Goal: Task Accomplishment & Management: Manage account settings

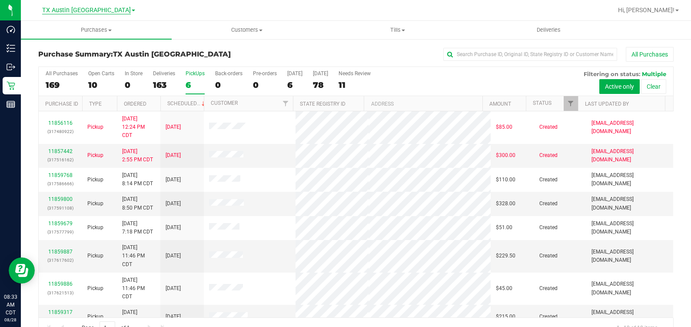
click at [103, 10] on span "TX Austin [GEOGRAPHIC_DATA]" at bounding box center [86, 11] width 89 height 8
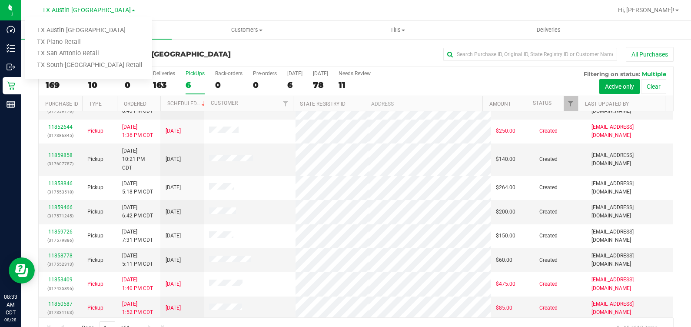
scroll to position [258, 0]
click at [78, 54] on link "TX San Antonio Retail" at bounding box center [88, 54] width 127 height 12
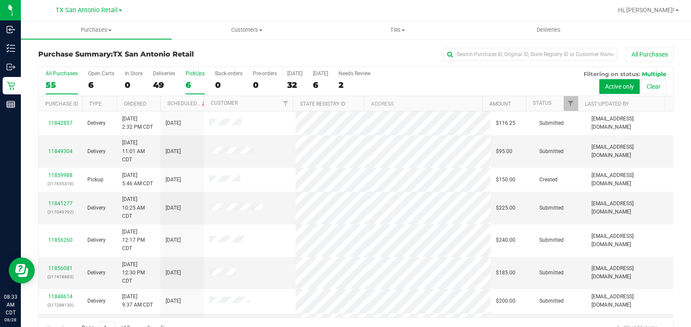
click at [190, 78] on label "PickUps 6" at bounding box center [195, 82] width 19 height 24
click at [0, 0] on input "PickUps 6" at bounding box center [0, 0] width 0 height 0
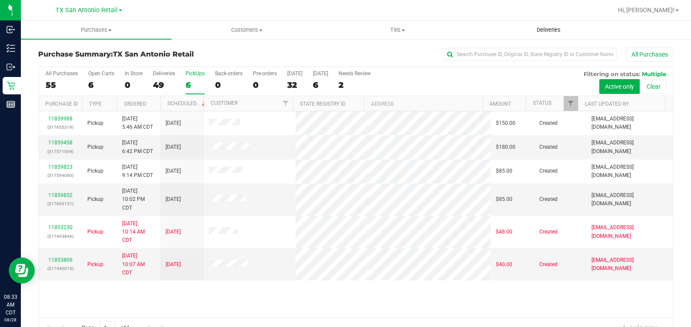
click at [551, 29] on span "Deliveries" at bounding box center [548, 30] width 47 height 8
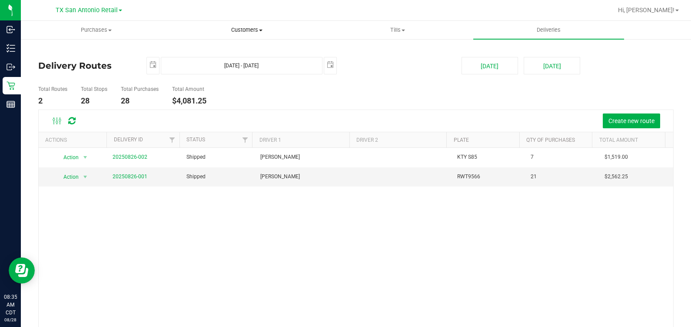
click at [236, 29] on span "Customers" at bounding box center [247, 30] width 150 height 8
click at [232, 56] on li "All customers" at bounding box center [247, 52] width 151 height 10
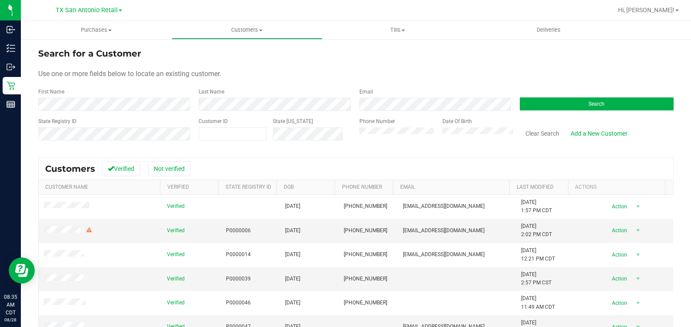
click at [376, 126] on div "Phone Number" at bounding box center [397, 132] width 76 height 31
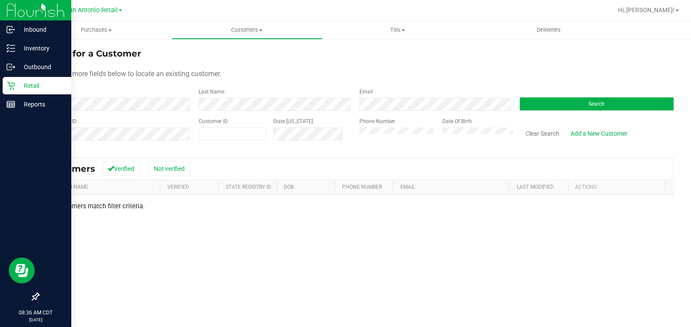
click at [17, 87] on p "Retail" at bounding box center [41, 85] width 52 height 10
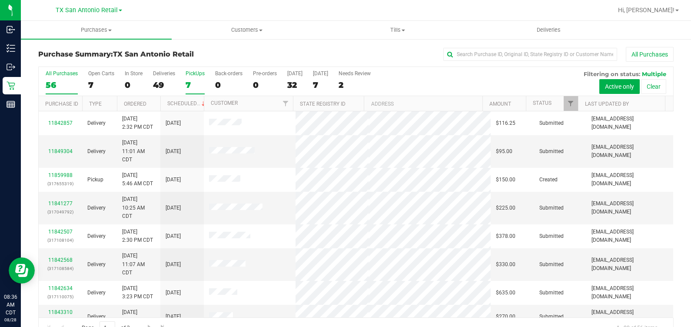
click at [187, 80] on div "7" at bounding box center [195, 85] width 19 height 10
click at [0, 0] on input "PickUps 7" at bounding box center [0, 0] width 0 height 0
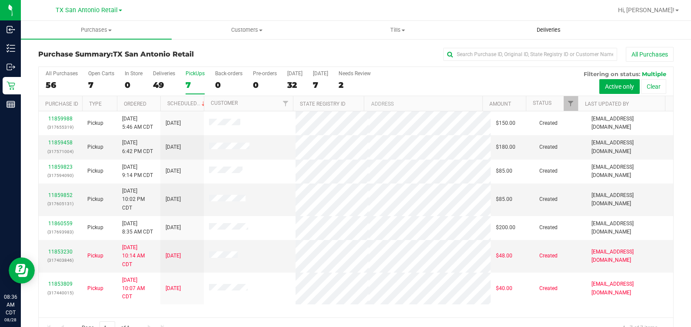
click at [558, 27] on span "Deliveries" at bounding box center [548, 30] width 47 height 8
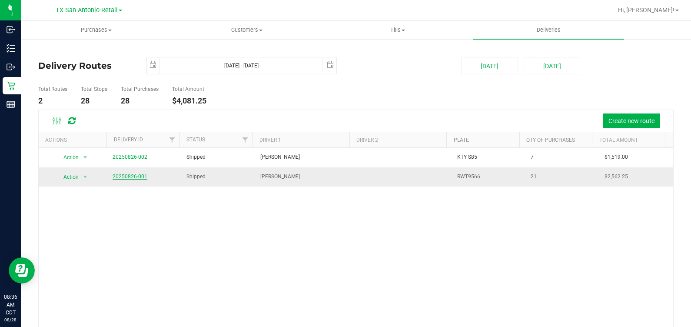
click at [125, 176] on link "20250826-001" at bounding box center [130, 176] width 35 height 6
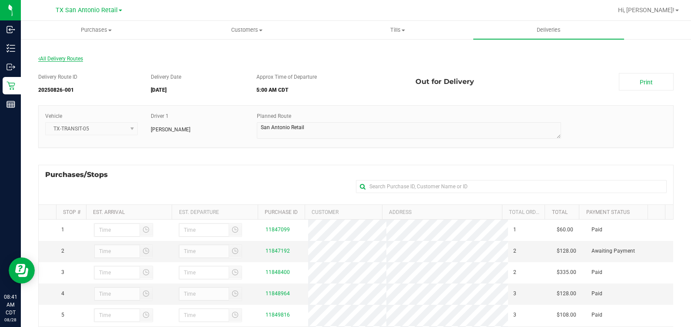
click at [73, 61] on span "All Delivery Routes" at bounding box center [60, 59] width 45 height 6
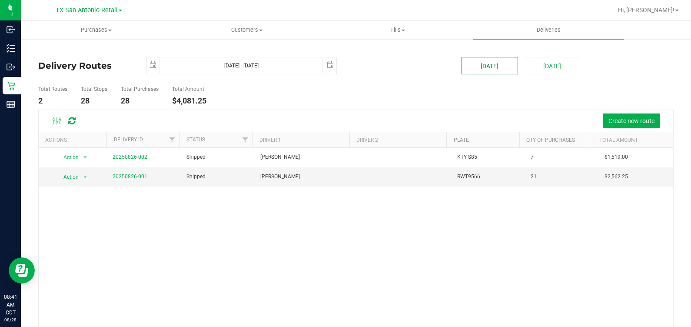
click at [486, 63] on button "[DATE]" at bounding box center [489, 65] width 56 height 17
type input "Aug 28, 2025 - Aug 28, 2025"
click at [128, 177] on link "20250827-001" at bounding box center [130, 176] width 35 height 6
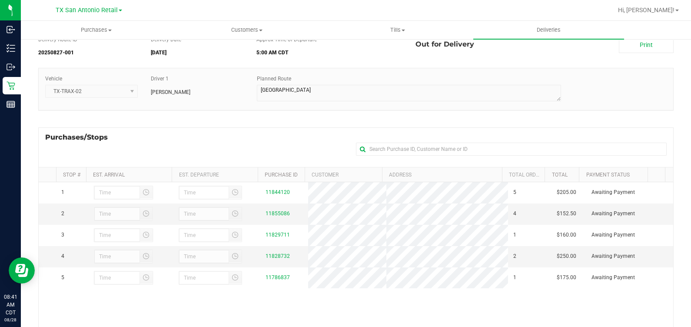
scroll to position [54, 0]
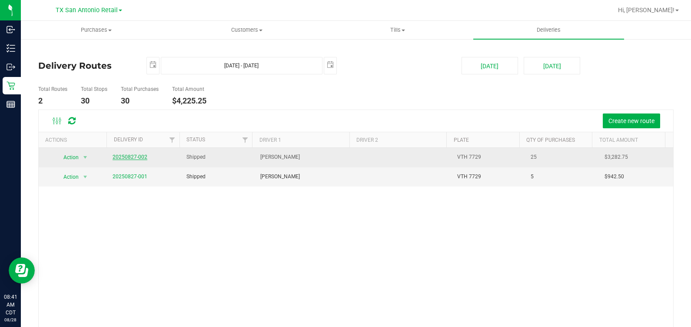
click at [135, 154] on link "20250827-002" at bounding box center [130, 157] width 35 height 6
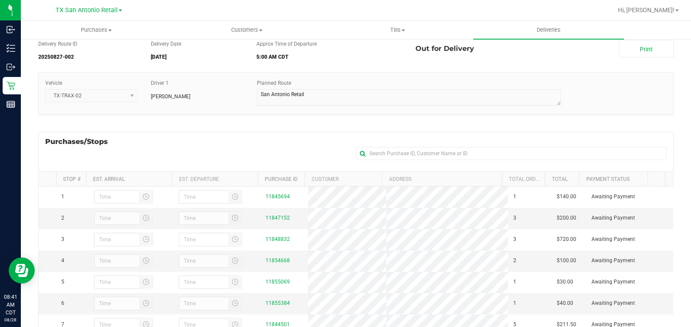
scroll to position [54, 0]
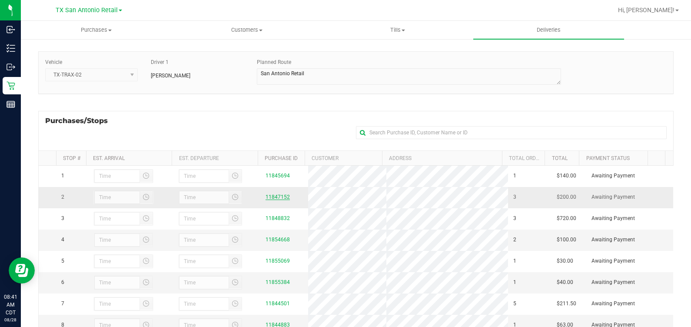
click at [275, 200] on link "11847152" at bounding box center [277, 197] width 24 height 6
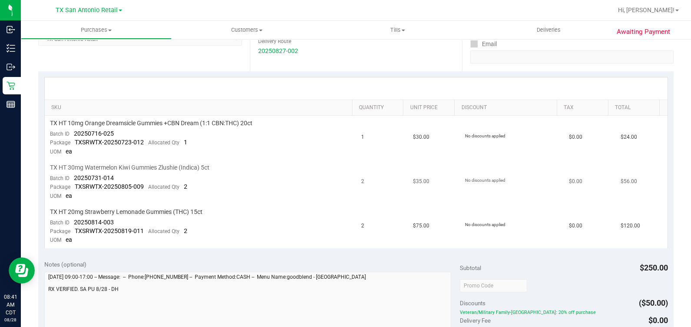
scroll to position [163, 0]
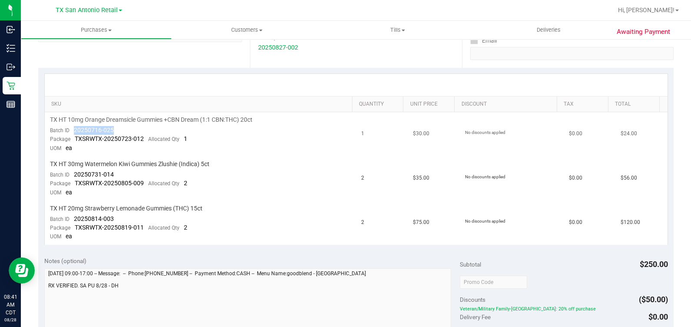
drag, startPoint x: 121, startPoint y: 130, endPoint x: 69, endPoint y: 130, distance: 52.6
click at [69, 130] on td "TX HT 10mg Orange Dreamsicle Gummies +CBN Dream (1:1 CBN:THC) 20ct Batch ID 202…" at bounding box center [200, 134] width 311 height 44
drag, startPoint x: 70, startPoint y: 172, endPoint x: 115, endPoint y: 172, distance: 44.3
click at [115, 172] on td "TX HT 30mg Watermelon Kiwi Gummies Zlushie (Indica) 5ct Batch ID 20250731-014 P…" at bounding box center [200, 178] width 311 height 44
drag, startPoint x: 74, startPoint y: 214, endPoint x: 107, endPoint y: 213, distance: 33.0
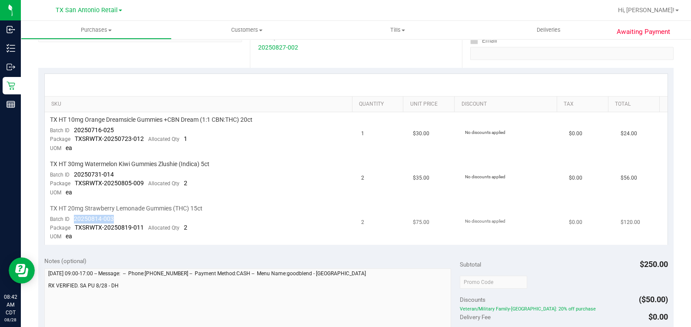
click at [107, 213] on td "TX HT 20mg Strawberry Lemonade Gummies (THC) 15ct Batch ID 20250814-003 Package…" at bounding box center [200, 223] width 311 height 44
click at [544, 217] on td "No discounts applied" at bounding box center [512, 223] width 104 height 44
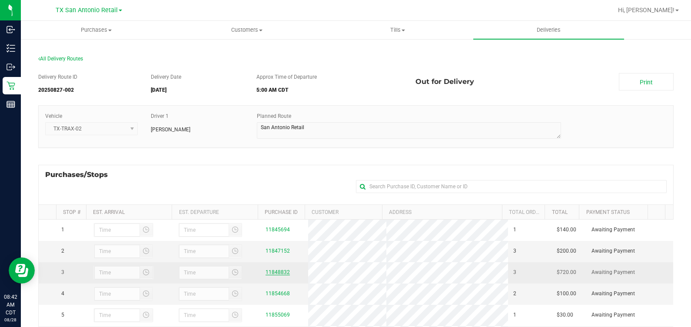
click at [269, 275] on link "11848832" at bounding box center [277, 272] width 24 height 6
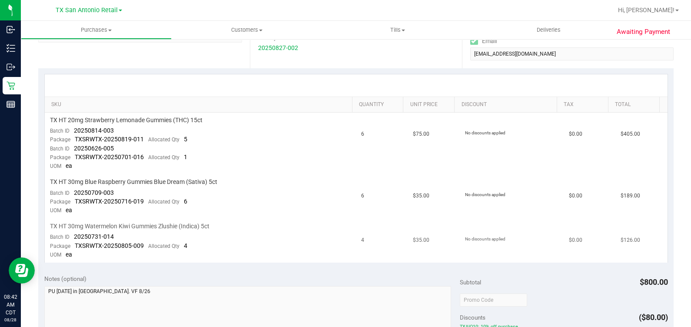
scroll to position [163, 0]
drag, startPoint x: 128, startPoint y: 126, endPoint x: 73, endPoint y: 129, distance: 54.8
click at [73, 129] on td "TX HT 20mg Strawberry Lemonade Gummies (THC) 15ct Batch ID 20250814-003 Package…" at bounding box center [200, 143] width 311 height 62
drag, startPoint x: 115, startPoint y: 146, endPoint x: 72, endPoint y: 148, distance: 43.1
click at [72, 148] on td "TX HT 20mg Strawberry Lemonade Gummies (THC) 15ct Batch ID 20250814-003 Package…" at bounding box center [200, 143] width 311 height 62
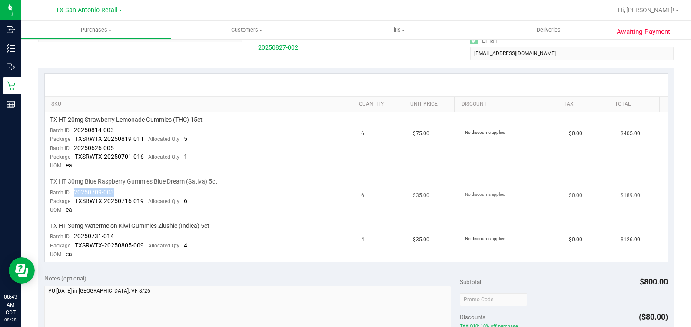
drag, startPoint x: 109, startPoint y: 192, endPoint x: 72, endPoint y: 191, distance: 37.4
click at [72, 191] on td "TX HT 30mg Blue Raspberry Gummies Blue Dream (Sativa) 5ct Batch ID 20250709-003…" at bounding box center [200, 196] width 311 height 44
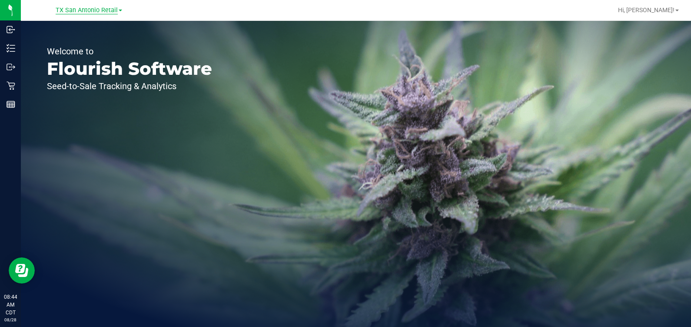
click at [64, 9] on span "TX San Antonio Retail" at bounding box center [87, 11] width 62 height 8
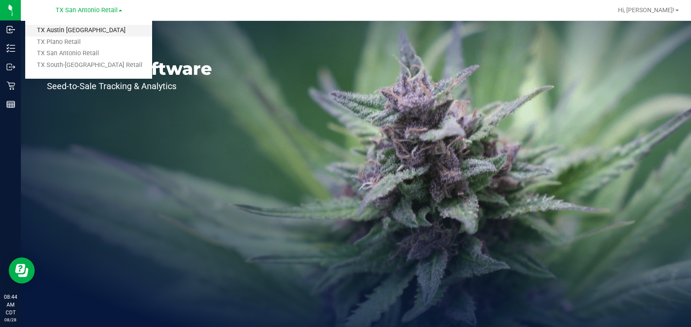
click at [66, 29] on link "TX Austin [GEOGRAPHIC_DATA]" at bounding box center [88, 31] width 127 height 12
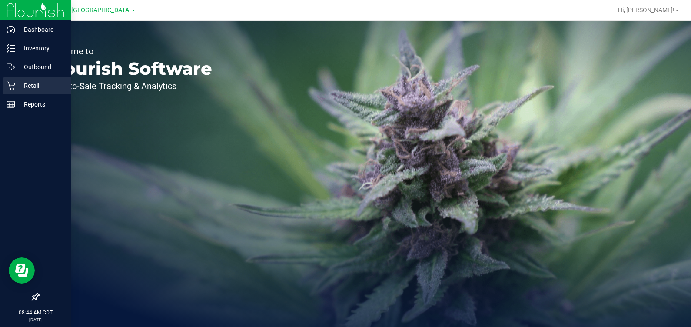
click at [14, 83] on icon at bounding box center [11, 85] width 9 height 9
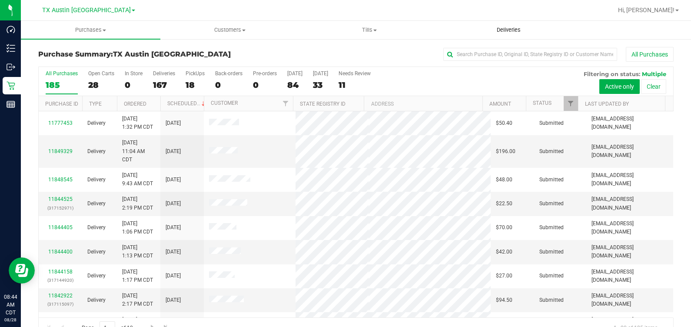
click at [497, 31] on span "Deliveries" at bounding box center [508, 30] width 47 height 8
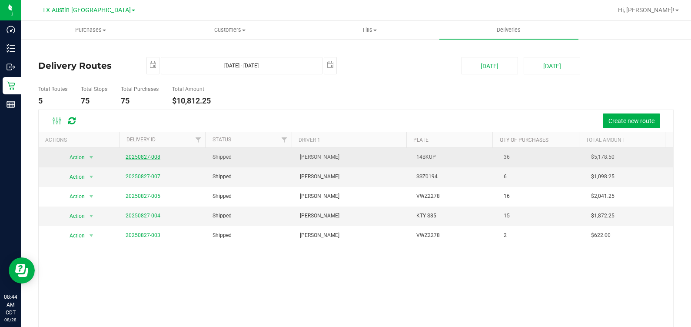
click at [142, 154] on link "20250827-008" at bounding box center [143, 157] width 35 height 6
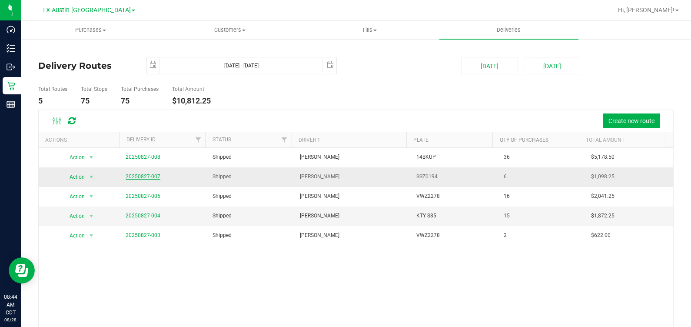
click at [140, 175] on link "20250827-007" at bounding box center [143, 176] width 35 height 6
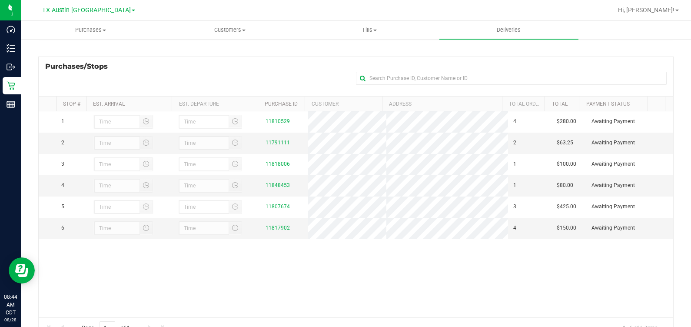
scroll to position [108, 0]
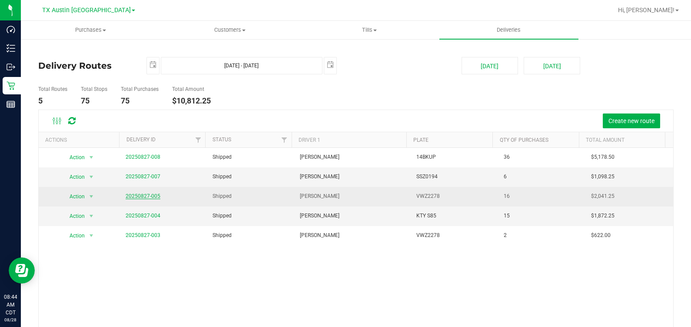
click at [148, 195] on link "20250827-005" at bounding box center [143, 196] width 35 height 6
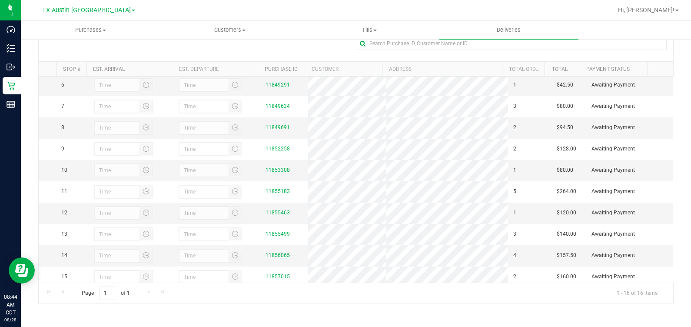
scroll to position [161, 0]
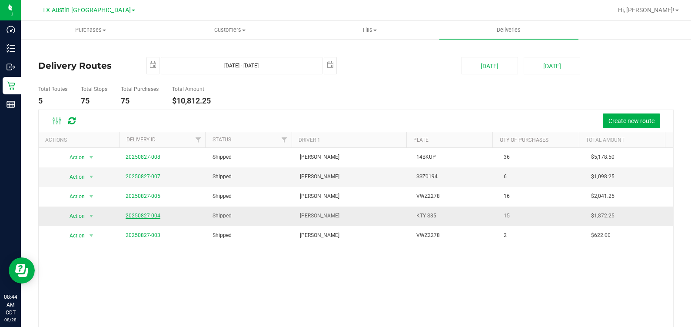
click at [136, 218] on link "20250827-004" at bounding box center [143, 215] width 35 height 6
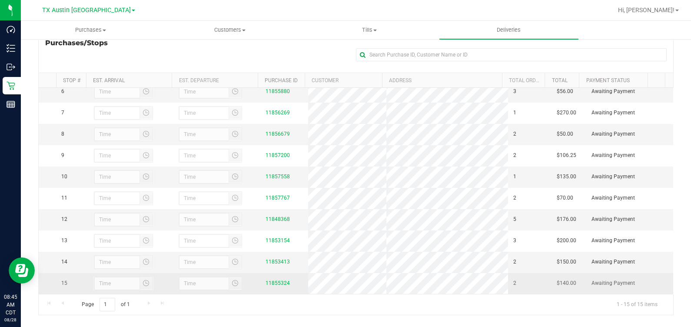
scroll to position [143, 0]
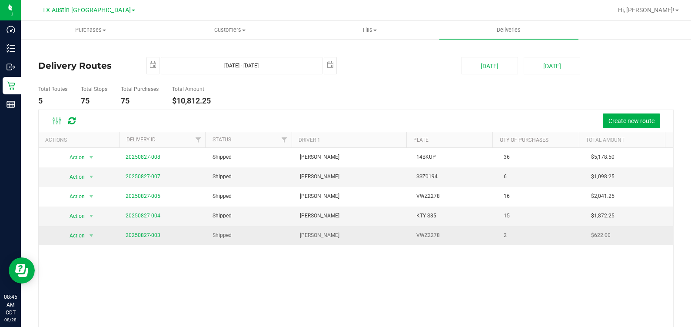
click at [143, 239] on td "20250827-003" at bounding box center [163, 235] width 87 height 19
click at [142, 236] on link "20250827-003" at bounding box center [143, 235] width 35 height 6
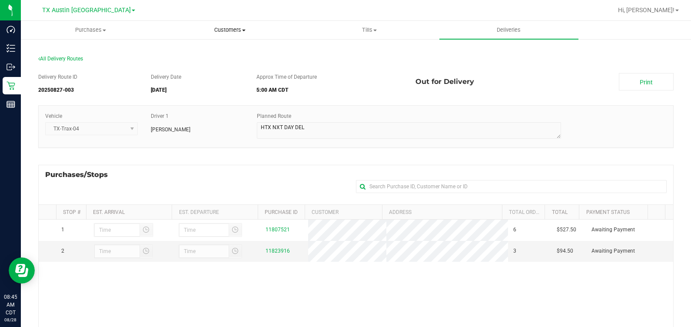
click at [228, 35] on uib-tab-heading "Customers All customers Add a new customer All physicians" at bounding box center [230, 29] width 139 height 17
click at [202, 54] on span "All customers" at bounding box center [191, 52] width 63 height 7
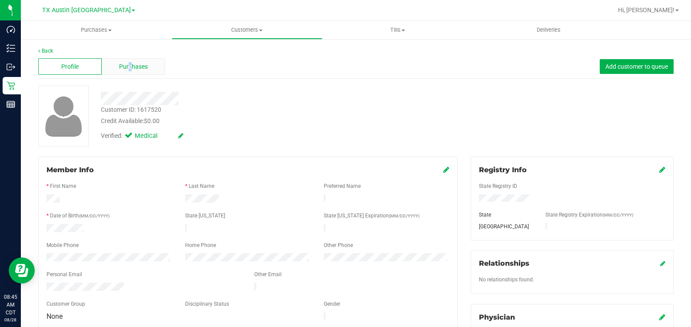
click at [129, 74] on div "Purchases" at bounding box center [133, 66] width 63 height 17
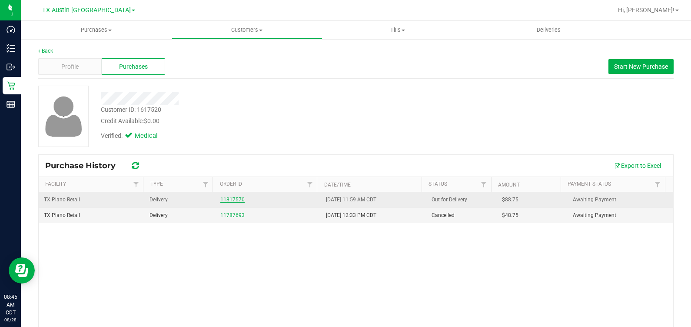
click at [223, 202] on link "11817570" at bounding box center [232, 199] width 24 height 6
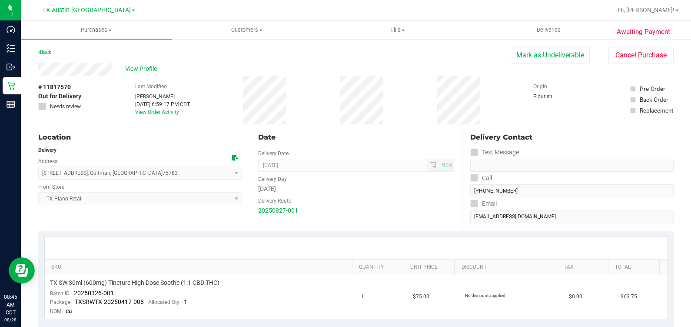
click at [336, 115] on div "# 11817570 Out for Delivery Needs review Last Modified Lindsey Sherman Aug 27, …" at bounding box center [355, 100] width 635 height 48
click at [336, 106] on div "# 11817570 Out for Delivery Needs review Last Modified Lindsey Sherman Aug 27, …" at bounding box center [355, 100] width 635 height 48
click at [89, 8] on span "TX Austin [GEOGRAPHIC_DATA]" at bounding box center [86, 11] width 89 height 8
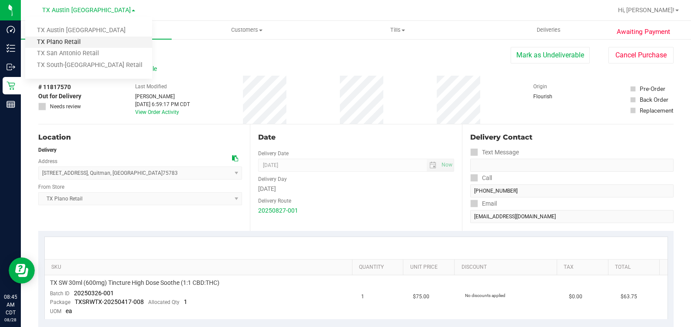
click at [87, 43] on link "TX Plano Retail" at bounding box center [88, 42] width 127 height 12
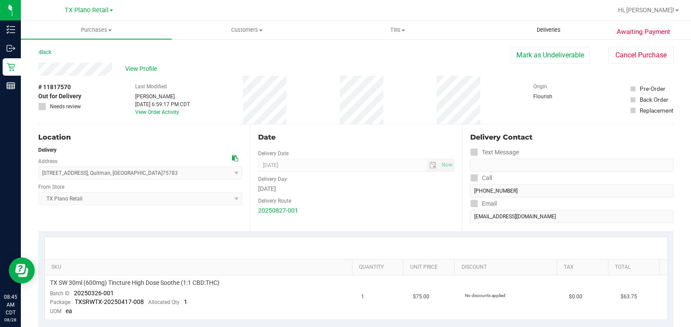
click at [561, 31] on span "Deliveries" at bounding box center [548, 30] width 47 height 8
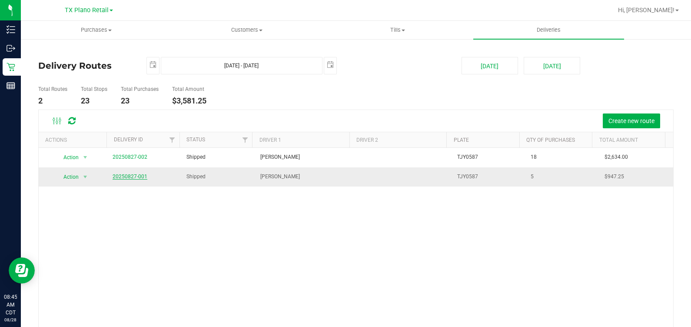
click at [114, 176] on link "20250827-001" at bounding box center [130, 176] width 35 height 6
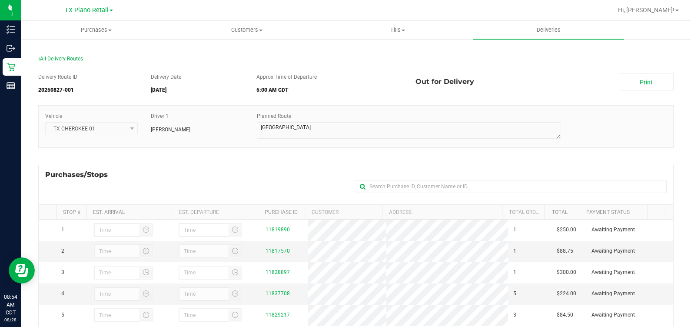
click at [97, 16] on div "TX Plano Retail TX Austin DC TX Plano Retail TX San Antonio Retail TX South-Aus…" at bounding box center [88, 9] width 127 height 13
click at [99, 10] on span "TX Plano Retail" at bounding box center [87, 11] width 44 height 8
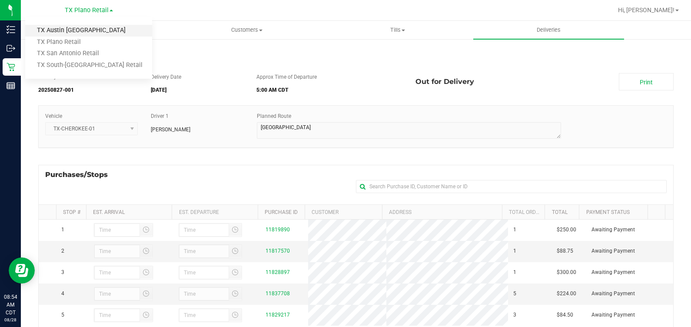
click at [65, 28] on link "TX Austin [GEOGRAPHIC_DATA]" at bounding box center [88, 31] width 127 height 12
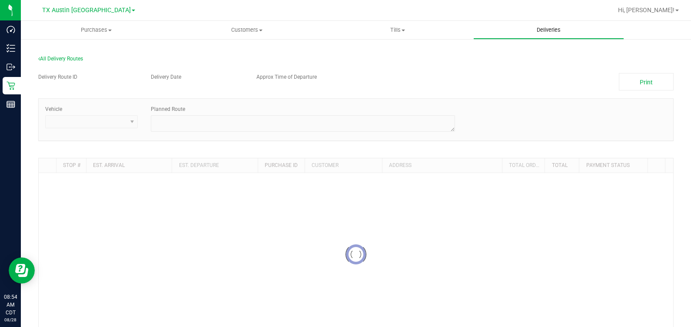
click at [531, 37] on uib-tab-heading "Deliveries" at bounding box center [549, 29] width 150 height 17
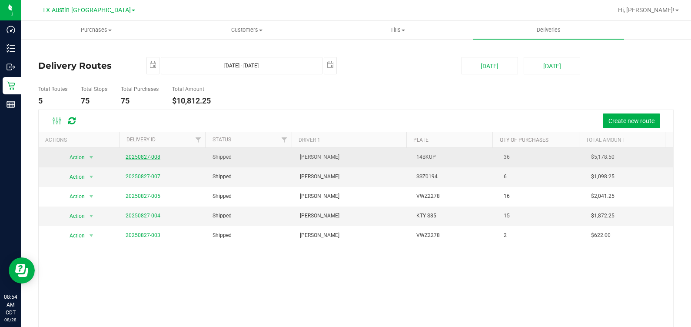
click at [136, 157] on link "20250827-008" at bounding box center [143, 157] width 35 height 6
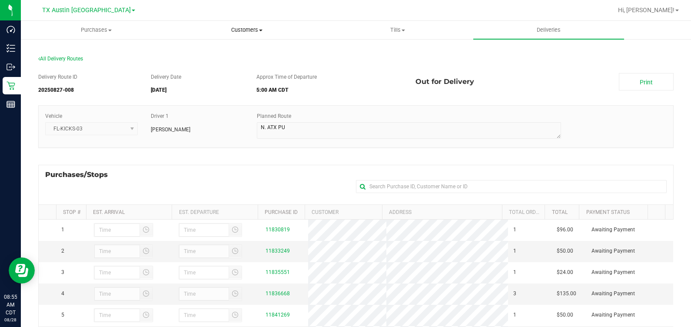
click at [256, 32] on span "Customers" at bounding box center [247, 30] width 150 height 8
click at [226, 52] on span "All customers" at bounding box center [203, 52] width 63 height 7
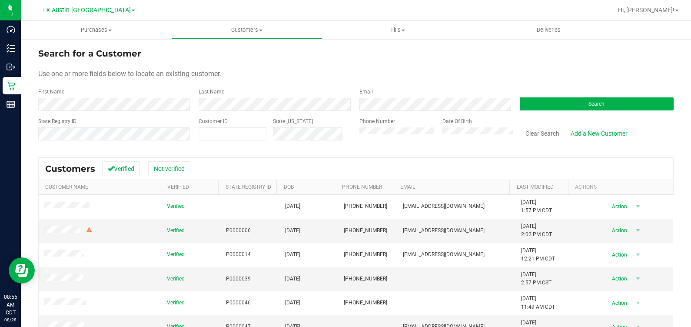
click at [110, 112] on form "Search for a Customer Use one or more fields below to locate an existing custom…" at bounding box center [355, 97] width 635 height 101
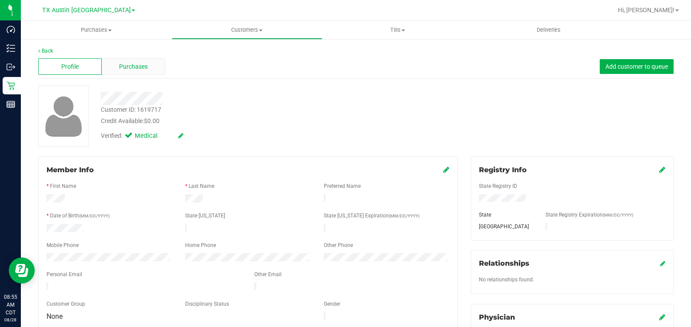
click at [135, 63] on span "Purchases" at bounding box center [133, 66] width 29 height 9
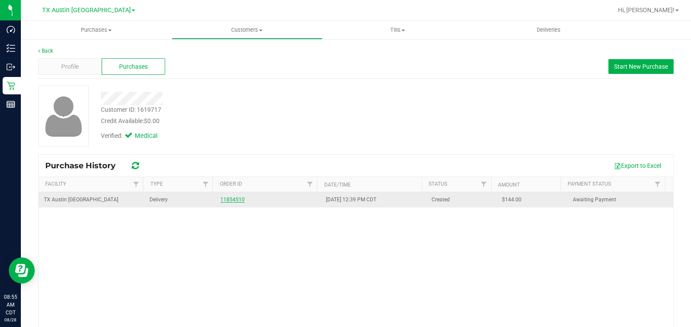
click at [224, 197] on link "11854510" at bounding box center [232, 199] width 24 height 6
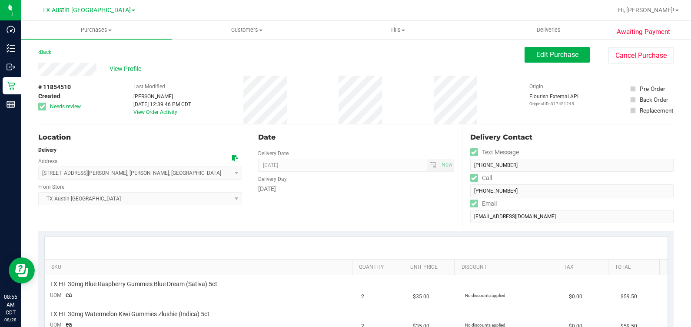
scroll to position [108, 0]
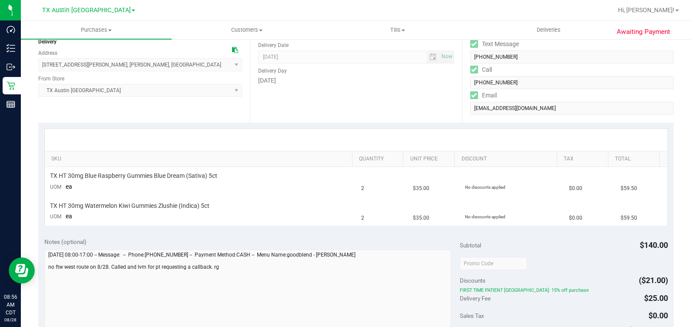
click at [232, 47] on icon at bounding box center [235, 50] width 6 height 6
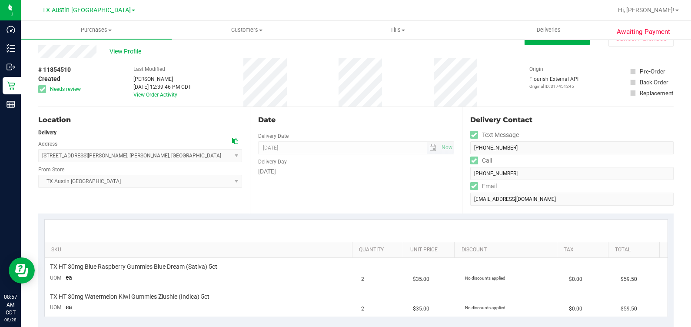
scroll to position [0, 0]
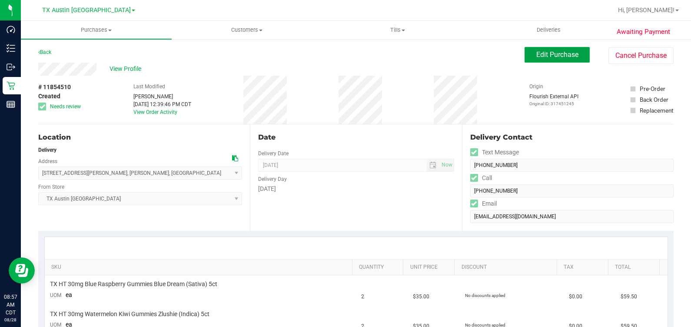
click at [524, 54] on button "Edit Purchase" at bounding box center [556, 55] width 65 height 16
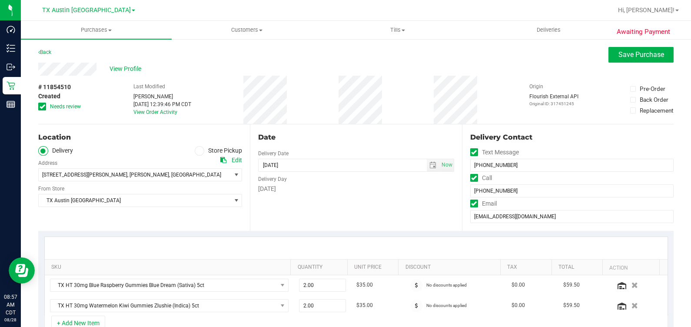
click at [62, 106] on span "Needs review" at bounding box center [65, 107] width 31 height 8
click at [0, 0] on input "Needs review" at bounding box center [0, 0] width 0 height 0
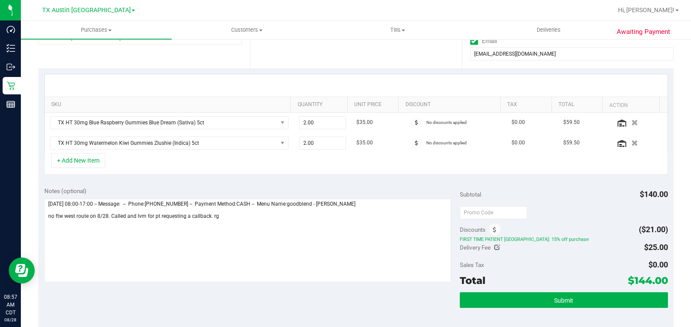
scroll to position [163, 0]
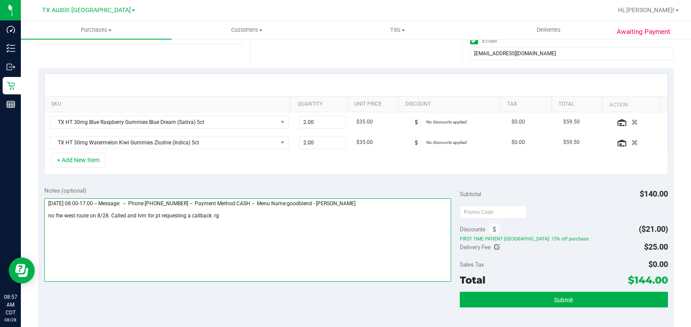
click at [268, 222] on textarea at bounding box center [247, 239] width 407 height 83
drag, startPoint x: 151, startPoint y: 243, endPoint x: 39, endPoint y: 245, distance: 112.1
click at [39, 245] on div "Notes (optional) Subtotal $140.00 Discounts ($21.00) FIRST TIME PATIENT TX: 15%…" at bounding box center [355, 258] width 635 height 156
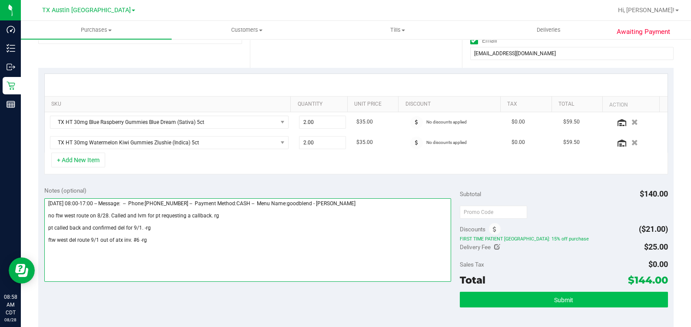
type textarea "Thursday 08/28/2025 08:00-17:00 -- Message: -- Phone:8177097809 -- Payment Meth…"
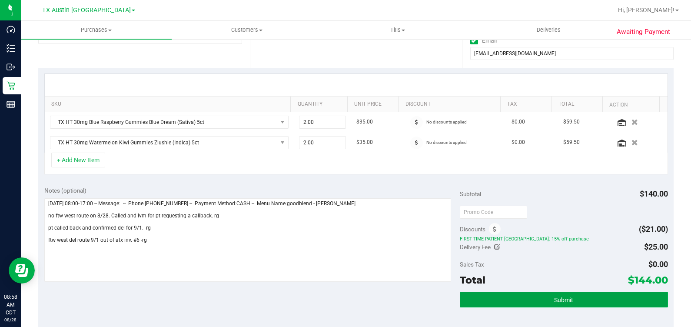
click at [517, 301] on button "Submit" at bounding box center [564, 300] width 208 height 16
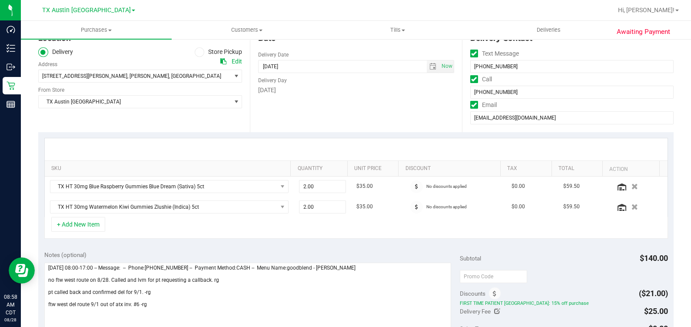
scroll to position [0, 0]
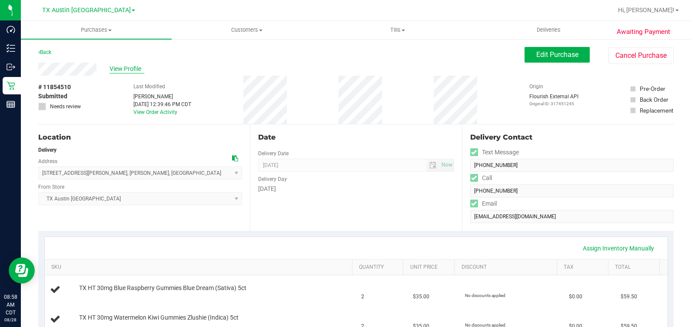
click at [138, 67] on span "View Profile" at bounding box center [126, 68] width 35 height 9
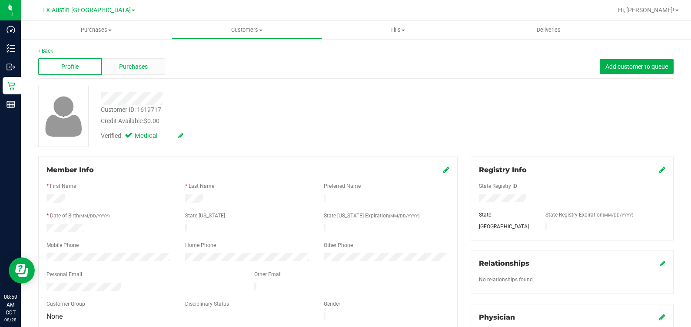
click at [128, 71] on div "Purchases" at bounding box center [133, 66] width 63 height 17
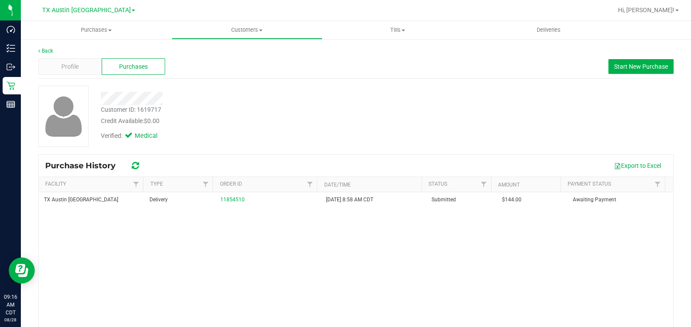
click at [398, 86] on div at bounding box center [256, 96] width 324 height 20
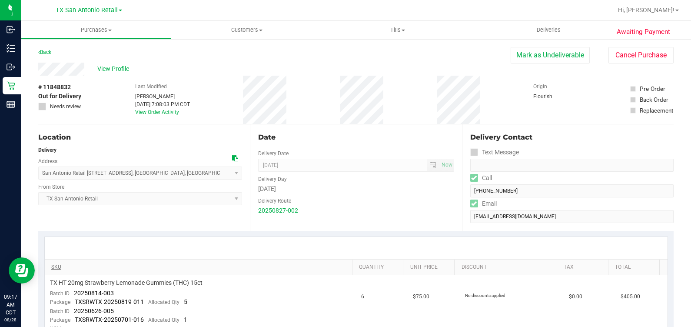
scroll to position [108, 0]
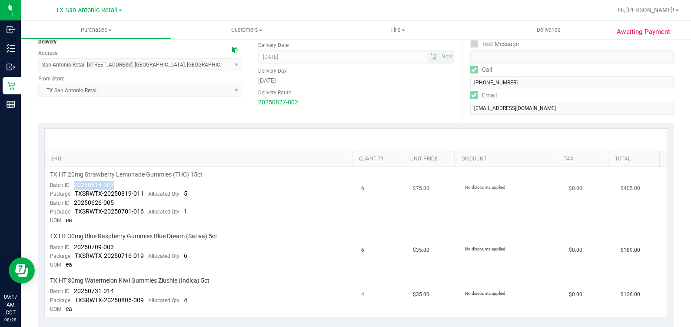
drag, startPoint x: 128, startPoint y: 186, endPoint x: 73, endPoint y: 186, distance: 54.7
click at [73, 186] on td "TX HT 20mg Strawberry Lemonade Gummies (THC) 15ct Batch ID 20250814-003 Package…" at bounding box center [200, 198] width 311 height 62
drag, startPoint x: 133, startPoint y: 201, endPoint x: 71, endPoint y: 203, distance: 61.7
click at [71, 203] on td "TX HT 20mg Strawberry Lemonade Gummies (THC) 15ct Batch ID 20250814-003 Package…" at bounding box center [200, 198] width 311 height 62
drag, startPoint x: 119, startPoint y: 244, endPoint x: 74, endPoint y: 245, distance: 45.2
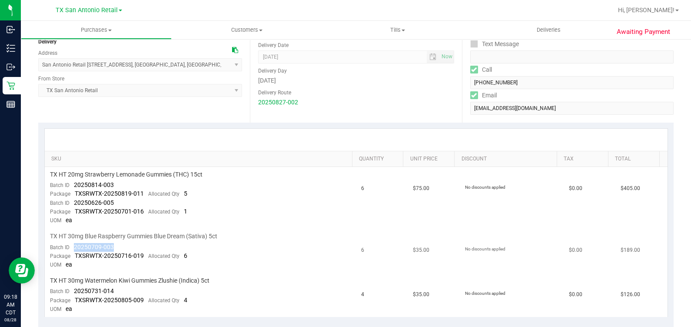
click at [74, 245] on td "TX HT 30mg Blue Raspberry Gummies Blue Dream (Sativa) 5ct Batch ID 20250709-003…" at bounding box center [200, 251] width 311 height 44
drag, startPoint x: 118, startPoint y: 287, endPoint x: 73, endPoint y: 289, distance: 44.8
click at [73, 289] on td "TX HT 30mg Watermelon Kiwi Gummies Zlushie (Indica) 5ct Batch ID 20250731-014 P…" at bounding box center [200, 295] width 311 height 44
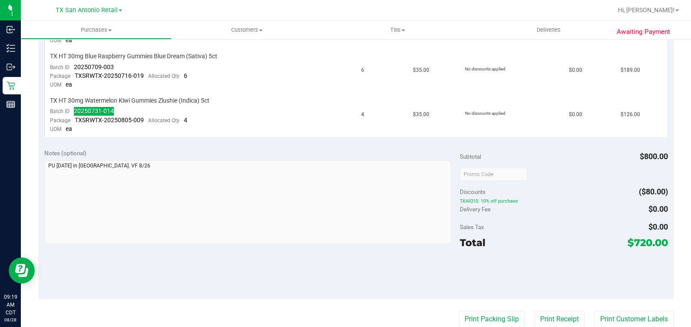
scroll to position [272, 0]
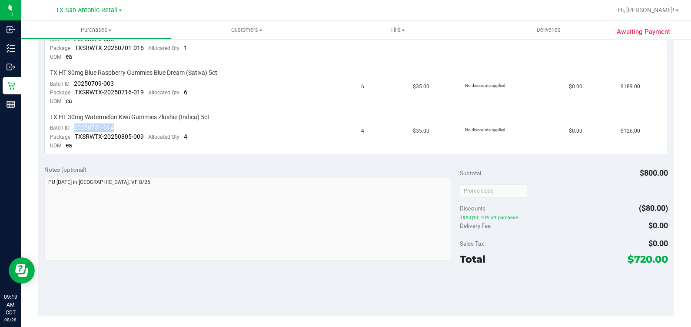
click at [589, 207] on div "Discounts ($80.00)" at bounding box center [564, 208] width 208 height 16
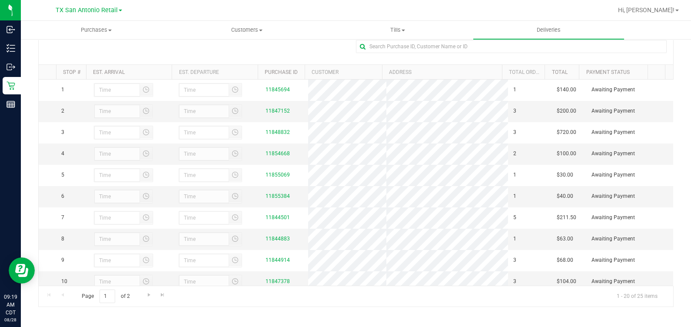
scroll to position [143, 0]
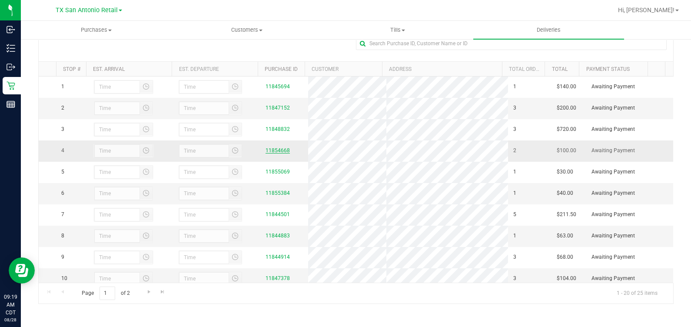
click at [275, 153] on link "11854668" at bounding box center [277, 150] width 24 height 6
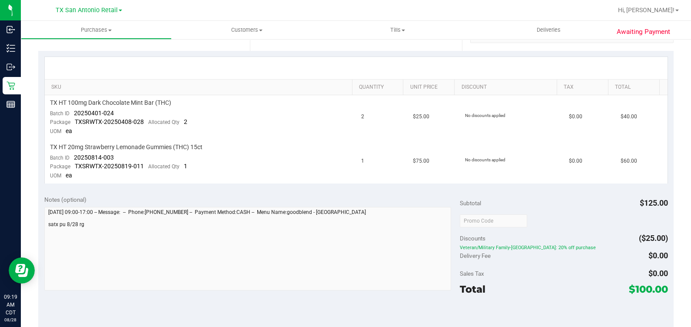
scroll to position [163, 0]
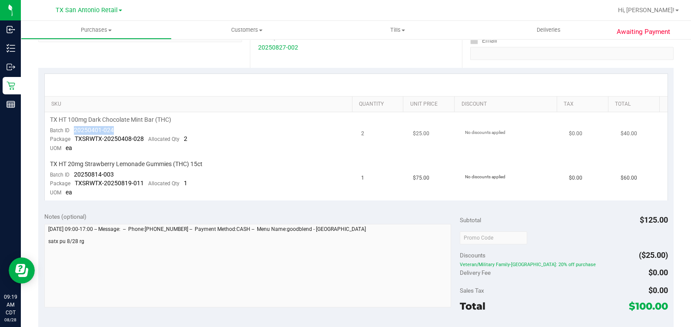
drag, startPoint x: 113, startPoint y: 128, endPoint x: 72, endPoint y: 130, distance: 40.9
click at [72, 130] on div "Batch ID 20250401-024" at bounding box center [82, 130] width 64 height 9
drag, startPoint x: 111, startPoint y: 174, endPoint x: 69, endPoint y: 176, distance: 42.6
click at [69, 176] on td "TX HT 20mg Strawberry Lemonade Gummies (THC) 15ct Batch ID 20250814-003 Package…" at bounding box center [200, 178] width 311 height 44
click at [545, 218] on div "Subtotal $125.00" at bounding box center [564, 220] width 208 height 16
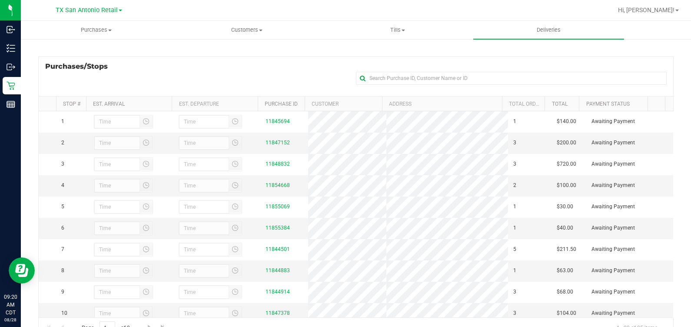
scroll to position [108, 0]
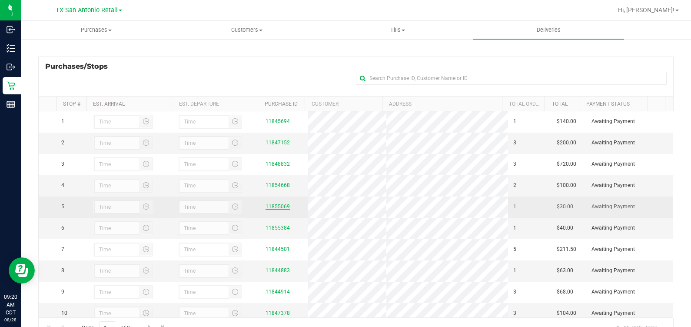
click at [282, 209] on link "11855069" at bounding box center [277, 206] width 24 height 6
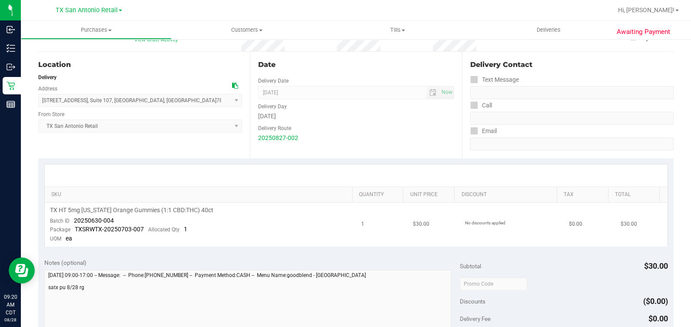
scroll to position [108, 0]
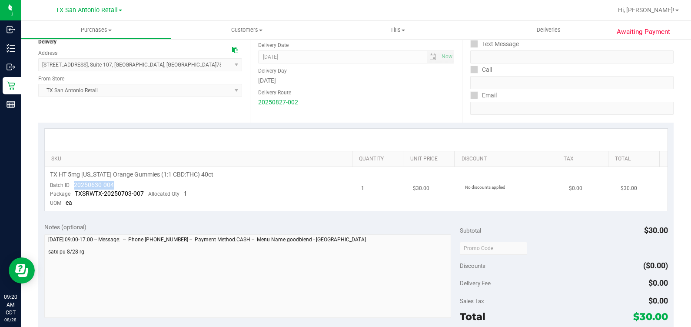
drag, startPoint x: 126, startPoint y: 180, endPoint x: 69, endPoint y: 186, distance: 57.6
click at [69, 186] on td "TX HT 5mg Texas Orange Gummies (1:1 CBD:THC) 40ct Batch ID 20250630-004 Package…" at bounding box center [200, 189] width 311 height 44
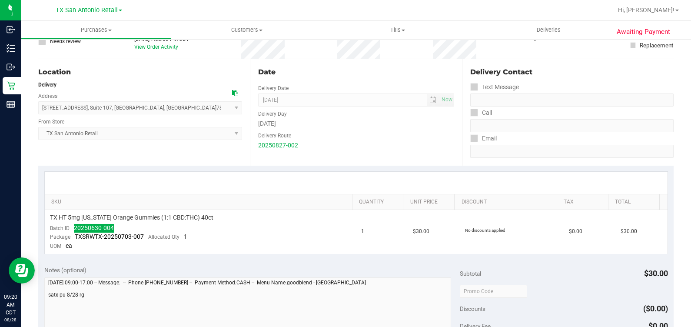
scroll to position [0, 0]
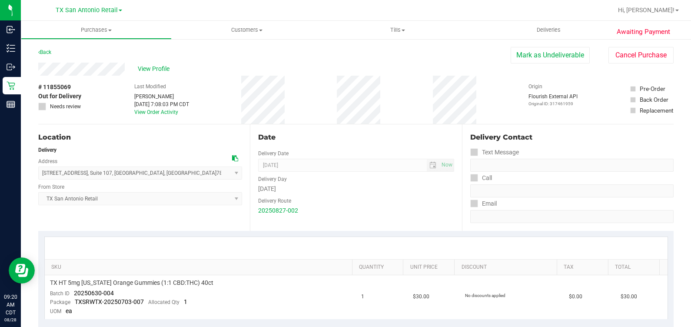
click at [500, 253] on div at bounding box center [356, 248] width 623 height 22
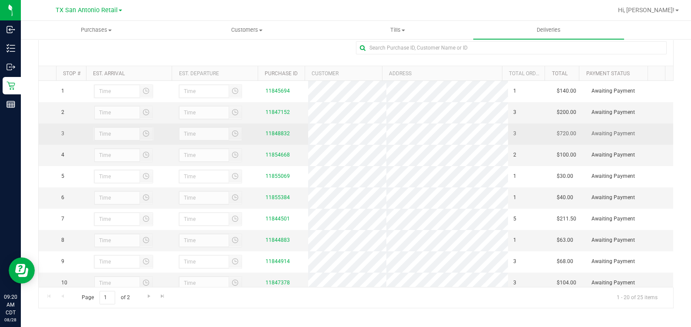
scroll to position [143, 0]
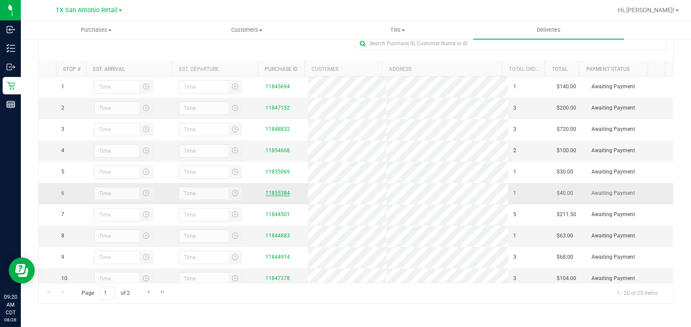
click at [276, 196] on link "11855384" at bounding box center [277, 193] width 24 height 6
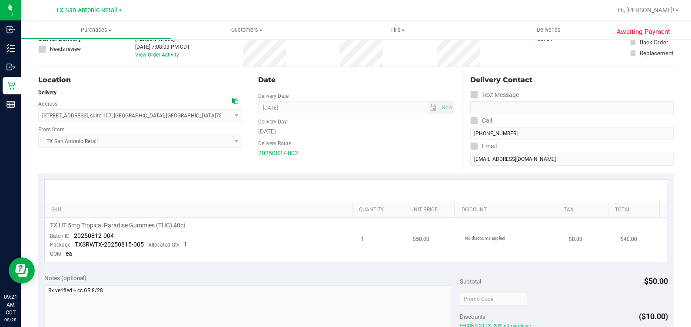
scroll to position [108, 0]
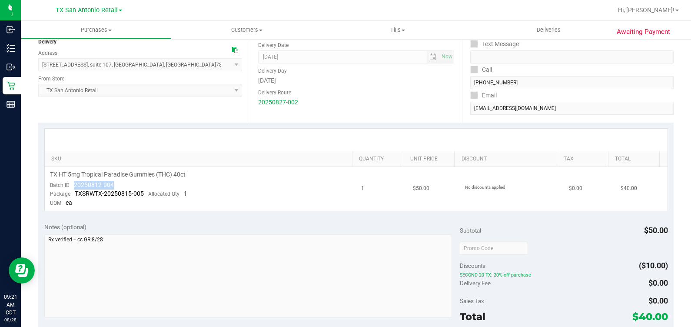
drag, startPoint x: 121, startPoint y: 183, endPoint x: 74, endPoint y: 182, distance: 47.0
click at [74, 182] on td "TX HT 5mg Tropical Paradise Gummies (THC) 40ct Batch ID 20250812-004 Package TX…" at bounding box center [200, 189] width 311 height 44
click at [619, 192] on td "$40.00" at bounding box center [641, 189] width 52 height 44
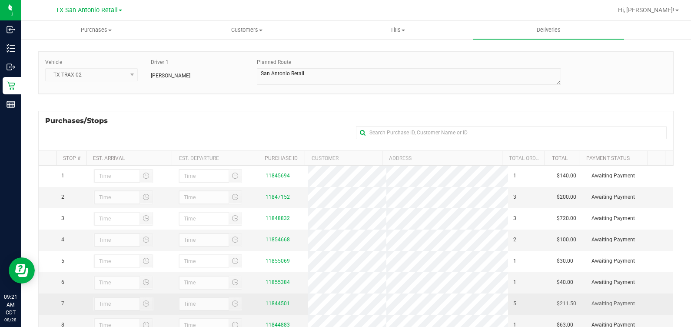
scroll to position [54, 0]
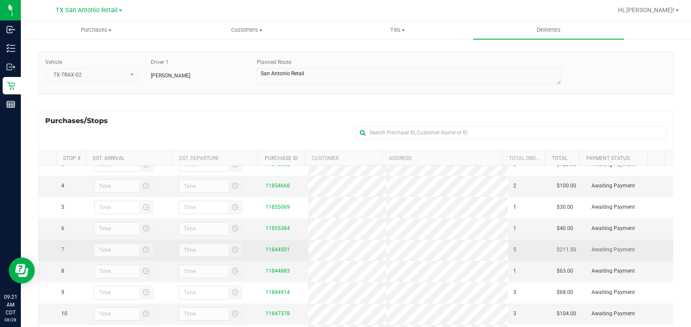
click at [283, 254] on div "11844501" at bounding box center [283, 249] width 37 height 8
click at [276, 252] on link "11844501" at bounding box center [277, 249] width 24 height 6
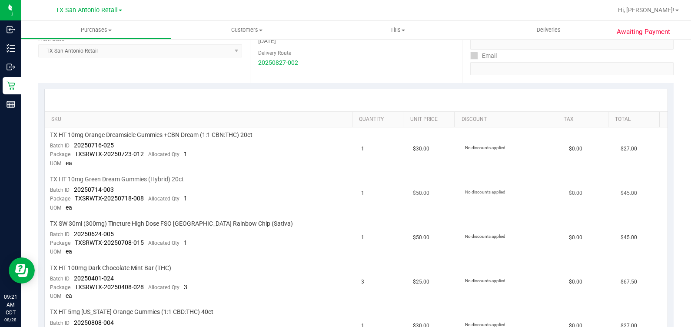
scroll to position [217, 0]
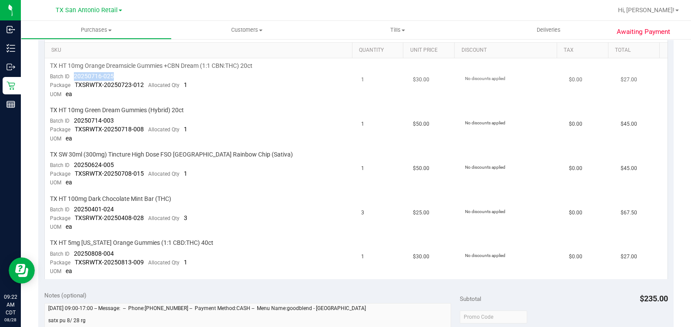
drag, startPoint x: 119, startPoint y: 74, endPoint x: 72, endPoint y: 78, distance: 47.9
click at [72, 78] on td "TX HT 10mg Orange Dreamsicle Gummies +CBN Dream (1:1 CBN:THC) 20ct Batch ID 202…" at bounding box center [200, 80] width 311 height 44
drag, startPoint x: 116, startPoint y: 119, endPoint x: 72, endPoint y: 121, distance: 43.9
click at [72, 121] on td "TX HT 10mg Green Dream Gummies (Hybrid) 20ct Batch ID 20250714-003 Package TXSR…" at bounding box center [200, 125] width 311 height 44
drag, startPoint x: 119, startPoint y: 162, endPoint x: 73, endPoint y: 163, distance: 45.6
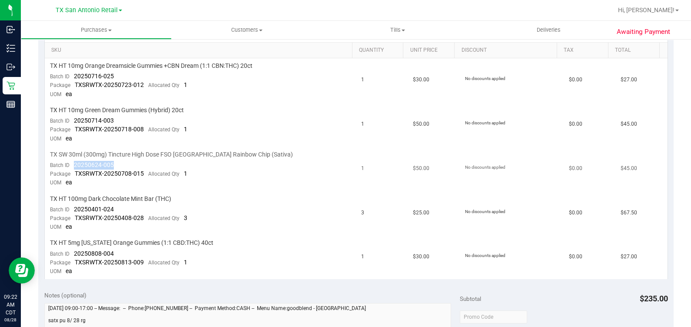
click at [73, 163] on td "TX SW 30ml (300mg) Tincture High Dose FSO TX Rainbow Chip (Sativa) Batch ID 202…" at bounding box center [200, 169] width 311 height 44
drag, startPoint x: 118, startPoint y: 209, endPoint x: 69, endPoint y: 211, distance: 49.6
click at [69, 211] on td "TX HT 100mg Dark Chocolate Mint Bar (THC) Batch ID 20250401-024 Package TXSRWTX…" at bounding box center [200, 213] width 311 height 44
drag, startPoint x: 70, startPoint y: 252, endPoint x: 129, endPoint y: 246, distance: 59.4
click at [129, 246] on td "TX HT 5mg Texas Orange Gummies (1:1 CBD:THC) 40ct Batch ID 20250808-004 Package…" at bounding box center [200, 257] width 311 height 44
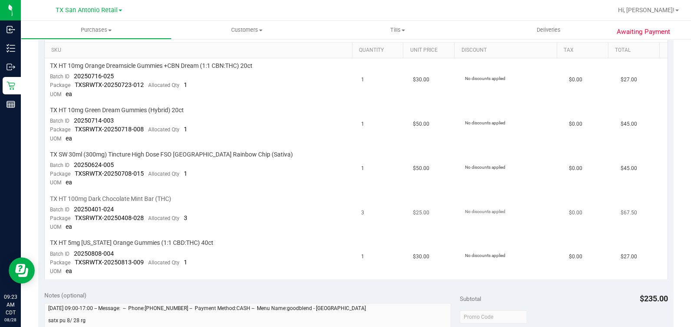
click at [523, 191] on td "No discounts applied" at bounding box center [512, 213] width 104 height 44
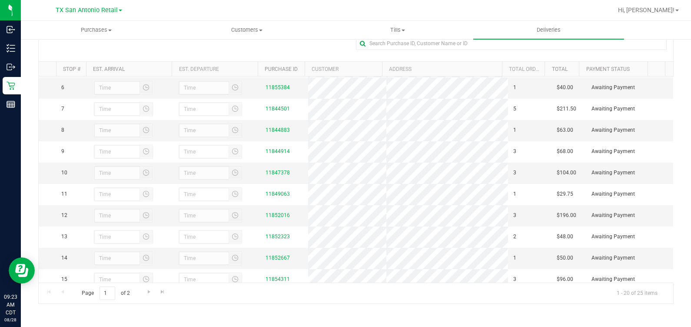
scroll to position [108, 0]
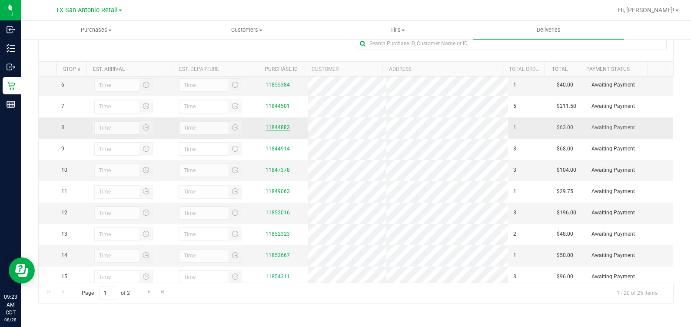
click at [281, 130] on link "11844883" at bounding box center [277, 127] width 24 height 6
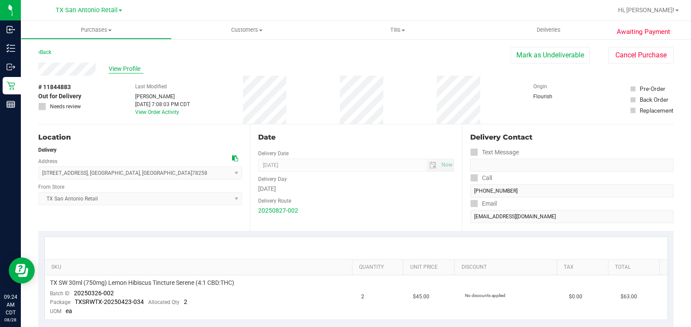
click at [124, 69] on span "View Profile" at bounding box center [126, 68] width 35 height 9
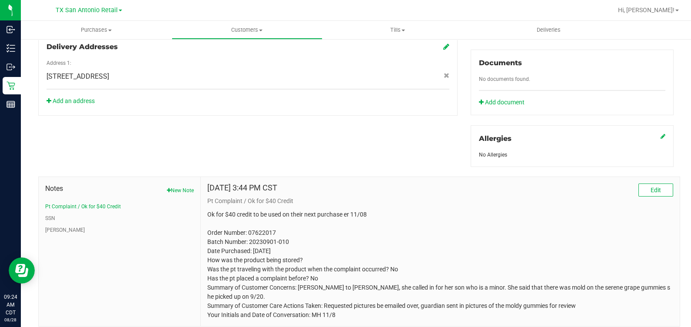
scroll to position [332, 0]
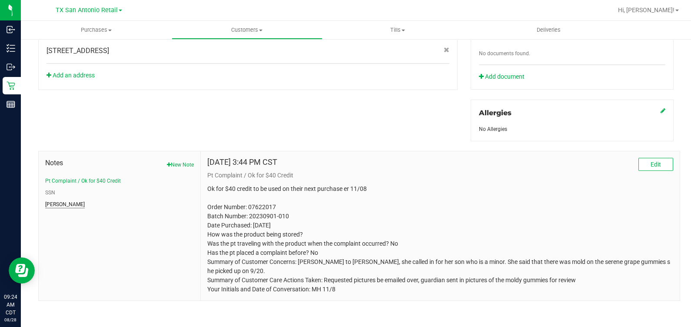
click at [51, 200] on button "CURT" at bounding box center [65, 204] width 40 height 8
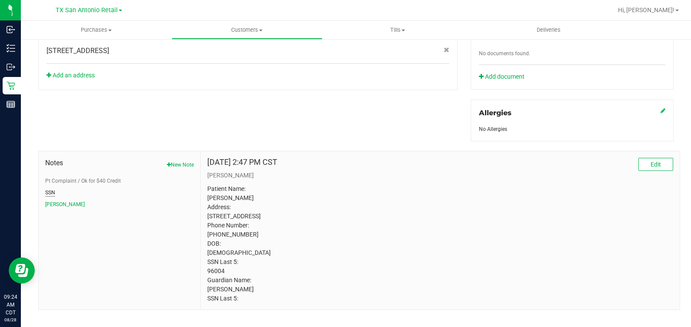
click at [48, 192] on button "SSN" at bounding box center [50, 193] width 10 height 8
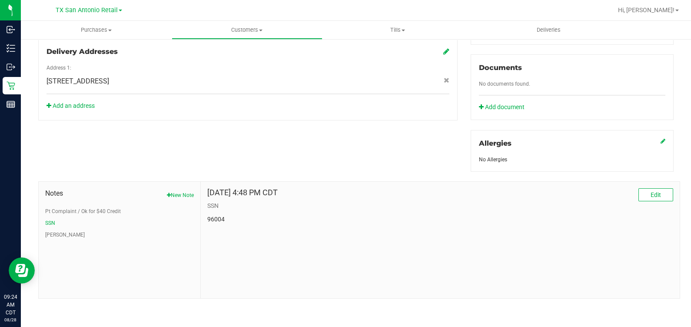
scroll to position [300, 0]
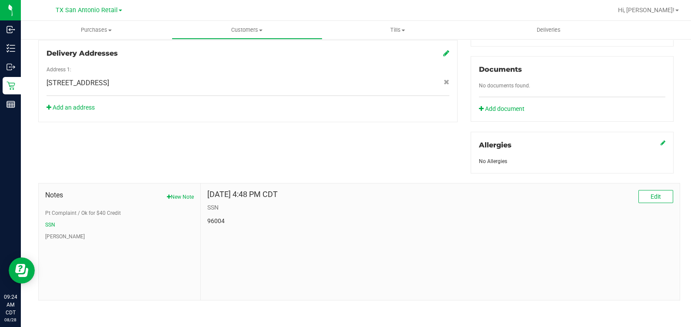
click at [210, 217] on p "96004" at bounding box center [440, 220] width 466 height 9
click at [210, 216] on p "96004" at bounding box center [440, 220] width 466 height 9
click at [547, 238] on div "Jun 7, 2023 4:48 PM CDT Edit SSN 96004" at bounding box center [440, 241] width 479 height 116
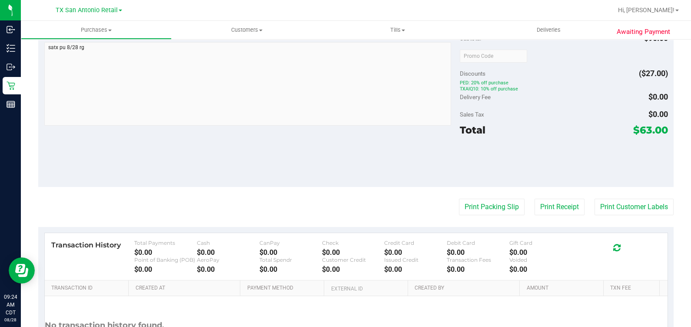
scroll to position [83, 0]
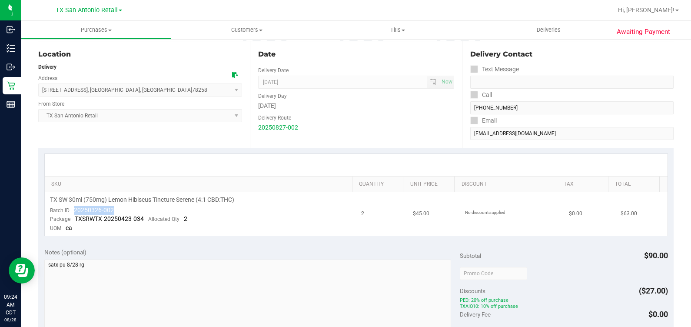
drag, startPoint x: 121, startPoint y: 211, endPoint x: 71, endPoint y: 212, distance: 49.6
click at [71, 212] on td "TX SW 30ml (750mg) Lemon Hibiscus Tincture Serene (4:1 CBD:THC) Batch ID 202503…" at bounding box center [200, 214] width 311 height 44
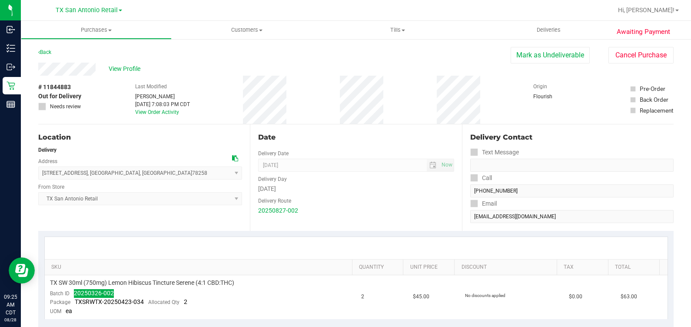
click at [337, 137] on div "Date" at bounding box center [355, 137] width 195 height 10
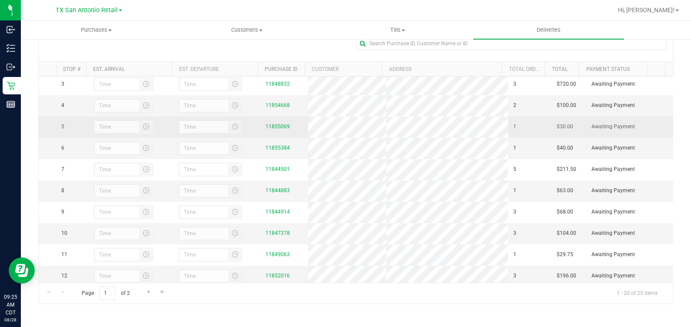
scroll to position [54, 0]
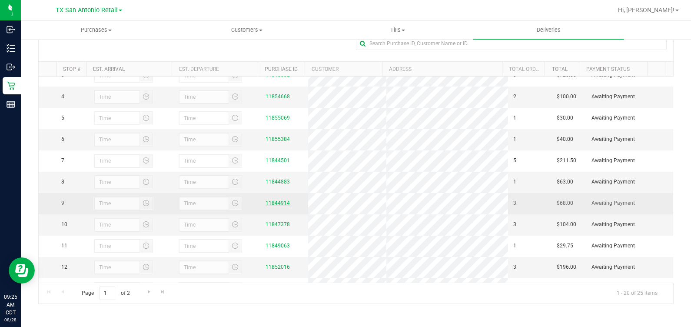
click at [278, 206] on link "11844914" at bounding box center [277, 203] width 24 height 6
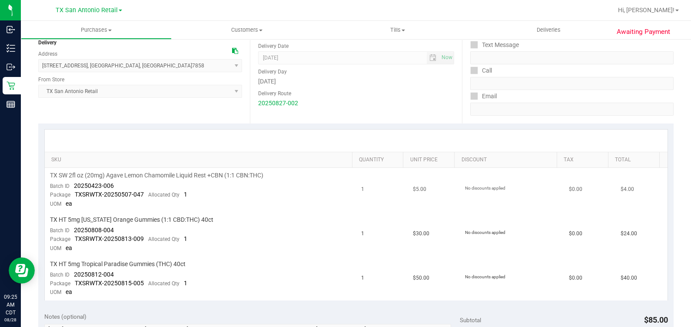
scroll to position [108, 0]
drag, startPoint x: 119, startPoint y: 184, endPoint x: 74, endPoint y: 183, distance: 45.6
click at [74, 183] on td "TX SW 2fl oz (20mg) Agave Lemon Chamomile Liquid Rest +CBN (1:1 CBN:THC) Batch …" at bounding box center [200, 189] width 311 height 44
drag, startPoint x: 126, startPoint y: 230, endPoint x: 72, endPoint y: 229, distance: 53.9
click at [72, 229] on td "TX HT 5mg Texas Orange Gummies (1:1 CBD:THC) 40ct Batch ID 20250808-004 Package…" at bounding box center [200, 233] width 311 height 44
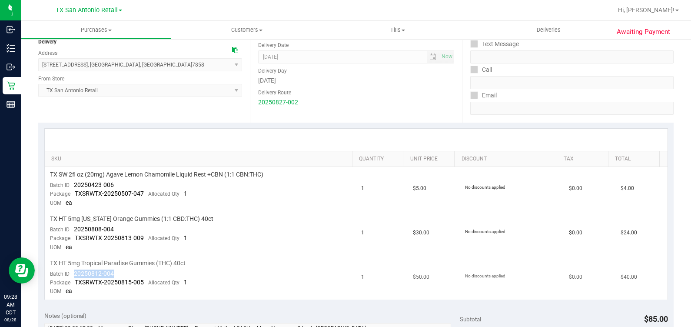
drag, startPoint x: 125, startPoint y: 271, endPoint x: 69, endPoint y: 272, distance: 56.5
click at [69, 272] on td "TX HT 5mg Tropical Paradise Gummies (THC) 40ct Batch ID 20250812-004 Package TX…" at bounding box center [200, 277] width 311 height 44
click at [583, 151] on th "Tax" at bounding box center [582, 159] width 51 height 16
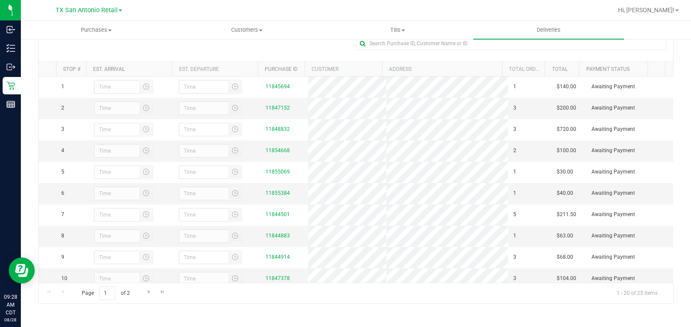
scroll to position [54, 0]
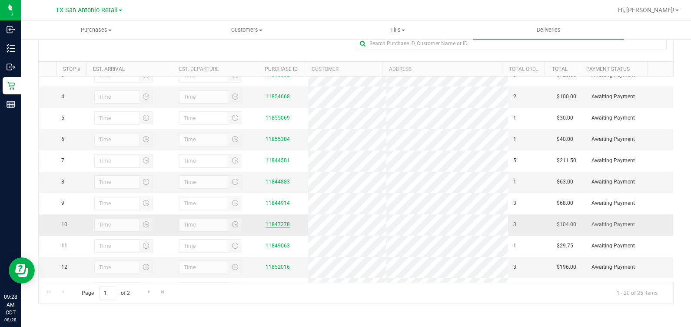
click at [265, 227] on link "11847378" at bounding box center [277, 224] width 24 height 6
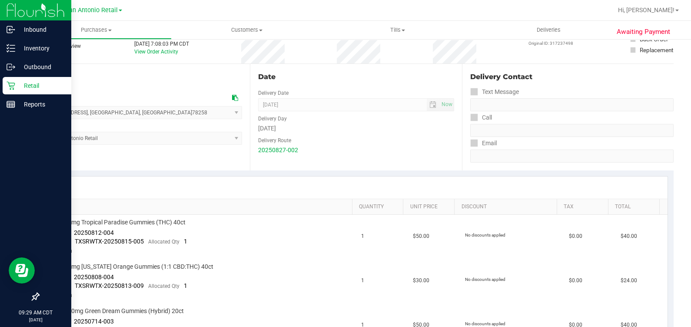
scroll to position [108, 0]
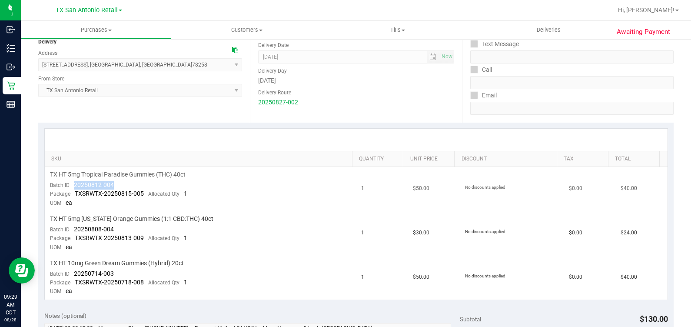
drag, startPoint x: 116, startPoint y: 185, endPoint x: 74, endPoint y: 185, distance: 42.1
click at [74, 185] on td "TX HT 5mg Tropical Paradise Gummies (THC) 40ct Batch ID 20250812-004 Package TX…" at bounding box center [200, 189] width 311 height 44
drag, startPoint x: 116, startPoint y: 227, endPoint x: 71, endPoint y: 229, distance: 44.8
click at [71, 229] on td "TX HT 5mg Texas Orange Gummies (1:1 CBD:THC) 40ct Batch ID 20250808-004 Package…" at bounding box center [200, 233] width 311 height 44
drag, startPoint x: 99, startPoint y: 271, endPoint x: 70, endPoint y: 273, distance: 29.6
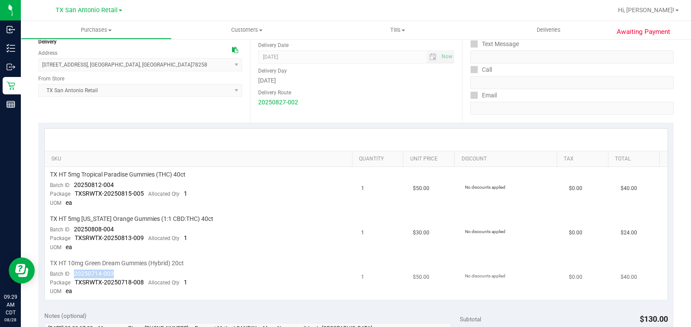
click at [70, 273] on td "TX HT 10mg Green Dream Gummies (Hybrid) 20ct Batch ID 20250714-003 Package TXSR…" at bounding box center [200, 277] width 311 height 44
click at [345, 262] on td "TX HT 10mg Green Dream Gummies (Hybrid) 20ct Batch ID 20250714-003 Package TXSR…" at bounding box center [200, 277] width 311 height 44
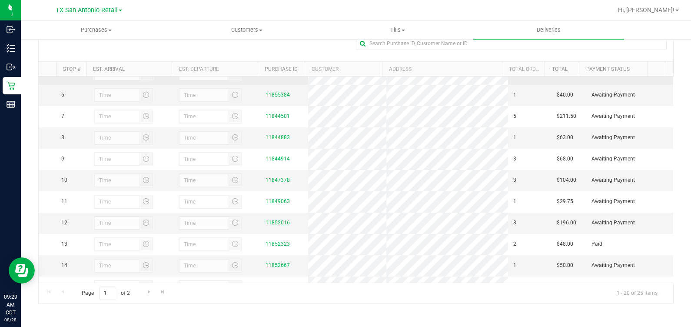
scroll to position [108, 0]
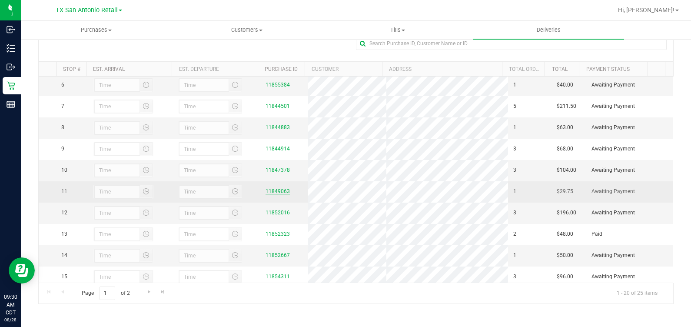
click at [281, 194] on link "11849063" at bounding box center [277, 191] width 24 height 6
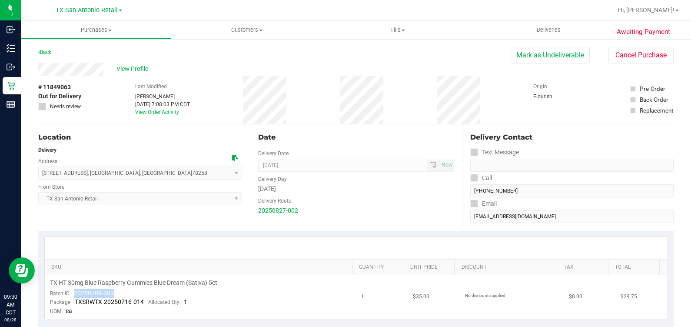
drag, startPoint x: 123, startPoint y: 292, endPoint x: 74, endPoint y: 295, distance: 48.3
click at [74, 295] on td "TX HT 30mg Blue Raspberry Gummies Blue Dream (Sativa) 5ct Batch ID 20250709-003…" at bounding box center [200, 297] width 311 height 44
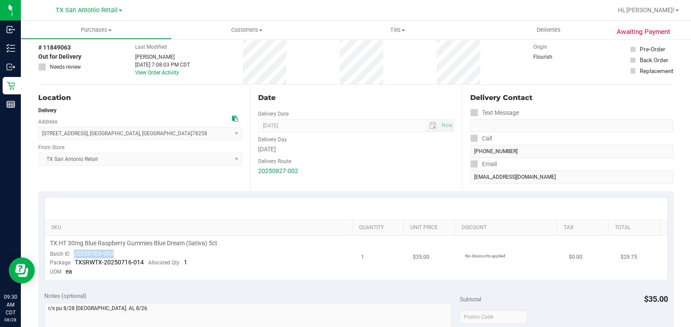
scroll to position [108, 0]
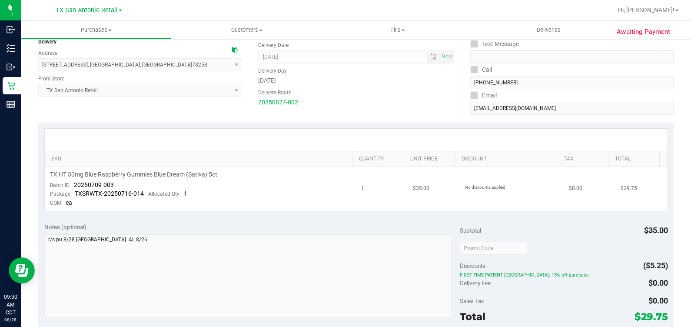
click at [346, 192] on td "TX HT 30mg Blue Raspberry Gummies Blue Dream (Sativa) 5ct Batch ID 20250709-003…" at bounding box center [200, 189] width 311 height 44
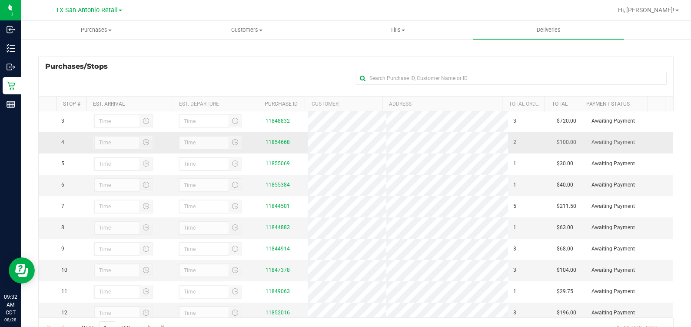
scroll to position [108, 0]
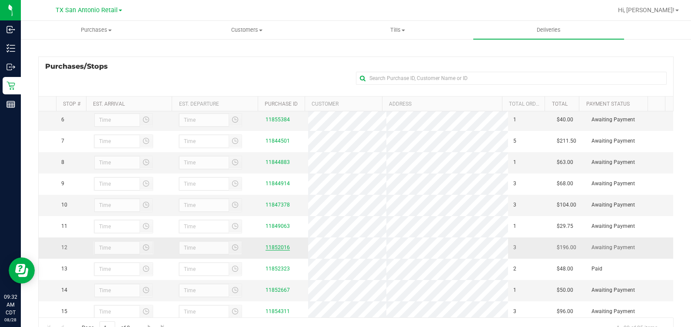
click at [265, 250] on link "11852016" at bounding box center [277, 247] width 24 height 6
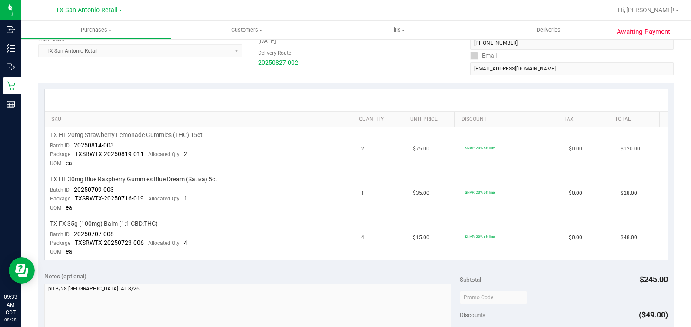
scroll to position [163, 0]
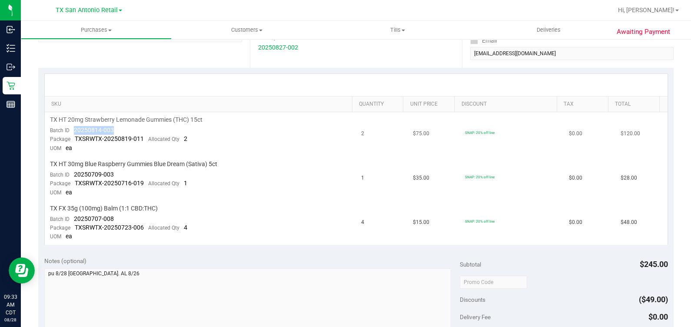
drag, startPoint x: 119, startPoint y: 129, endPoint x: 71, endPoint y: 130, distance: 47.8
click at [71, 130] on td "TX HT 20mg Strawberry Lemonade Gummies (THC) 15ct Batch ID 20250814-003 Package…" at bounding box center [200, 134] width 311 height 44
drag, startPoint x: 119, startPoint y: 176, endPoint x: 71, endPoint y: 172, distance: 48.3
click at [71, 172] on td "TX HT 30mg Blue Raspberry Gummies Blue Dream (Sativa) 5ct Batch ID 20250709-003…" at bounding box center [200, 178] width 311 height 44
drag, startPoint x: 116, startPoint y: 215, endPoint x: 69, endPoint y: 220, distance: 47.2
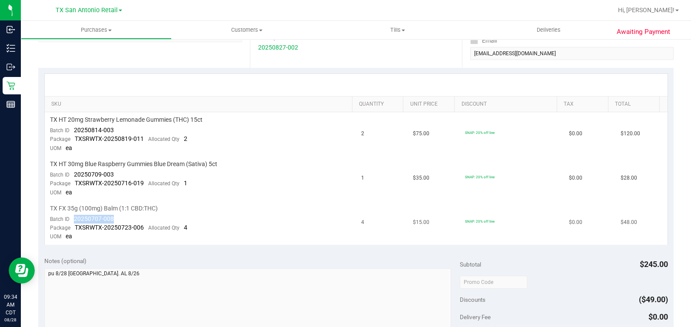
click at [69, 220] on td "TX FX 35g (100mg) Balm (1:1 CBD:THC) Batch ID 20250707-008 Package TXSRWTX-2025…" at bounding box center [200, 223] width 311 height 44
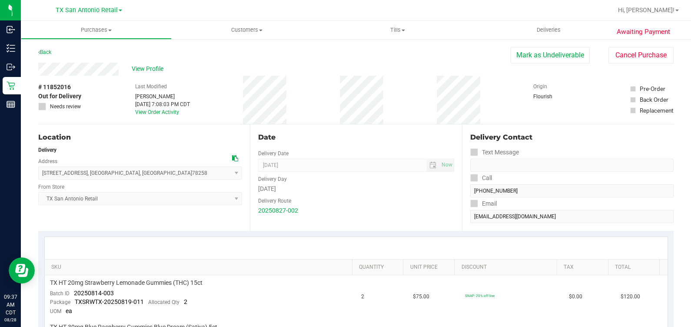
click at [323, 68] on div "View Profile" at bounding box center [274, 69] width 472 height 13
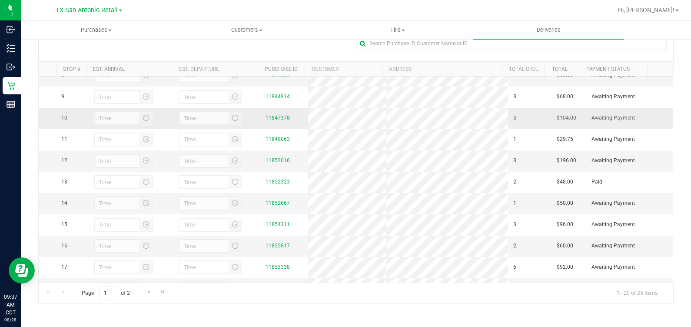
scroll to position [163, 0]
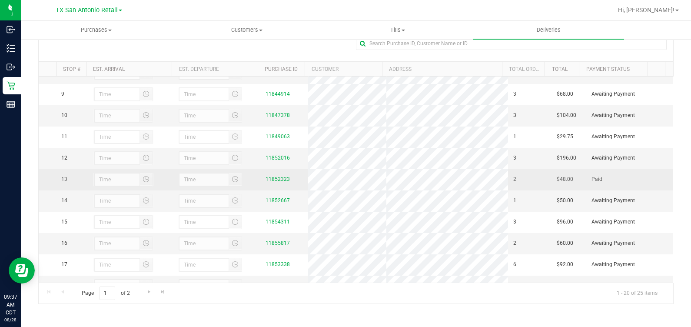
click at [273, 182] on link "11852323" at bounding box center [277, 179] width 24 height 6
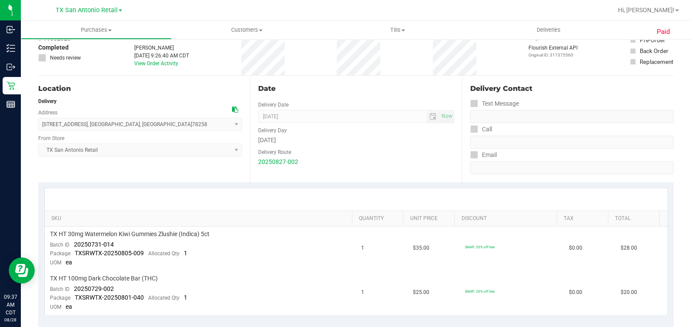
scroll to position [108, 0]
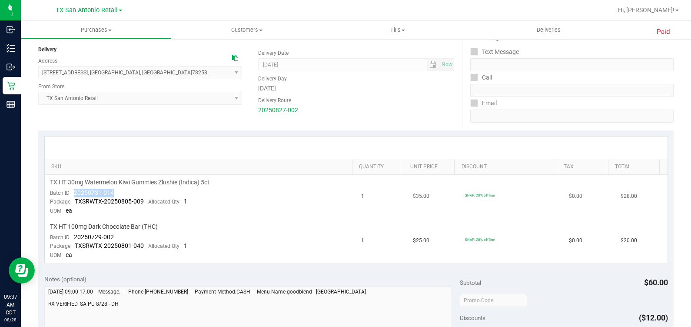
drag, startPoint x: 120, startPoint y: 191, endPoint x: 73, endPoint y: 193, distance: 46.5
click at [73, 193] on td "TX HT 30mg Watermelon Kiwi Gummies Zlushie (Indica) 5ct Batch ID 20250731-014 P…" at bounding box center [200, 197] width 311 height 44
drag, startPoint x: 117, startPoint y: 237, endPoint x: 74, endPoint y: 240, distance: 43.1
click at [74, 240] on td "TX HT 100mg Dark Chocolate Bar (THC) Batch ID 20250729-002 Package TXSRWTX-2025…" at bounding box center [200, 241] width 311 height 44
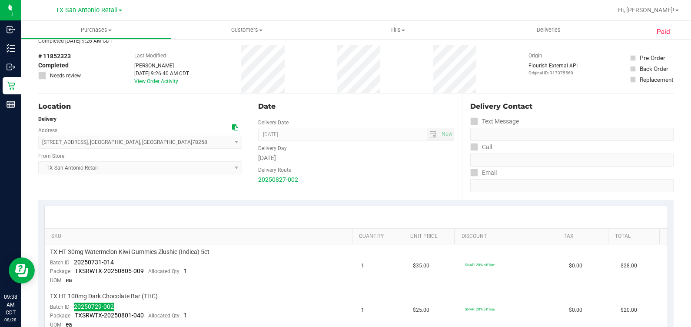
scroll to position [0, 0]
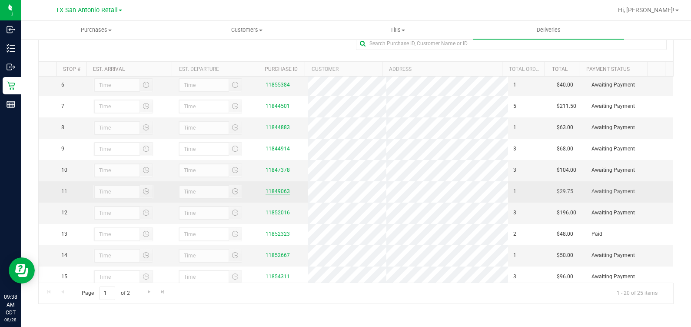
scroll to position [163, 0]
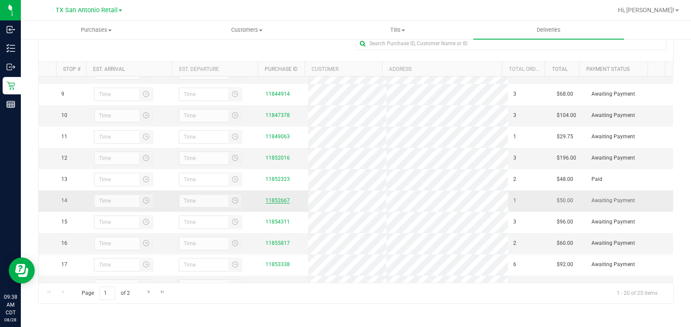
click at [267, 203] on link "11852667" at bounding box center [277, 200] width 24 height 6
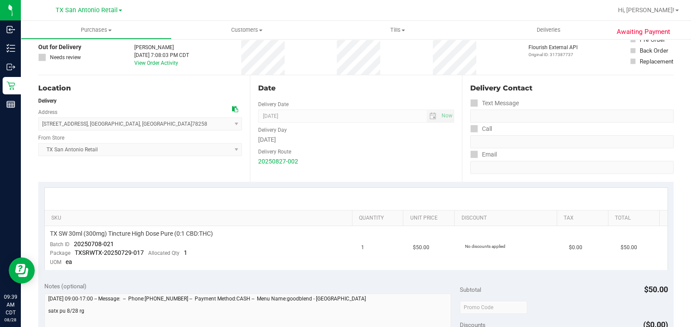
scroll to position [108, 0]
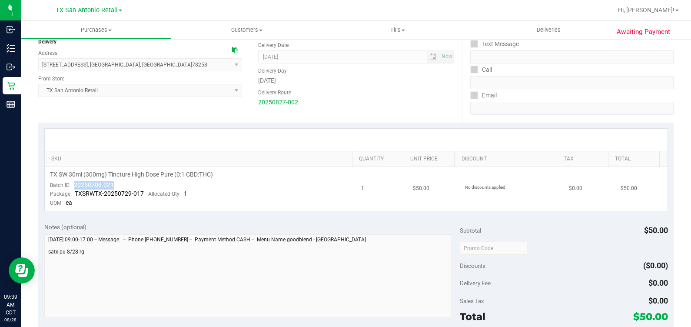
drag, startPoint x: 127, startPoint y: 181, endPoint x: 74, endPoint y: 181, distance: 53.0
click at [74, 181] on td "TX SW 30ml (300mg) Tincture High Dose Pure (0:1 CBD:THC) Batch ID 20250708-021 …" at bounding box center [200, 189] width 311 height 44
click at [398, 193] on td "1" at bounding box center [382, 189] width 52 height 44
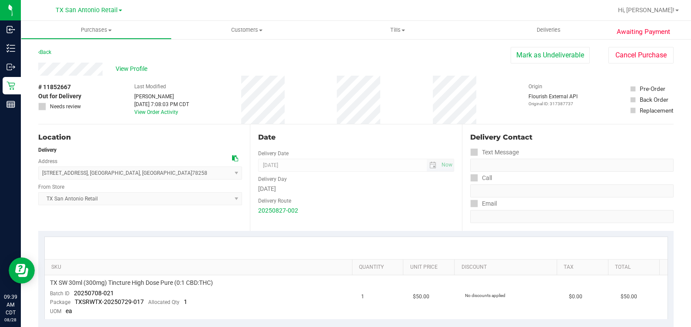
click at [394, 166] on span "08/28/2025 Now" at bounding box center [355, 165] width 195 height 13
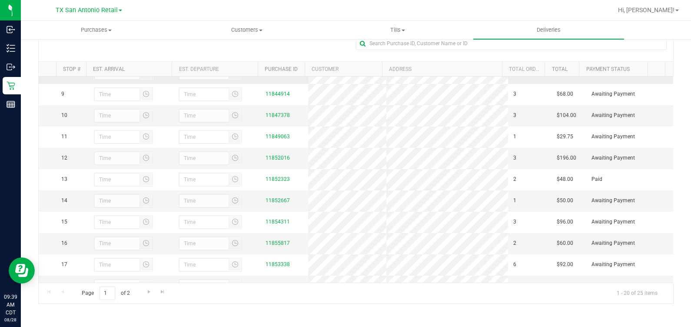
scroll to position [217, 0]
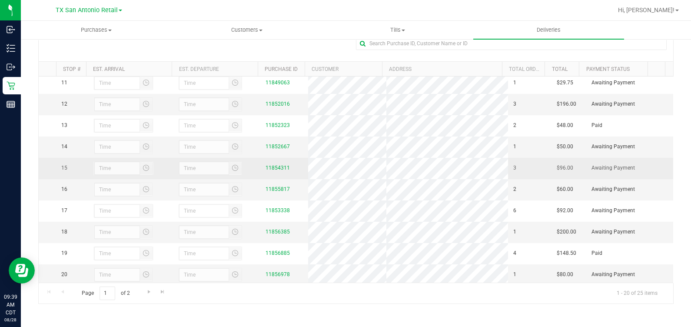
click at [269, 172] on div "11854311" at bounding box center [283, 168] width 37 height 8
click at [267, 171] on link "11854311" at bounding box center [277, 168] width 24 height 6
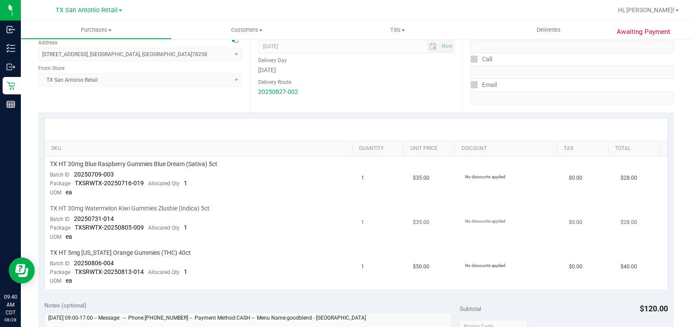
scroll to position [163, 0]
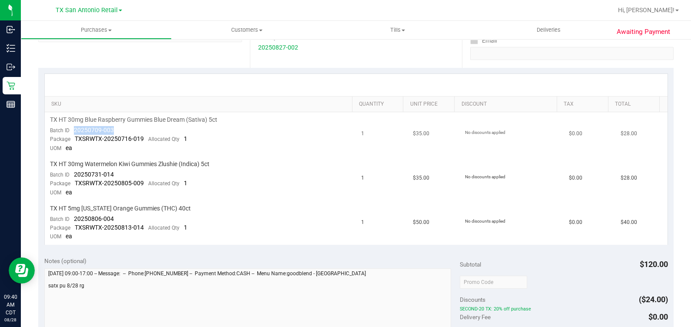
drag, startPoint x: 120, startPoint y: 129, endPoint x: 71, endPoint y: 132, distance: 49.6
click at [71, 132] on td "TX HT 30mg Blue Raspberry Gummies Blue Dream (Sativa) 5ct Batch ID 20250709-003…" at bounding box center [200, 134] width 311 height 44
drag, startPoint x: 119, startPoint y: 175, endPoint x: 68, endPoint y: 176, distance: 51.3
click at [68, 176] on td "TX HT 30mg Watermelon Kiwi Gummies Zlushie (Indica) 5ct Batch ID 20250731-014 P…" at bounding box center [200, 178] width 311 height 44
drag, startPoint x: 71, startPoint y: 215, endPoint x: 119, endPoint y: 221, distance: 48.5
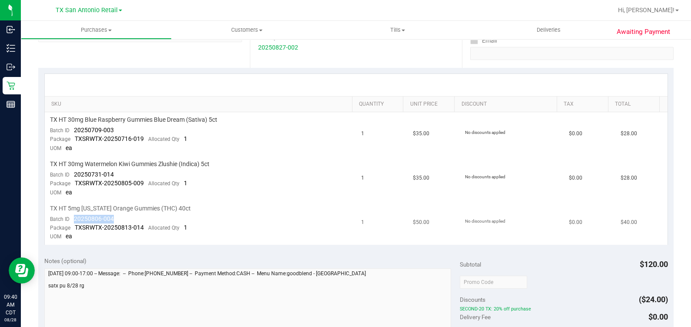
click at [121, 221] on td "TX HT 5mg Texas Orange Gummies (THC) 40ct Batch ID 20250806-004 Package TXSRWTX…" at bounding box center [200, 223] width 311 height 44
click at [341, 204] on div "TX HT 5mg [US_STATE] Orange Gummies (THC) 40ct" at bounding box center [200, 208] width 301 height 8
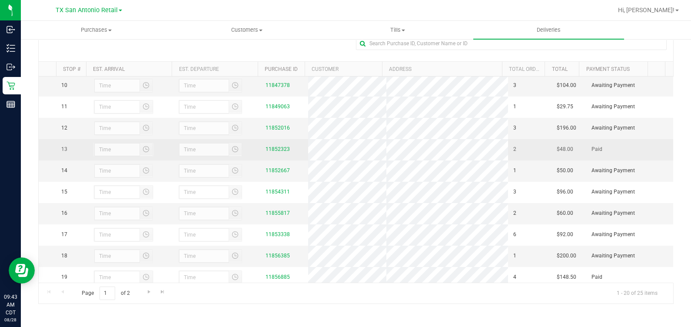
scroll to position [217, 0]
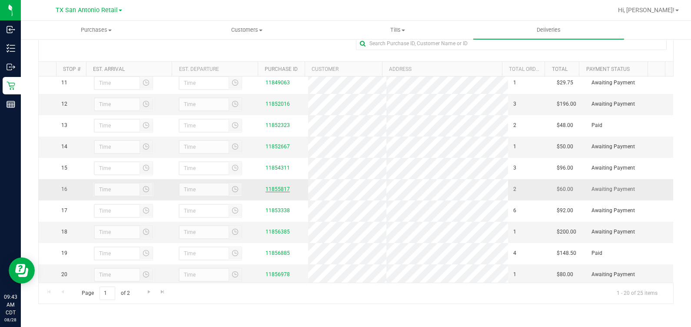
click at [272, 192] on link "11855817" at bounding box center [277, 189] width 24 height 6
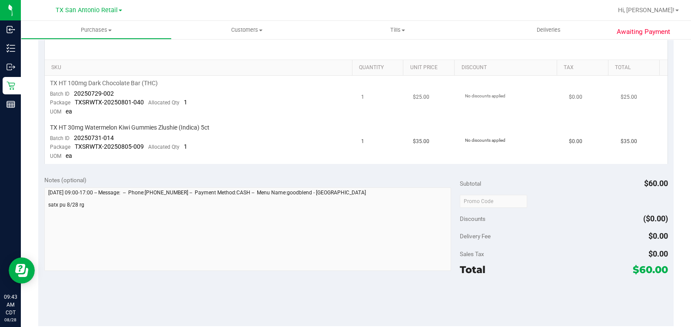
scroll to position [217, 0]
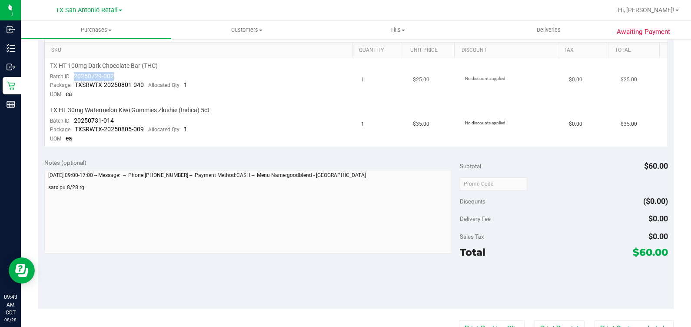
drag, startPoint x: 128, startPoint y: 77, endPoint x: 70, endPoint y: 78, distance: 58.2
click at [70, 78] on td "TX HT 100mg Dark Chocolate Bar (THC) Batch ID 20250729-002 Package TXSRWTX-2025…" at bounding box center [200, 80] width 311 height 44
drag, startPoint x: 117, startPoint y: 119, endPoint x: 73, endPoint y: 119, distance: 44.7
click at [73, 119] on td "TX HT 30mg Watermelon Kiwi Gummies Zlushie (Indica) 5ct Batch ID 20250731-014 P…" at bounding box center [200, 125] width 311 height 44
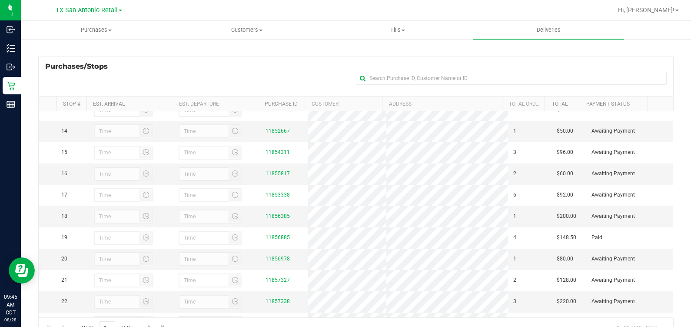
scroll to position [272, 0]
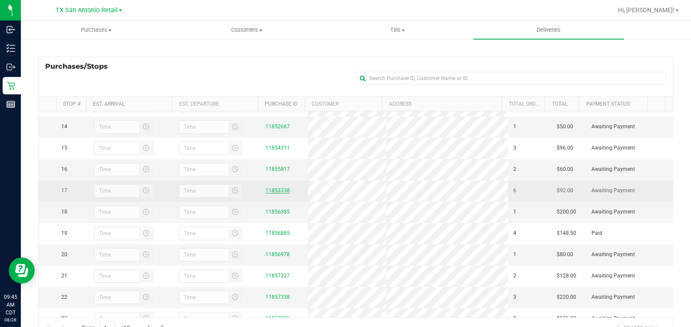
click at [265, 193] on link "11853338" at bounding box center [277, 190] width 24 height 6
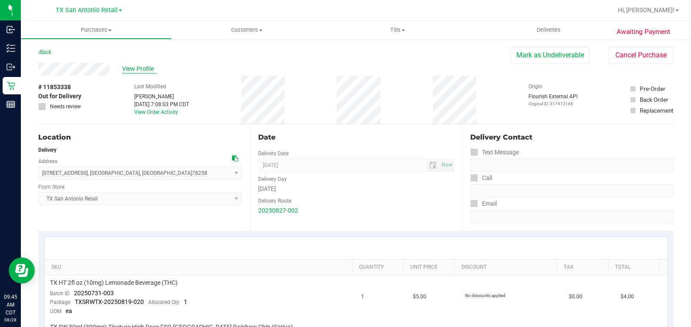
click at [140, 72] on span "View Profile" at bounding box center [139, 68] width 35 height 9
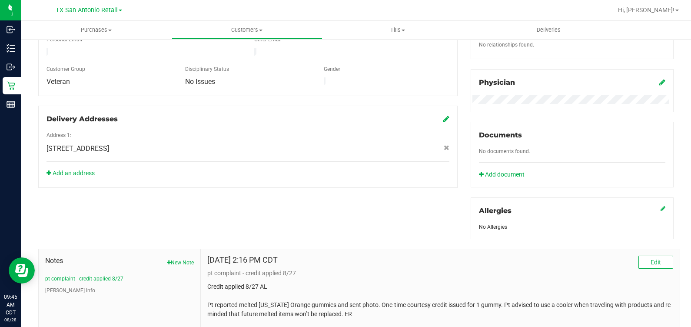
scroll to position [341, 0]
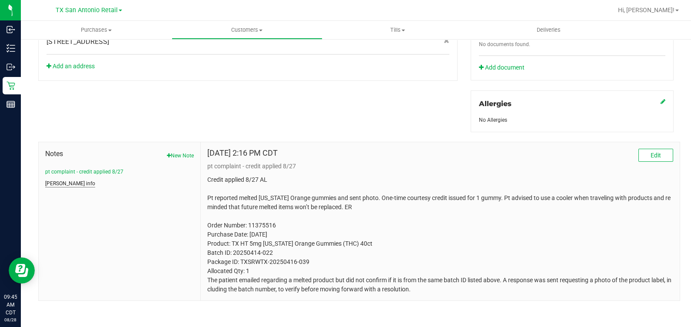
click at [52, 179] on button "[PERSON_NAME] info" at bounding box center [70, 183] width 50 height 8
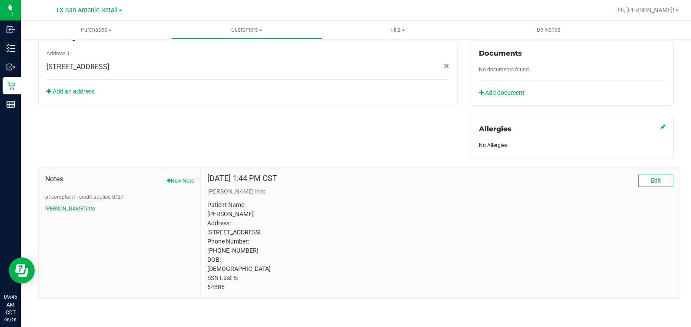
drag, startPoint x: 234, startPoint y: 289, endPoint x: 204, endPoint y: 290, distance: 30.0
click at [204, 290] on div "Dec 20, 2023 1:44 PM CST Edit CURT info Patient Name: Jeannie Wilson Address: 1…" at bounding box center [440, 232] width 479 height 131
click at [511, 241] on p "Patient Name: Jeannie Wilson Address: 13051 heritage grove San antonio, TX, 782…" at bounding box center [440, 245] width 466 height 91
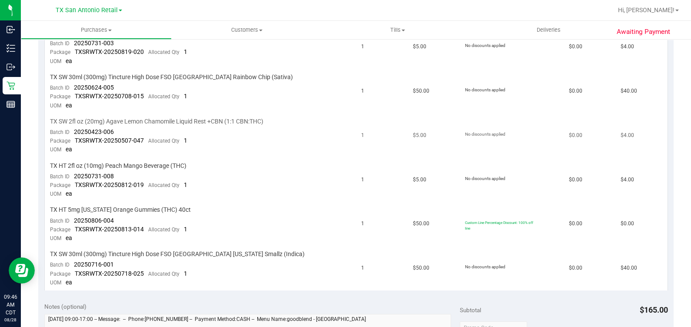
scroll to position [161, 0]
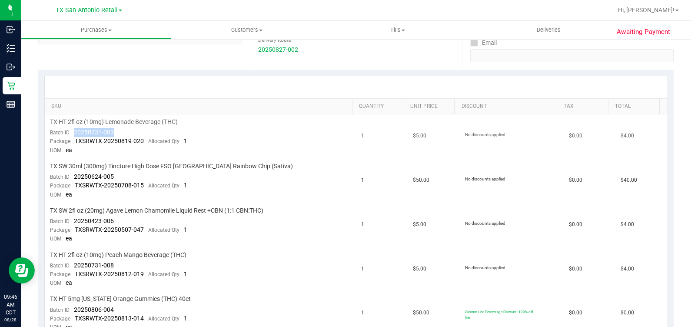
drag, startPoint x: 115, startPoint y: 132, endPoint x: 68, endPoint y: 135, distance: 47.5
click at [68, 135] on td "TX HT 2fl oz (10mg) Lemonade Beverage (THC) Batch ID 20250731-003 Package TXSRW…" at bounding box center [200, 136] width 311 height 44
drag, startPoint x: 74, startPoint y: 176, endPoint x: 119, endPoint y: 174, distance: 45.7
click at [120, 175] on td "TX SW 30ml (300mg) Tincture High Dose FSO TX Rainbow Chip (Sativa) Batch ID 202…" at bounding box center [200, 181] width 311 height 44
drag, startPoint x: 114, startPoint y: 219, endPoint x: 72, endPoint y: 219, distance: 42.6
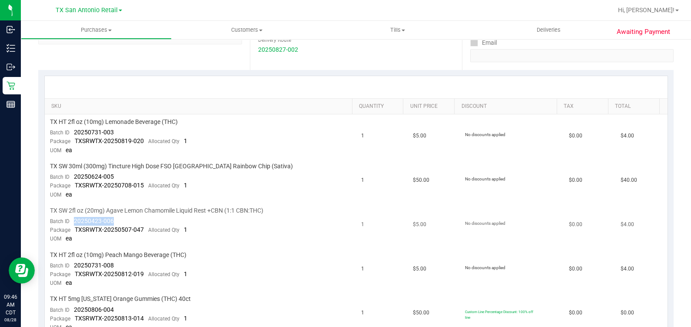
click at [72, 219] on td "TX SW 2fl oz (20mg) Agave Lemon Chamomile Liquid Rest +CBN (1:1 CBN:THC) Batch …" at bounding box center [200, 225] width 311 height 44
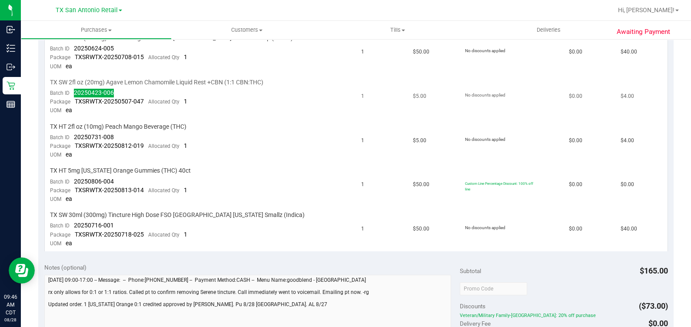
scroll to position [324, 0]
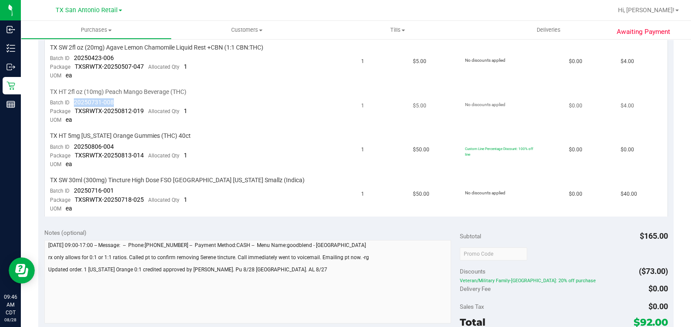
drag, startPoint x: 119, startPoint y: 100, endPoint x: 72, endPoint y: 98, distance: 47.0
click at [72, 98] on td "TX HT 2fl oz (10mg) Peach Mango Beverage (THC) Batch ID 20250731-008 Package TX…" at bounding box center [200, 106] width 311 height 44
drag, startPoint x: 118, startPoint y: 141, endPoint x: 73, endPoint y: 145, distance: 44.5
click at [73, 145] on td "TX HT 5mg Texas Orange Gummies (THC) 40ct Batch ID 20250806-004 Package TXSRWTX…" at bounding box center [200, 150] width 311 height 44
drag, startPoint x: 117, startPoint y: 187, endPoint x: 72, endPoint y: 188, distance: 44.7
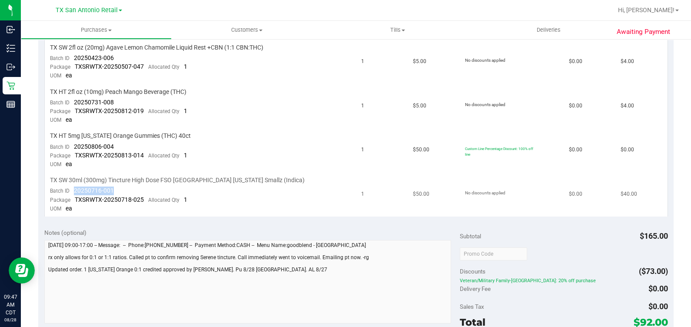
click at [72, 188] on td "TX SW 30ml (300mg) Tincture High Dose FSO TX Georgia Smallz (Indica) Batch ID 2…" at bounding box center [200, 194] width 311 height 44
click at [460, 232] on span "Subtotal" at bounding box center [470, 235] width 21 height 7
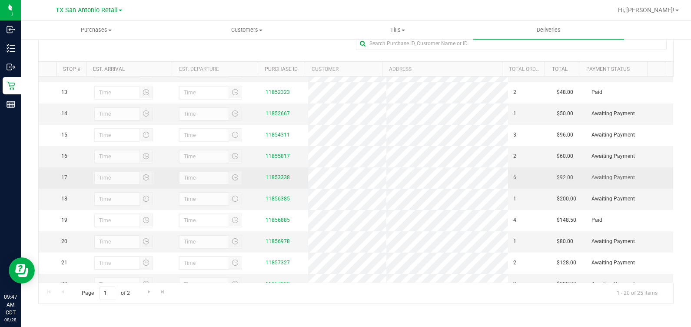
scroll to position [272, 0]
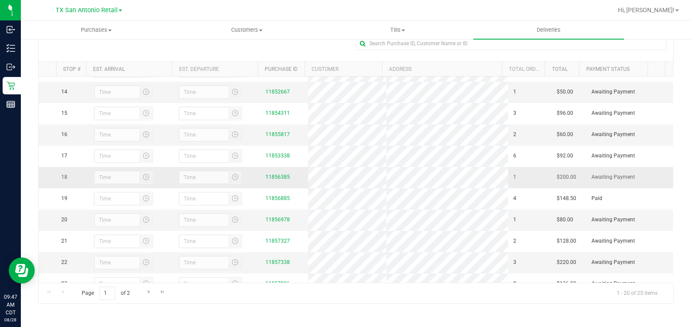
click at [274, 181] on div "11856385" at bounding box center [283, 177] width 37 height 8
click at [273, 180] on link "11856385" at bounding box center [277, 177] width 24 height 6
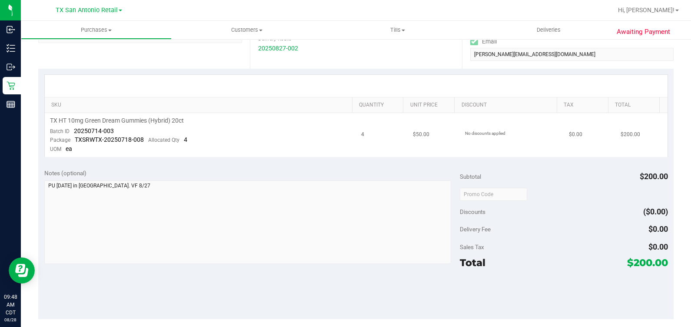
scroll to position [163, 0]
drag, startPoint x: 121, startPoint y: 131, endPoint x: 72, endPoint y: 131, distance: 49.5
click at [72, 131] on td "TX HT 10mg Green Dream Gummies (Hybrid) 20ct Batch ID 20250714-003 Package TXSR…" at bounding box center [200, 134] width 311 height 44
click at [513, 244] on div "Sales Tax $0.00" at bounding box center [564, 246] width 208 height 16
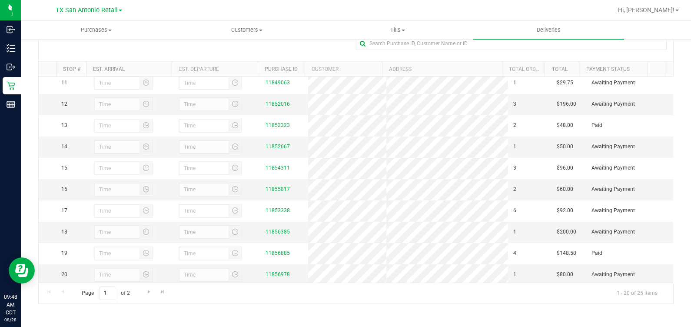
scroll to position [272, 0]
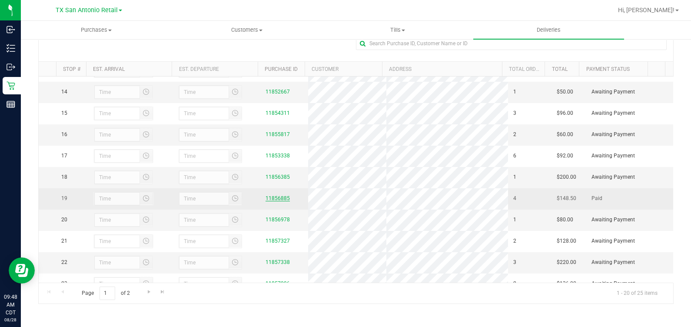
click at [272, 201] on link "11856885" at bounding box center [277, 198] width 24 height 6
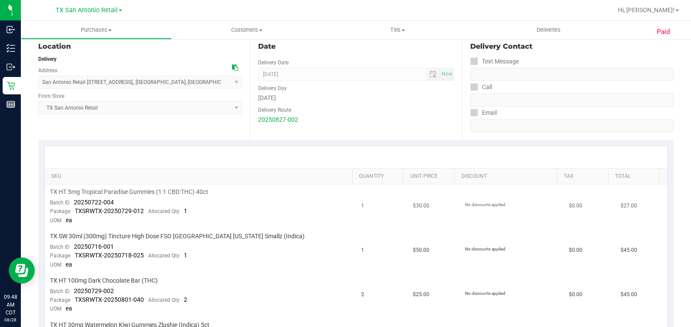
scroll to position [108, 0]
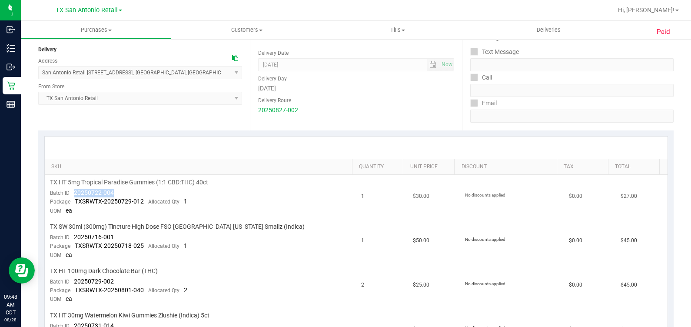
drag, startPoint x: 142, startPoint y: 193, endPoint x: 71, endPoint y: 192, distance: 70.4
click at [71, 192] on td "TX HT 5mg Tropical Paradise Gummies (1:1 CBD:THC) 40ct Batch ID 20250722-004 Pa…" at bounding box center [200, 197] width 311 height 44
drag, startPoint x: 71, startPoint y: 232, endPoint x: 101, endPoint y: 235, distance: 30.2
click at [101, 235] on div "Batch ID 20250716-001" at bounding box center [82, 237] width 64 height 9
drag, startPoint x: 101, startPoint y: 235, endPoint x: 125, endPoint y: 235, distance: 23.5
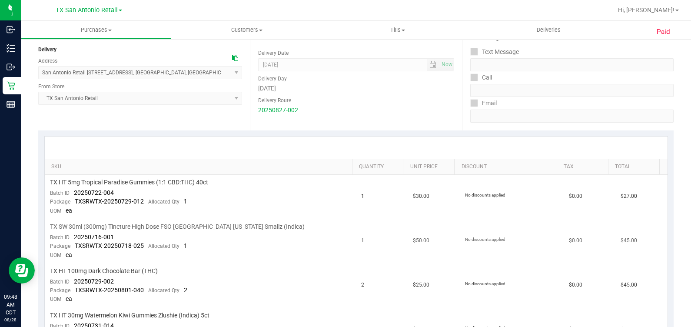
click at [125, 235] on td "TX SW 30ml (300mg) Tincture High Dose FSO TX Georgia Smallz (Indica) Batch ID 2…" at bounding box center [200, 241] width 311 height 44
drag, startPoint x: 122, startPoint y: 235, endPoint x: 69, endPoint y: 239, distance: 52.7
click at [69, 239] on td "TX SW 30ml (300mg) Tincture High Dose FSO TX Georgia Smallz (Indica) Batch ID 2…" at bounding box center [200, 241] width 311 height 44
drag, startPoint x: 115, startPoint y: 279, endPoint x: 72, endPoint y: 280, distance: 43.0
click at [72, 280] on td "TX HT 100mg Dark Chocolate Bar (THC) Batch ID 20250729-002 Package TXSRWTX-2025…" at bounding box center [200, 285] width 311 height 44
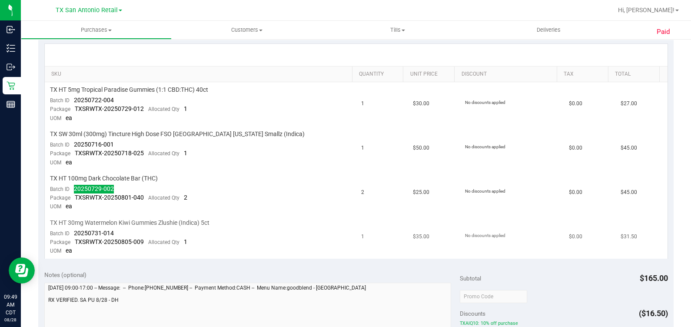
scroll to position [217, 0]
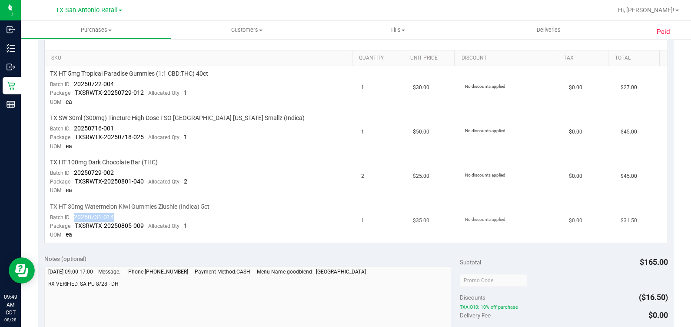
drag, startPoint x: 74, startPoint y: 212, endPoint x: 112, endPoint y: 213, distance: 37.4
click at [112, 213] on span "20250731-014" at bounding box center [94, 216] width 40 height 7
click at [598, 178] on td "$0.00" at bounding box center [589, 177] width 52 height 44
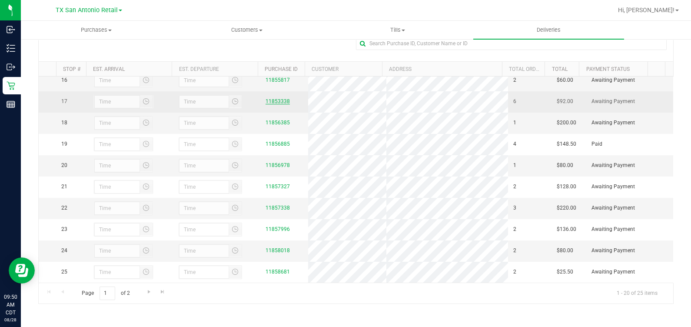
scroll to position [401, 0]
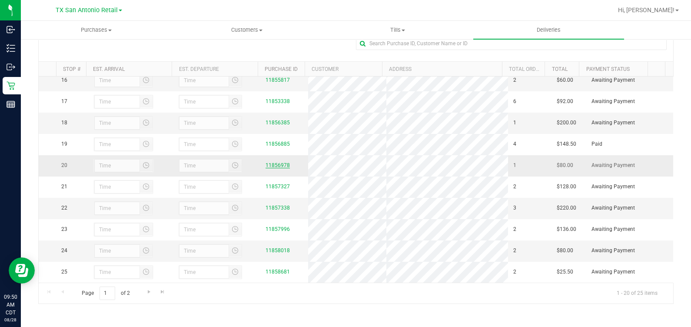
click at [278, 162] on link "11856978" at bounding box center [277, 165] width 24 height 6
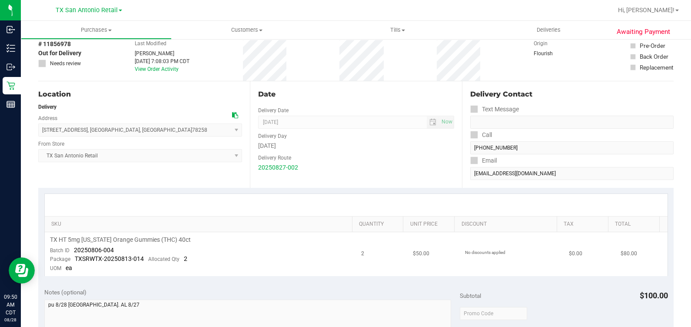
scroll to position [108, 0]
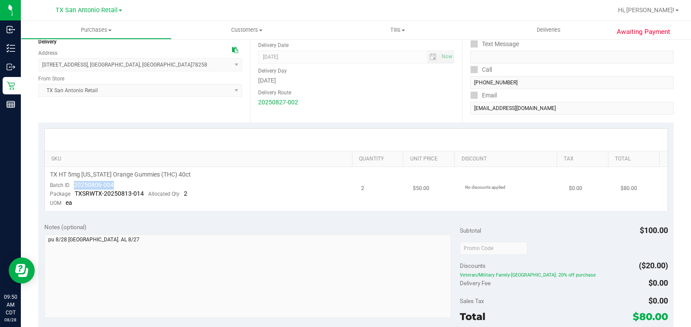
drag, startPoint x: 71, startPoint y: 185, endPoint x: 129, endPoint y: 180, distance: 57.5
click at [129, 180] on td "TX HT 5mg Texas Orange Gummies (THC) 40ct Batch ID 20250806-004 Package TXSRWTX…" at bounding box center [200, 189] width 311 height 44
click at [518, 175] on td "No discounts applied" at bounding box center [512, 189] width 104 height 44
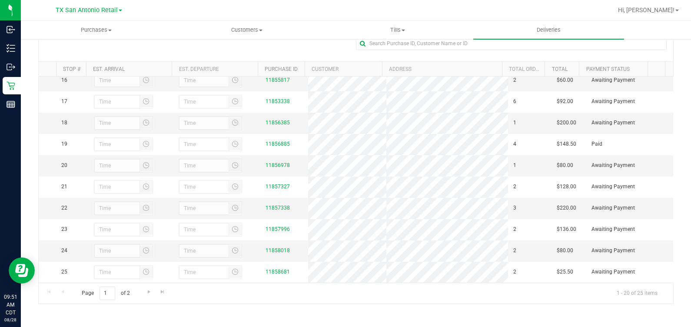
scroll to position [401, 0]
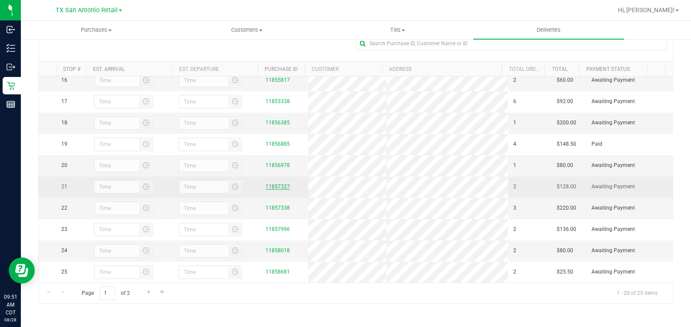
click at [276, 183] on link "11857327" at bounding box center [277, 186] width 24 height 6
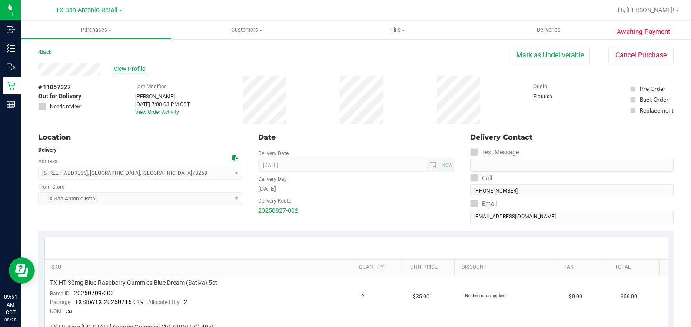
click at [130, 70] on span "View Profile" at bounding box center [130, 68] width 35 height 9
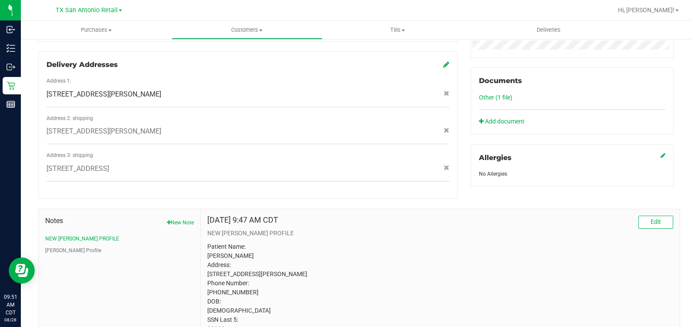
scroll to position [330, 0]
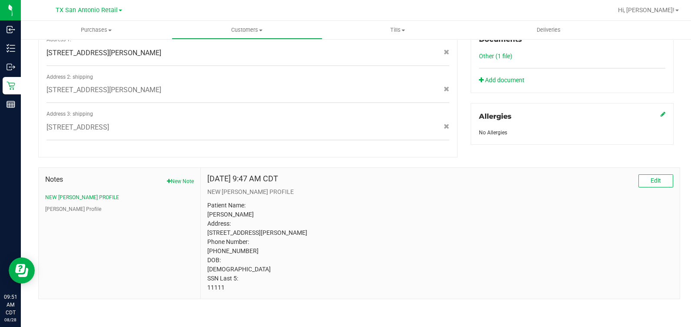
drag, startPoint x: 223, startPoint y: 286, endPoint x: 204, endPoint y: 283, distance: 19.4
click at [204, 283] on div "Jul 13, 2024 9:47 AM CDT Edit NEW CURT PROFILE Patient Name: Doug ISAACKS Addre…" at bounding box center [440, 233] width 479 height 131
click at [408, 218] on p "Patient Name: Doug ISAACKS Address: 11875 STANTON DRIVE SAN ANTONIO, TX, 78253 …" at bounding box center [440, 246] width 466 height 91
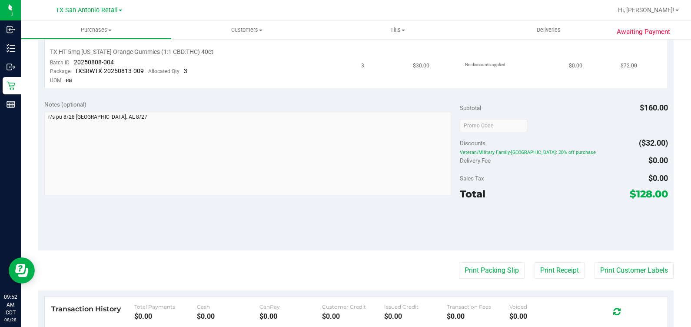
scroll to position [167, 0]
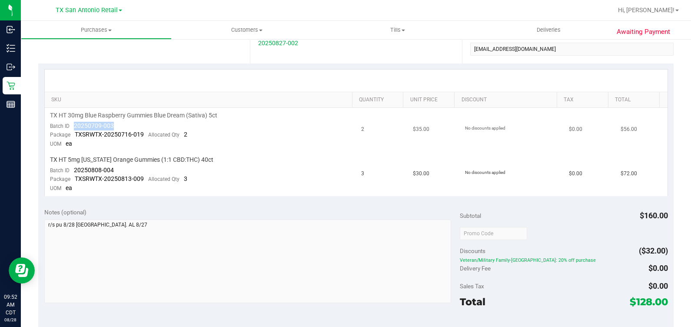
drag, startPoint x: 143, startPoint y: 119, endPoint x: 73, endPoint y: 125, distance: 70.2
click at [73, 125] on td "TX HT 30mg Blue Raspberry Gummies Blue Dream (Sativa) 5ct Batch ID 20250709-003…" at bounding box center [200, 130] width 311 height 44
drag, startPoint x: 117, startPoint y: 169, endPoint x: 71, endPoint y: 170, distance: 46.5
click at [71, 170] on td "TX HT 5mg Texas Orange Gummies (1:1 CBD:THC) 40ct Batch ID 20250808-004 Package…" at bounding box center [200, 174] width 311 height 44
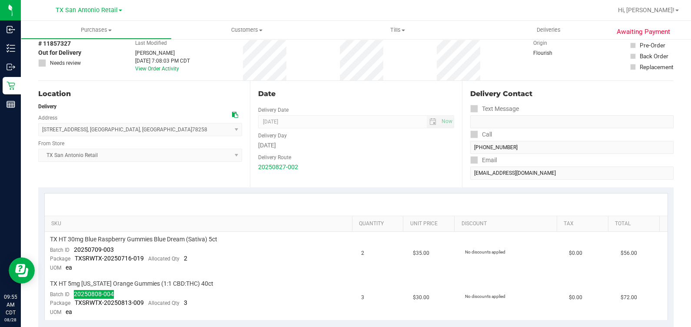
scroll to position [0, 0]
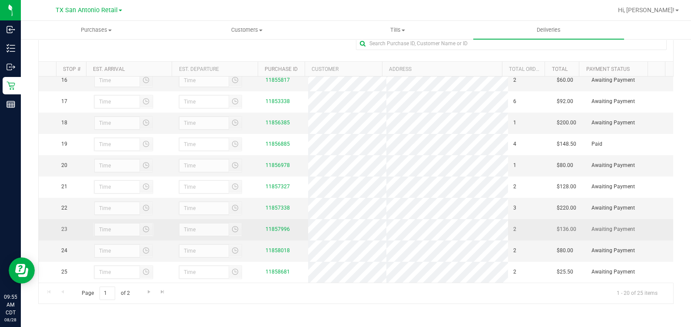
scroll to position [401, 0]
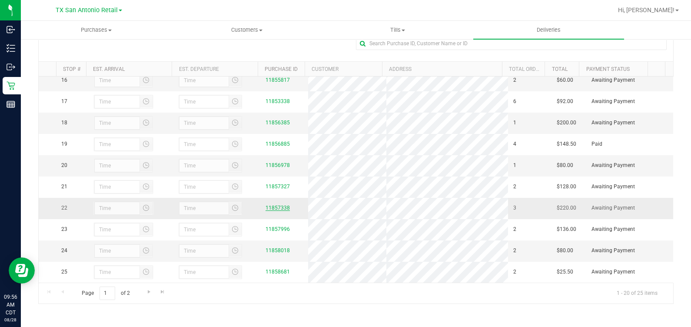
click at [265, 205] on link "11857338" at bounding box center [277, 208] width 24 height 6
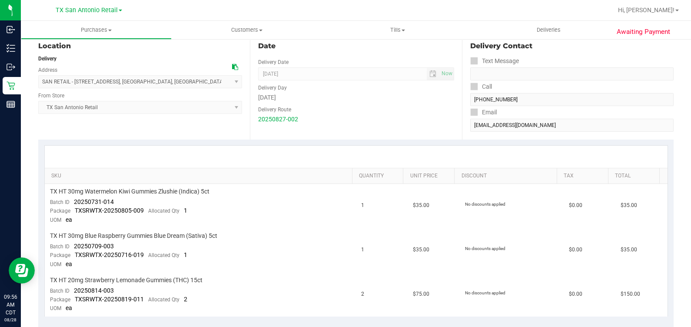
scroll to position [108, 0]
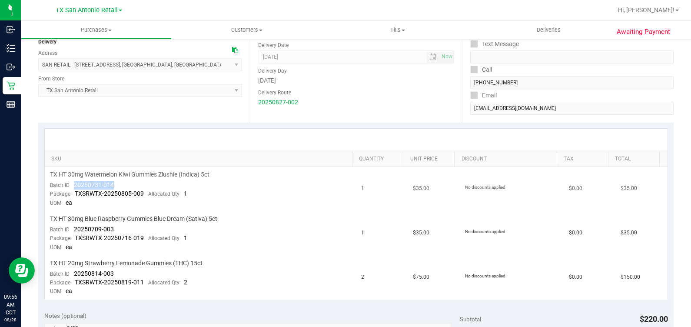
drag, startPoint x: 130, startPoint y: 188, endPoint x: 75, endPoint y: 183, distance: 55.4
click at [75, 183] on td "TX HT 30mg Watermelon Kiwi Gummies Zlushie (Indica) 5ct Batch ID 20250731-014 P…" at bounding box center [200, 189] width 311 height 44
drag, startPoint x: 128, startPoint y: 226, endPoint x: 73, endPoint y: 229, distance: 55.2
click at [73, 229] on td "TX HT 30mg Blue Raspberry Gummies Blue Dream (Sativa) 5ct Batch ID 20250709-003…" at bounding box center [200, 233] width 311 height 44
drag, startPoint x: 115, startPoint y: 268, endPoint x: 73, endPoint y: 271, distance: 42.2
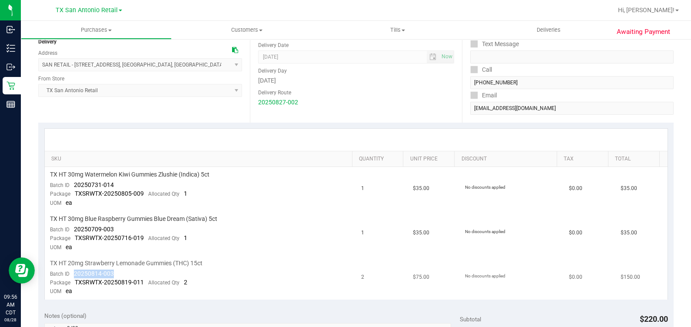
click at [73, 271] on td "TX HT 20mg Strawberry Lemonade Gummies (THC) 15ct Batch ID 20250814-003 Package…" at bounding box center [200, 277] width 311 height 44
click at [306, 188] on td "TX HT 30mg Watermelon Kiwi Gummies Zlushie (Indica) 5ct Batch ID 20250731-014 P…" at bounding box center [200, 189] width 311 height 44
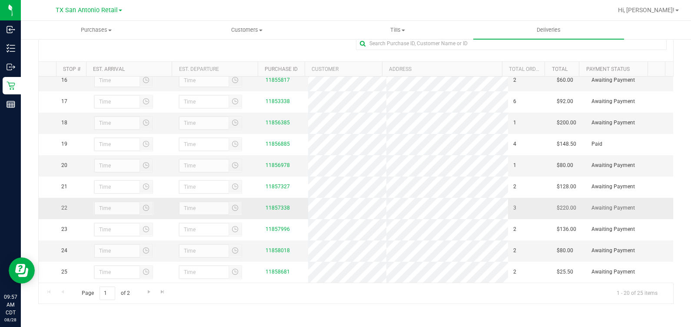
scroll to position [401, 0]
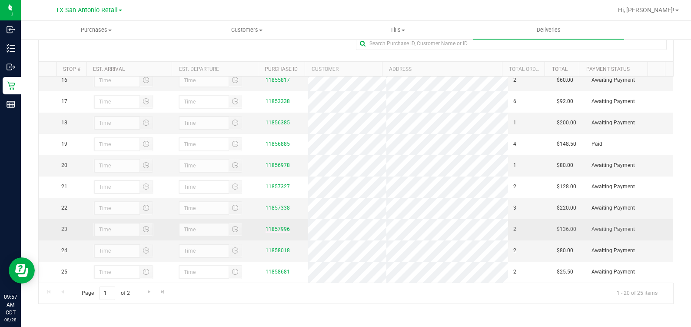
click at [274, 226] on link "11857996" at bounding box center [277, 229] width 24 height 6
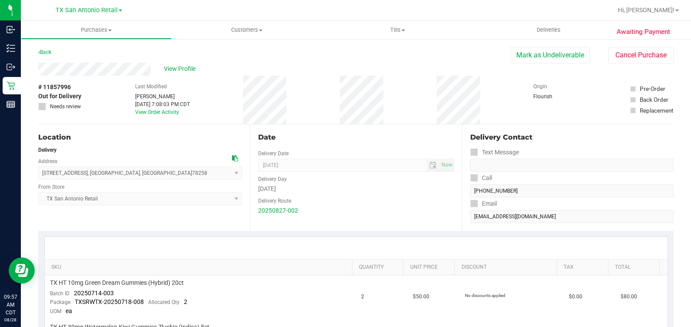
scroll to position [108, 0]
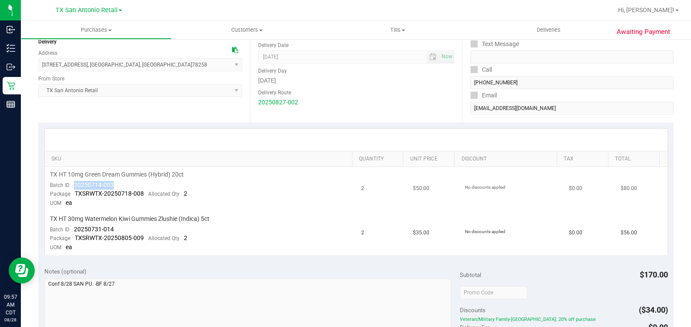
drag, startPoint x: 118, startPoint y: 180, endPoint x: 75, endPoint y: 185, distance: 43.7
click at [75, 185] on td "TX HT 10mg Green Dream Gummies (Hybrid) 20ct Batch ID 20250714-003 Package TXSR…" at bounding box center [200, 189] width 311 height 44
drag, startPoint x: 132, startPoint y: 227, endPoint x: 73, endPoint y: 230, distance: 59.6
click at [73, 230] on td "TX HT 30mg Watermelon Kiwi Gummies Zlushie (Indica) 5ct Batch ID 20250731-014 P…" at bounding box center [200, 233] width 311 height 44
click at [351, 267] on div "Notes (optional)" at bounding box center [252, 271] width 416 height 9
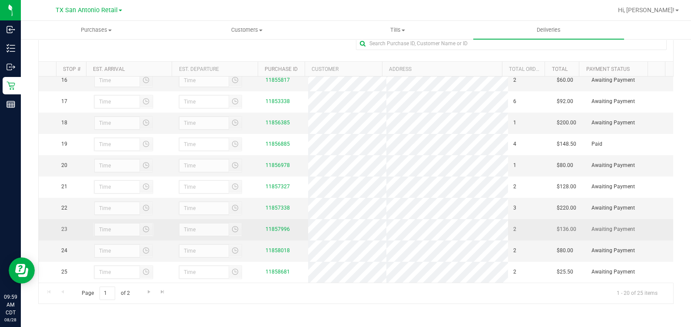
scroll to position [401, 0]
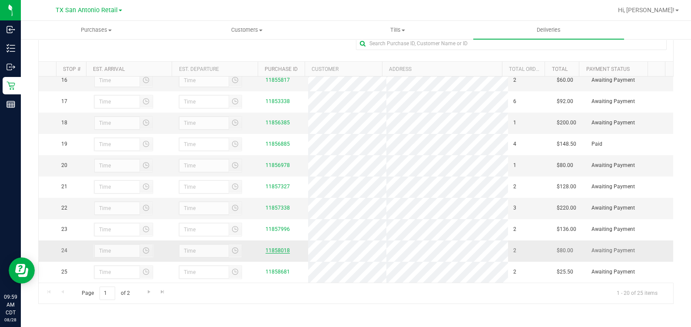
click at [277, 247] on link "11858018" at bounding box center [277, 250] width 24 height 6
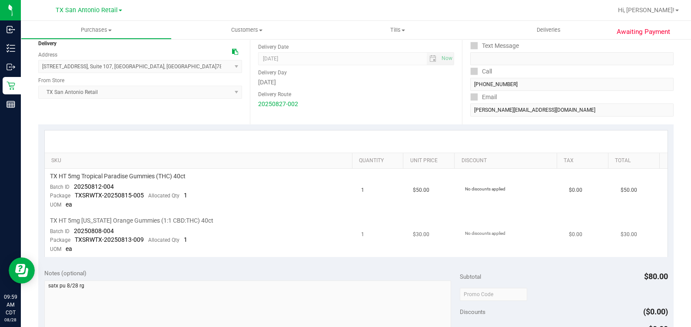
scroll to position [108, 0]
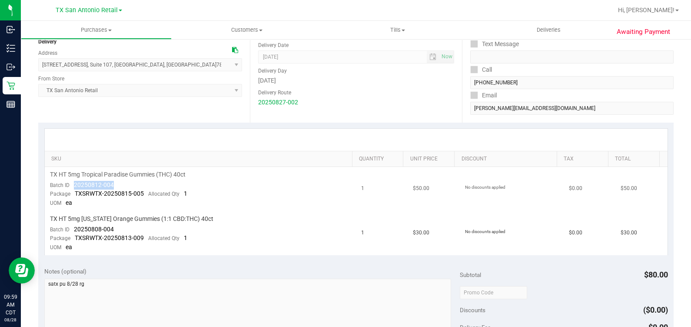
drag, startPoint x: 132, startPoint y: 183, endPoint x: 74, endPoint y: 185, distance: 57.8
click at [74, 185] on td "TX HT 5mg Tropical Paradise Gummies (THC) 40ct Batch ID 20250812-004 Package TX…" at bounding box center [200, 189] width 311 height 44
drag, startPoint x: 119, startPoint y: 228, endPoint x: 70, endPoint y: 232, distance: 48.8
click at [70, 232] on td "TX HT 5mg Texas Orange Gummies (1:1 CBD:THC) 40ct Batch ID 20250808-004 Package…" at bounding box center [200, 233] width 311 height 44
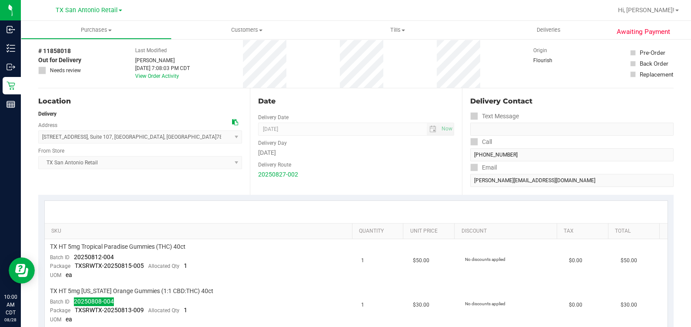
scroll to position [0, 0]
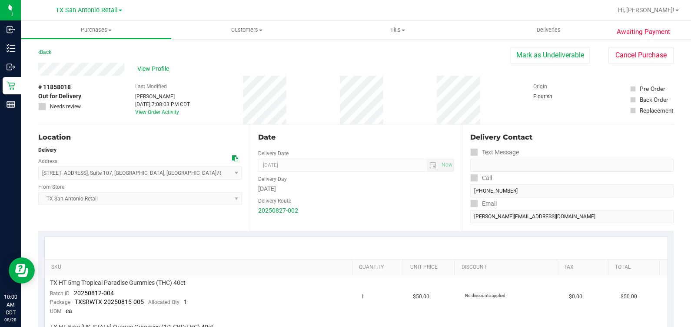
click at [328, 117] on div "# 11858018 Out for Delivery Needs review Last Modified Lindsey Sherman Aug 27, …" at bounding box center [355, 100] width 635 height 48
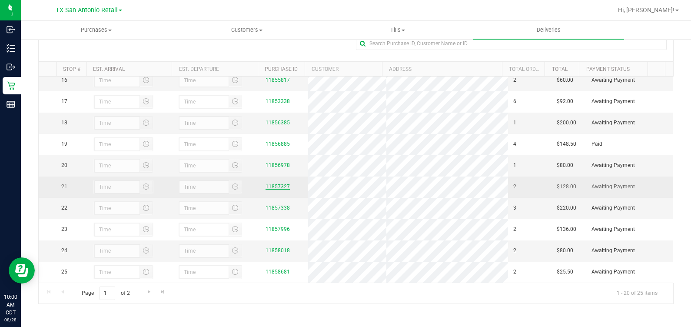
scroll to position [401, 0]
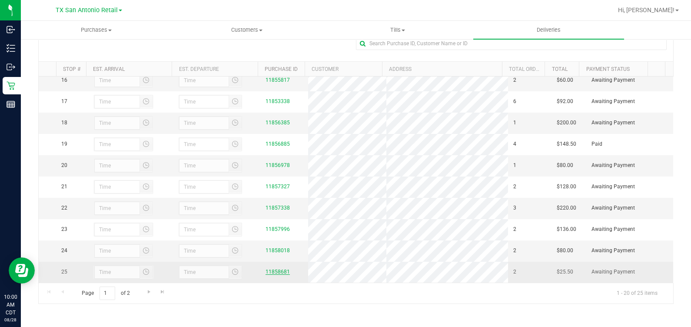
click at [270, 271] on link "11858681" at bounding box center [277, 271] width 24 height 6
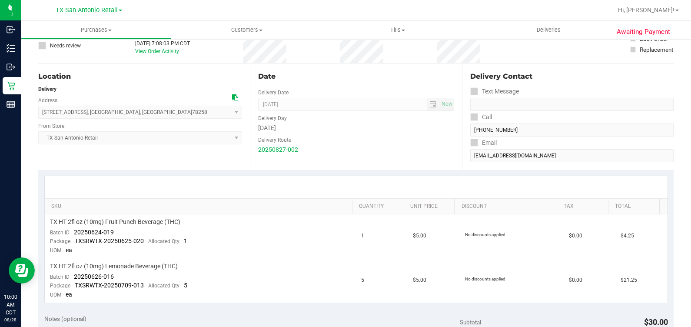
scroll to position [163, 0]
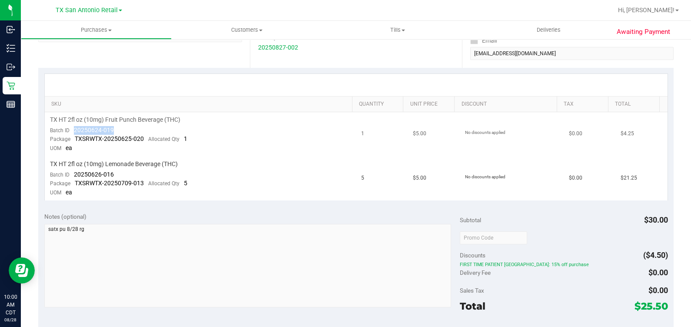
drag, startPoint x: 122, startPoint y: 128, endPoint x: 73, endPoint y: 133, distance: 48.8
click at [73, 133] on td "TX HT 2fl oz (10mg) Fruit Punch Beverage (THC) Batch ID 20250624-019 Package TX…" at bounding box center [200, 134] width 311 height 44
drag, startPoint x: 99, startPoint y: 175, endPoint x: 70, endPoint y: 176, distance: 28.7
click at [70, 176] on td "TX HT 2fl oz (10mg) Lemonade Beverage (THC) Batch ID 20250626-016 Package TXSRW…" at bounding box center [200, 178] width 311 height 44
click at [495, 207] on div "Notes (optional) Subtotal $30.00 Discounts ($4.50) FIRST TIME PATIENT TX: 15% o…" at bounding box center [355, 284] width 635 height 156
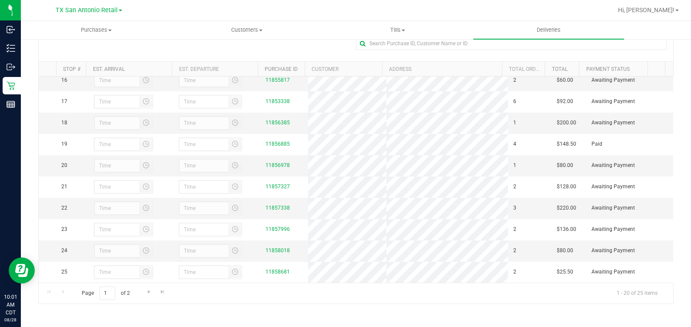
scroll to position [401, 0]
click at [163, 290] on span "Go to the last page" at bounding box center [162, 291] width 7 height 7
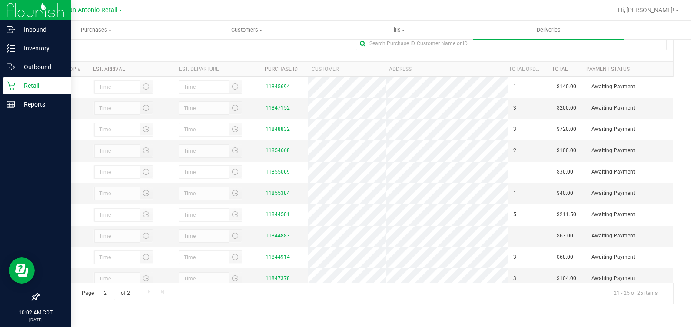
click at [16, 82] on p "Retail" at bounding box center [41, 85] width 52 height 10
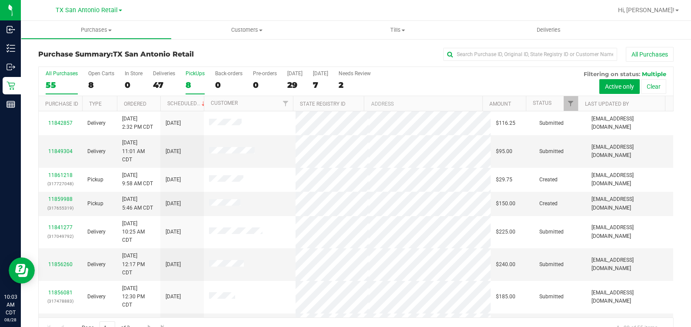
click at [191, 76] on div "PickUps" at bounding box center [195, 73] width 19 height 6
click at [0, 0] on input "PickUps 8" at bounding box center [0, 0] width 0 height 0
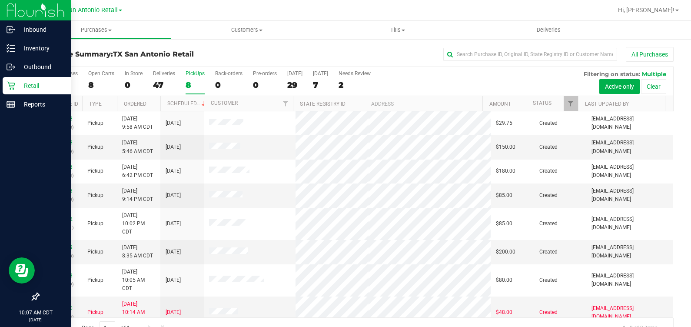
click at [0, 241] on html "Inbound Inventory Outbound Retail Reports 10:07 AM CDT 08/28/2025 08/28 TX San …" at bounding box center [345, 163] width 691 height 327
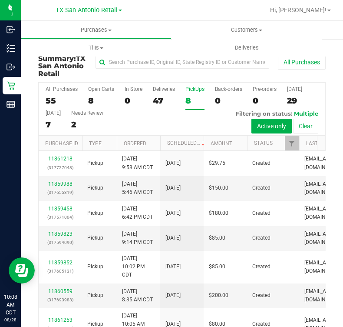
click at [297, 74] on div "Purchase Summary: TX San Antonio Retail All Purchases" at bounding box center [182, 64] width 288 height 35
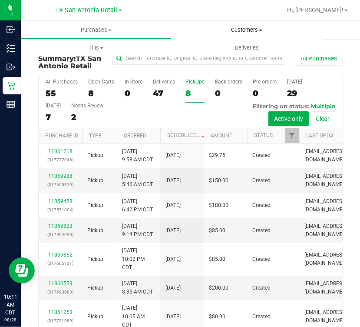
click at [260, 36] on uib-tab-heading "Customers All customers Add a new customer All physicians" at bounding box center [247, 29] width 150 height 17
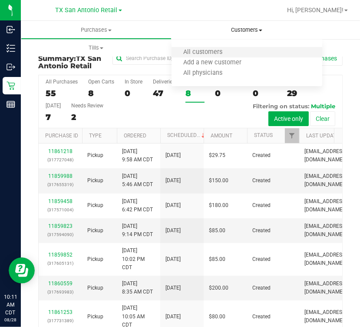
click at [238, 49] on li "All customers" at bounding box center [247, 52] width 151 height 10
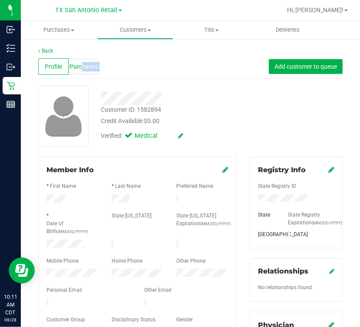
drag, startPoint x: 84, startPoint y: 81, endPoint x: 82, endPoint y: 67, distance: 13.6
click at [82, 67] on div "Back Profile Purchases Add customer to queue Customer ID: 1582894 Credit Availa…" at bounding box center [190, 327] width 305 height 561
click at [82, 67] on span "Purchases" at bounding box center [84, 66] width 29 height 9
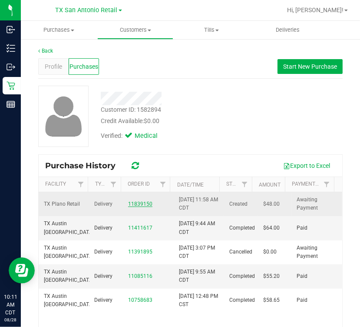
click at [141, 202] on link "11839150" at bounding box center [140, 204] width 24 height 6
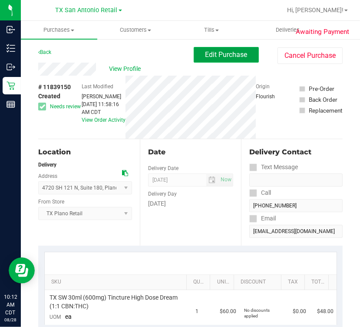
click at [209, 62] on button "Edit Purchase" at bounding box center [226, 55] width 65 height 16
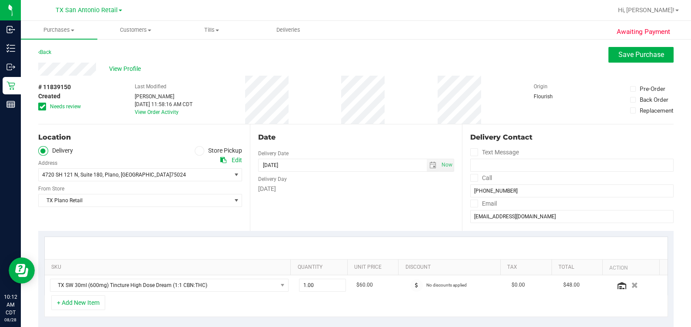
drag, startPoint x: 247, startPoint y: 128, endPoint x: 296, endPoint y: 127, distance: 48.7
click at [296, 127] on div "Date Delivery Date 08/29/2025 Now 08/29/2025 07:00 AM Now Delivery Day Friday" at bounding box center [356, 177] width 212 height 106
click at [184, 89] on div "Last Modified Rebecca Green Aug 24, 2025 11:58:16 AM CDT View Order Activity" at bounding box center [164, 100] width 58 height 48
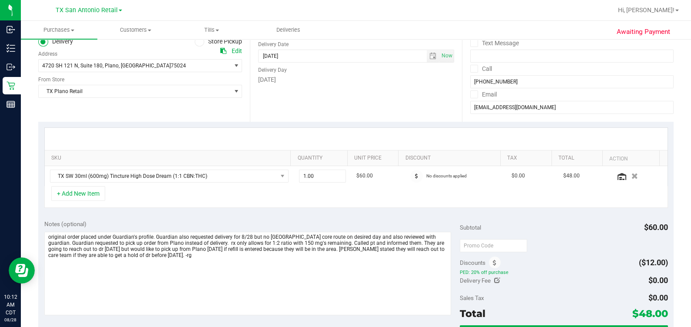
scroll to position [108, 0]
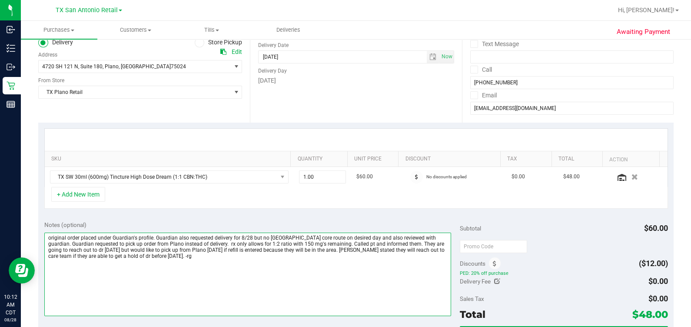
click at [225, 267] on textarea at bounding box center [247, 273] width 407 height 83
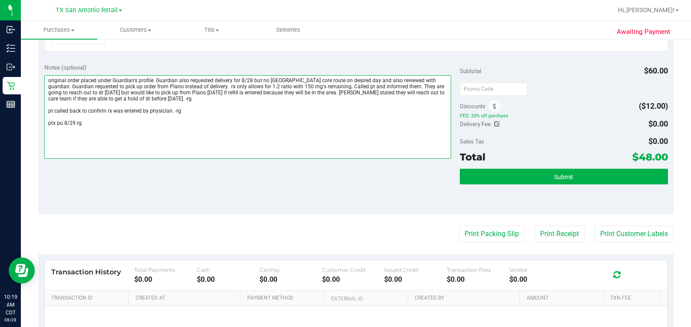
scroll to position [265, 0]
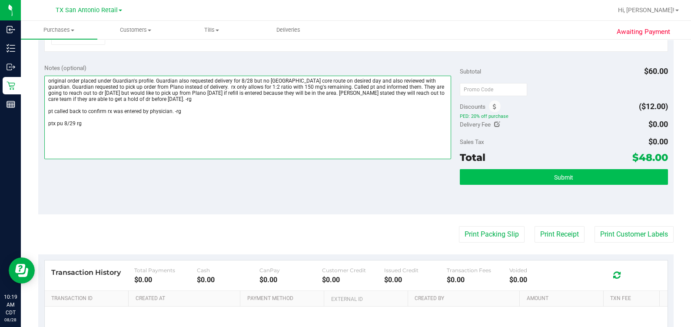
type textarea "original order placed under Guardian's profile. Guardian also requested deliver…"
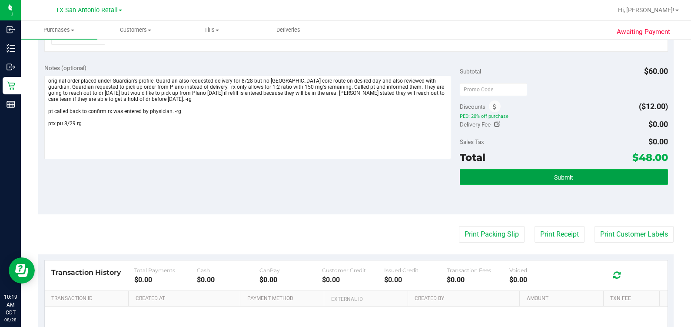
click at [554, 177] on span "Submit" at bounding box center [563, 177] width 19 height 7
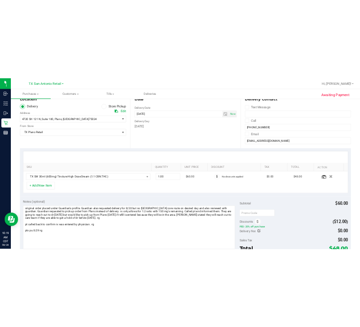
scroll to position [0, 0]
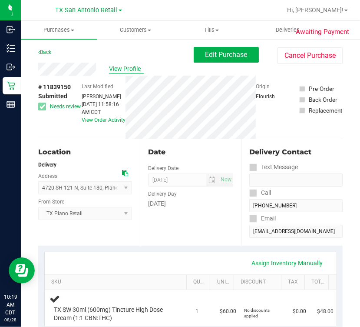
click at [124, 68] on span "View Profile" at bounding box center [126, 68] width 35 height 9
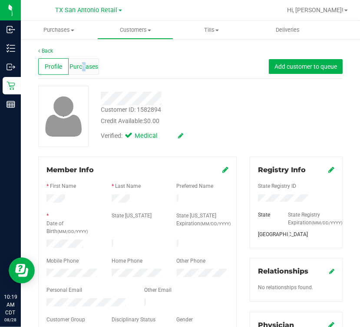
click at [83, 73] on div "Purchases" at bounding box center [84, 66] width 30 height 17
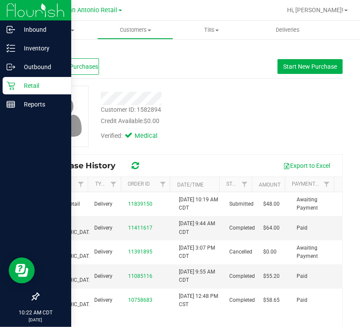
click at [30, 83] on p "Retail" at bounding box center [41, 85] width 52 height 10
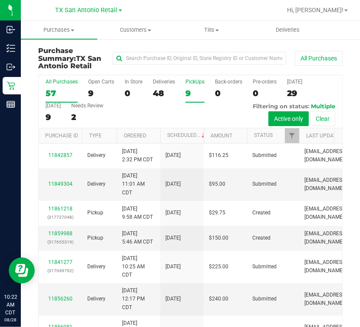
click at [187, 88] on div "9" at bounding box center [195, 93] width 19 height 10
click at [0, 0] on input "PickUps 9" at bounding box center [0, 0] width 0 height 0
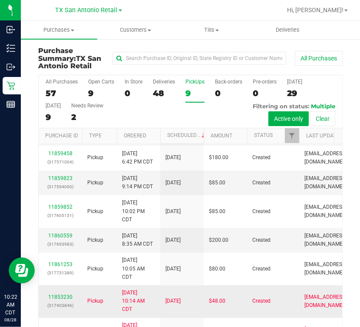
scroll to position [108, 0]
click at [59, 232] on link "11860559" at bounding box center [60, 235] width 24 height 6
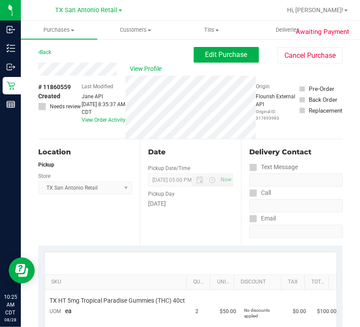
drag, startPoint x: 68, startPoint y: 60, endPoint x: 84, endPoint y: 42, distance: 24.0
click at [234, 60] on button "Edit Purchase" at bounding box center [226, 55] width 65 height 16
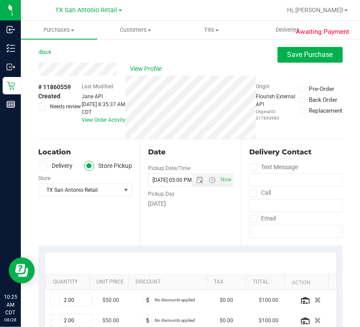
click at [69, 166] on label "Delivery" at bounding box center [55, 166] width 35 height 10
click at [0, 0] on input "Delivery" at bounding box center [0, 0] width 0 height 0
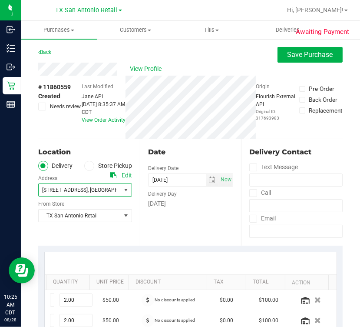
click at [88, 189] on span ", [GEOGRAPHIC_DATA]" at bounding box center [114, 190] width 52 height 6
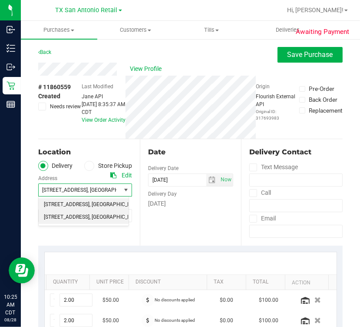
click at [89, 223] on span ", [GEOGRAPHIC_DATA]" at bounding box center [115, 217] width 52 height 11
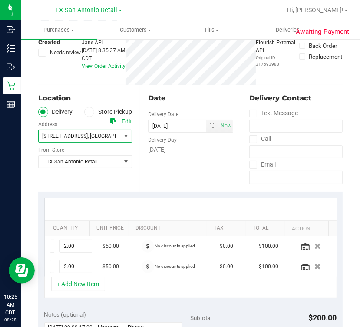
scroll to position [163, 0]
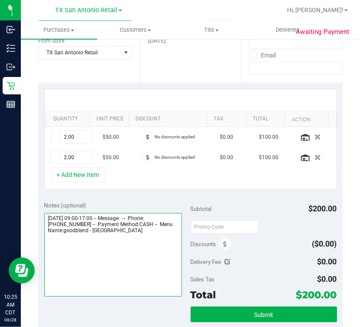
click at [159, 286] on textarea at bounding box center [113, 254] width 138 height 83
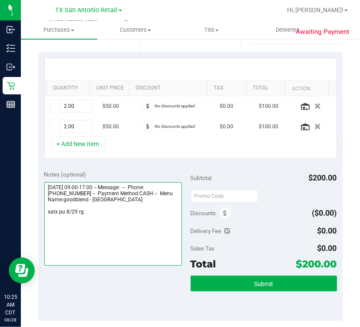
scroll to position [217, 0]
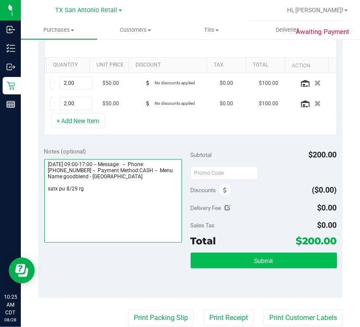
type textarea "Friday 08/29/2025 09:00-17:00 -- Message: -- Phone:2108272441 -- Payment Method…"
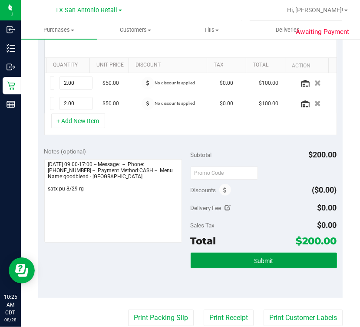
click at [251, 268] on button "Submit" at bounding box center [264, 260] width 146 height 16
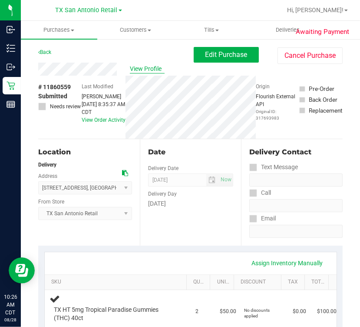
click at [136, 70] on span "View Profile" at bounding box center [147, 68] width 35 height 9
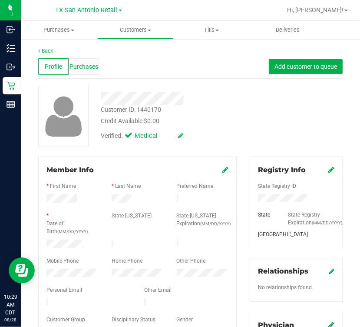
click at [90, 67] on span "Purchases" at bounding box center [84, 66] width 29 height 9
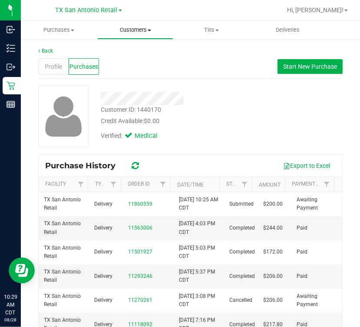
drag, startPoint x: 146, startPoint y: 33, endPoint x: 136, endPoint y: 40, distance: 11.7
click at [146, 33] on span "Customers" at bounding box center [136, 30] width 76 height 8
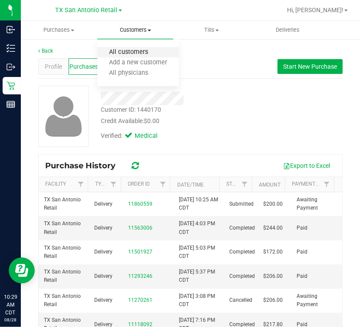
click at [120, 50] on span "All customers" at bounding box center [128, 52] width 63 height 7
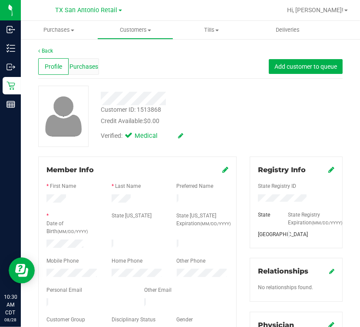
click at [78, 69] on span "Purchases" at bounding box center [84, 66] width 29 height 9
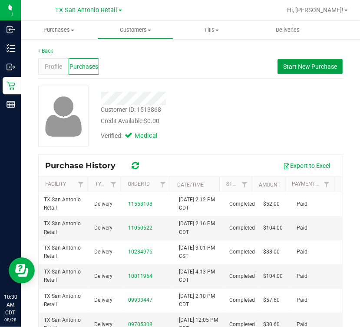
click at [283, 68] on span "Start New Purchase" at bounding box center [310, 66] width 54 height 7
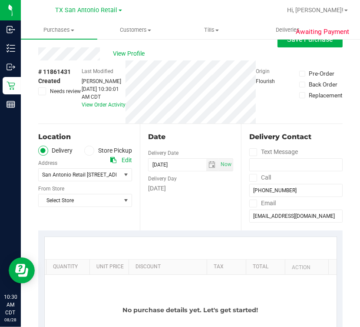
scroll to position [54, 0]
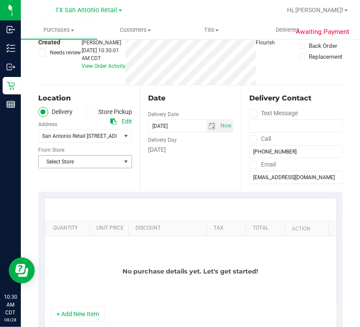
click at [83, 158] on span "Select Store" at bounding box center [80, 162] width 82 height 12
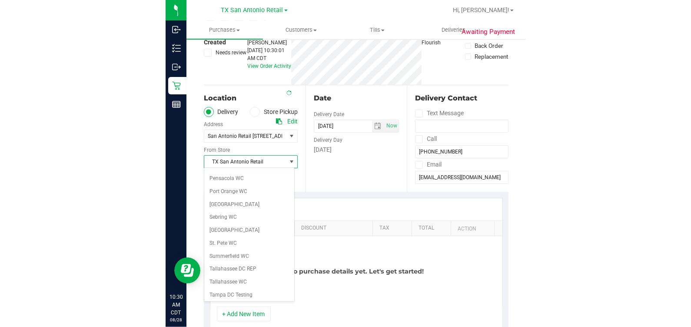
scroll to position [558, 0]
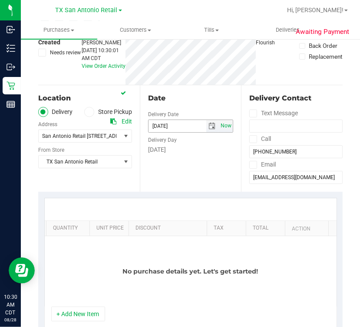
drag, startPoint x: 220, startPoint y: 123, endPoint x: 215, endPoint y: 122, distance: 5.7
click at [219, 123] on span "Now" at bounding box center [226, 125] width 15 height 13
click at [206, 125] on span "select" at bounding box center [212, 126] width 13 height 12
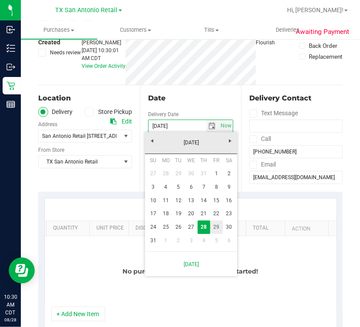
click at [216, 226] on link "29" at bounding box center [216, 226] width 13 height 13
type input "[DATE]"
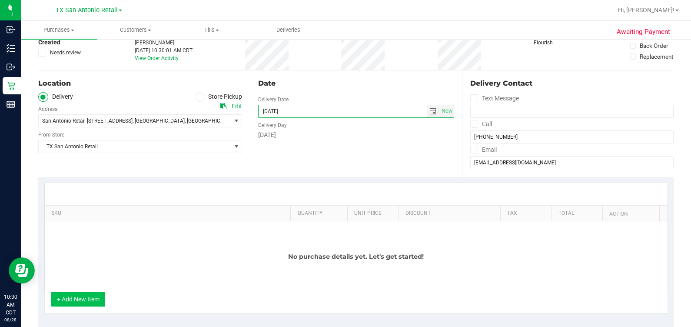
click at [75, 295] on button "+ Add New Item" at bounding box center [78, 299] width 54 height 15
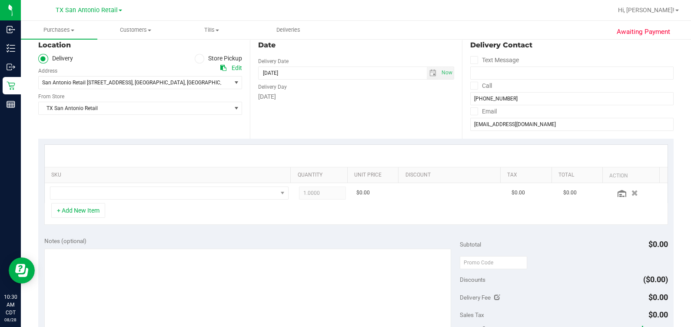
scroll to position [108, 0]
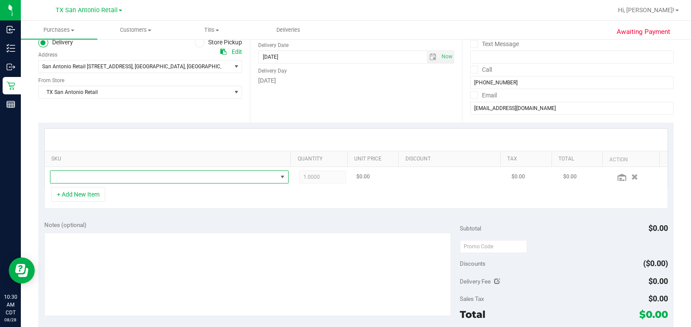
click at [62, 172] on span "NO DATA FOUND" at bounding box center [163, 177] width 227 height 12
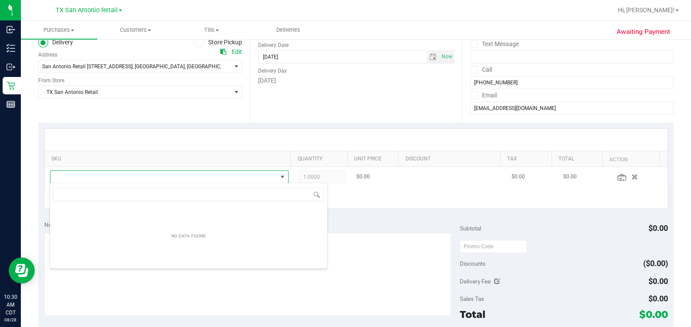
scroll to position [13, 228]
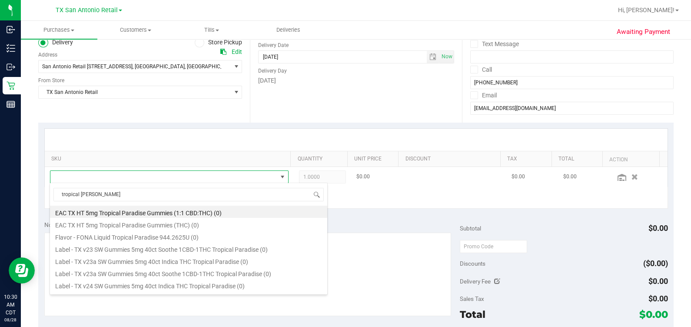
type input "tropical paradise"
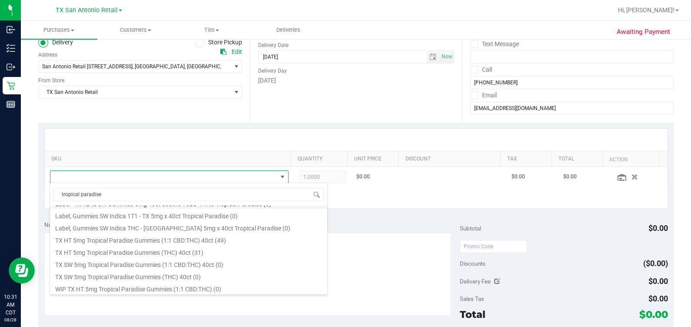
scroll to position [102, 0]
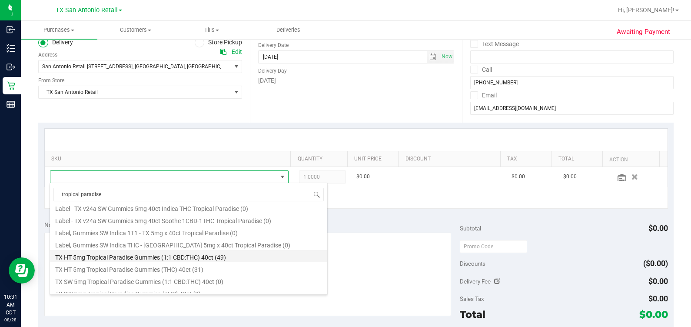
click at [202, 253] on li "TX HT 5mg Tropical Paradise Gummies (1:1 CBD:THC) 40ct (49)" at bounding box center [188, 256] width 277 height 12
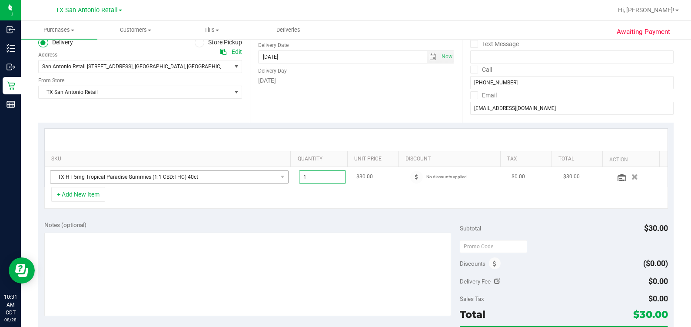
drag, startPoint x: 306, startPoint y: 180, endPoint x: 255, endPoint y: 176, distance: 51.9
click at [255, 176] on tr "TX HT 5mg Tropical Paradise Gummies (1:1 CBD:THC) 40ct 1.00 1 $30.00 No discoun…" at bounding box center [356, 177] width 623 height 20
type input "2"
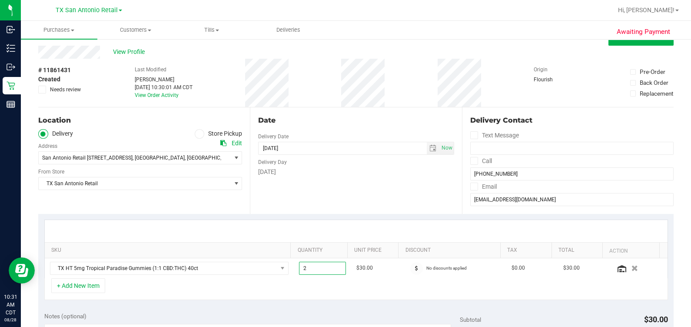
scroll to position [0, 0]
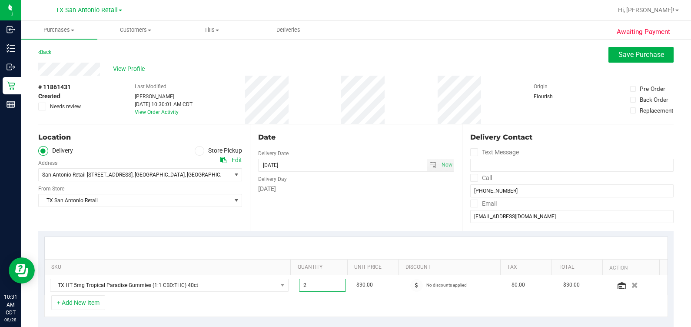
type input "2.00"
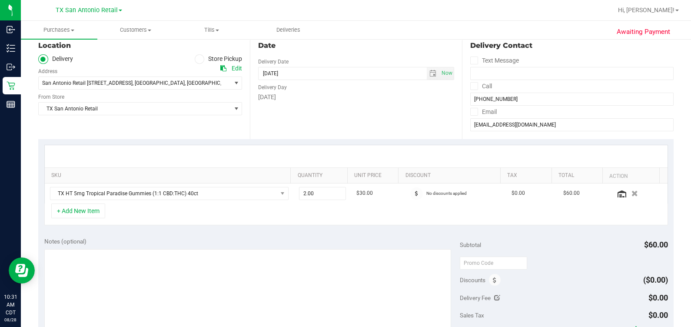
scroll to position [108, 0]
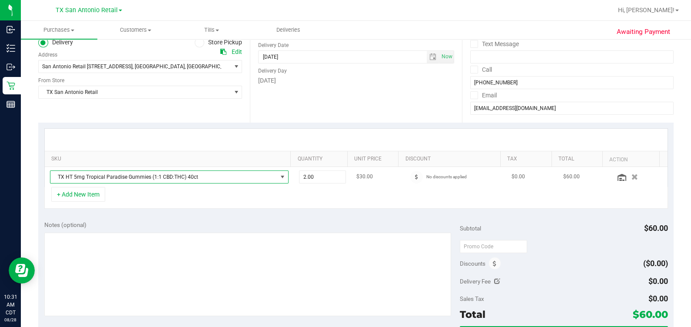
click at [184, 178] on span "TX HT 5mg Tropical Paradise Gummies (1:1 CBD:THC) 40ct" at bounding box center [163, 177] width 227 height 12
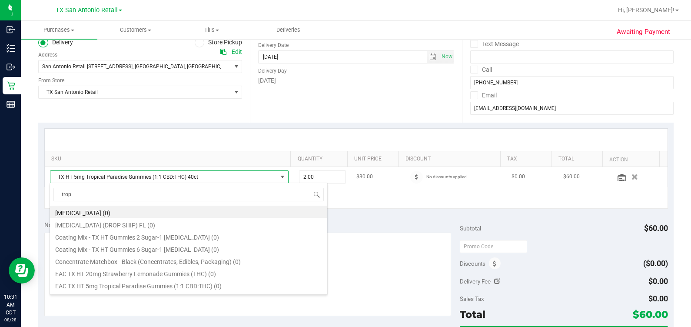
scroll to position [71, 0]
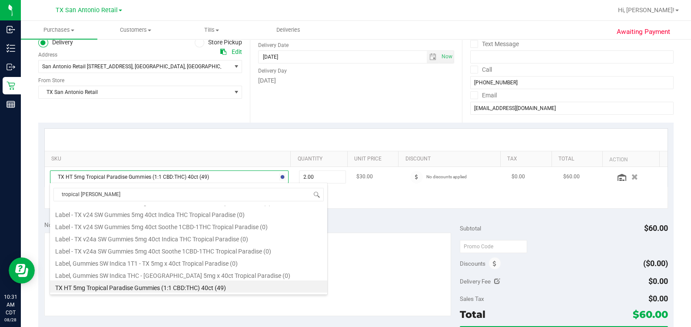
type input "tropical paradise"
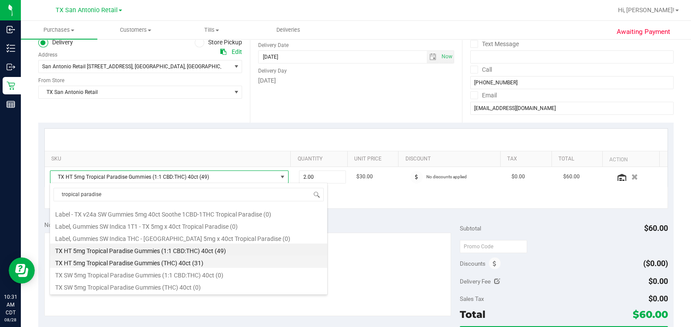
scroll to position [126, 0]
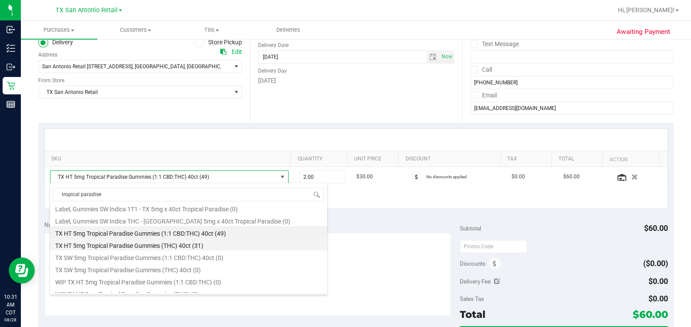
click at [171, 246] on li "TX HT 5mg Tropical Paradise Gummies (THC) 40ct (31)" at bounding box center [188, 244] width 277 height 12
type input "1.00"
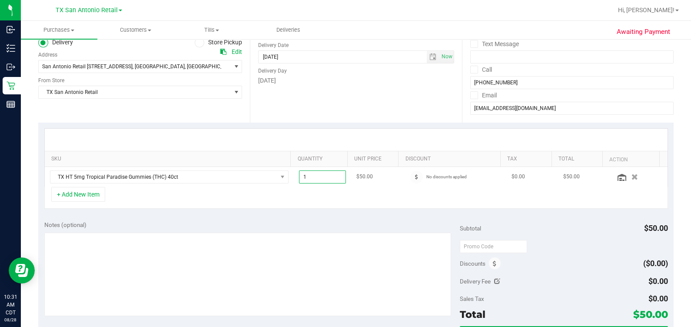
drag, startPoint x: 308, startPoint y: 178, endPoint x: 289, endPoint y: 181, distance: 19.4
click at [294, 181] on td "1.00 1" at bounding box center [322, 177] width 57 height 20
type input "2"
type input "2.00"
click at [398, 80] on div "[DATE]" at bounding box center [355, 80] width 195 height 9
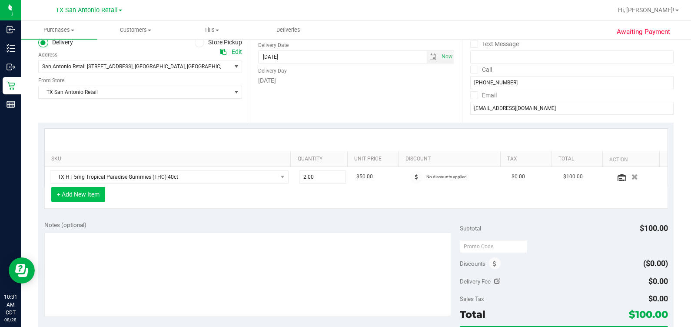
click at [81, 192] on button "+ Add New Item" at bounding box center [78, 194] width 54 height 15
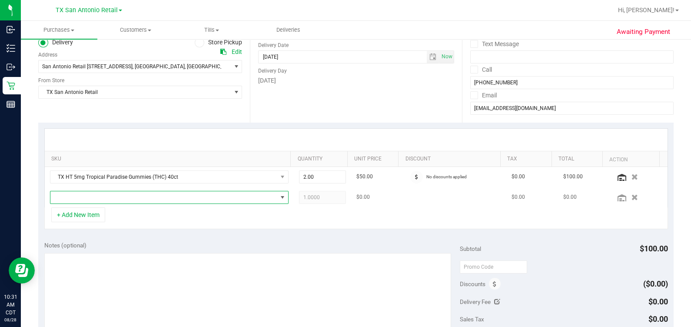
click at [113, 191] on span "NO DATA FOUND" at bounding box center [163, 197] width 227 height 12
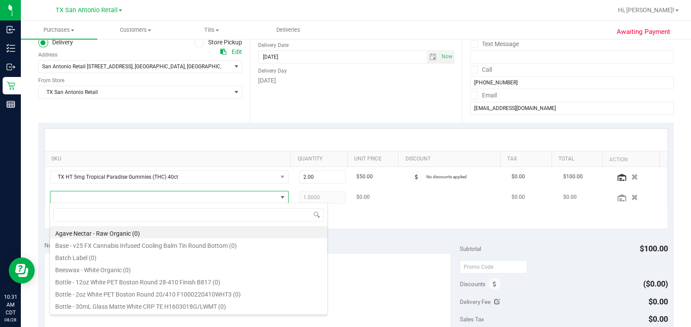
scroll to position [13, 228]
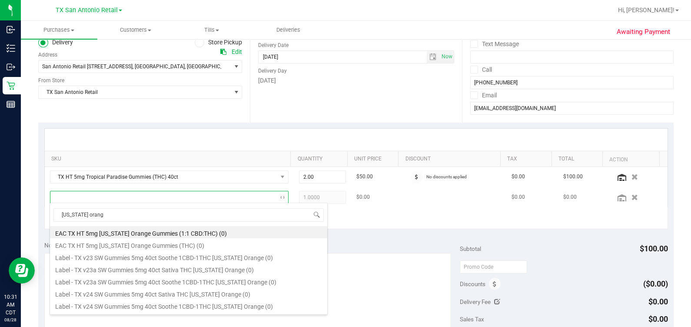
type input "texas orange"
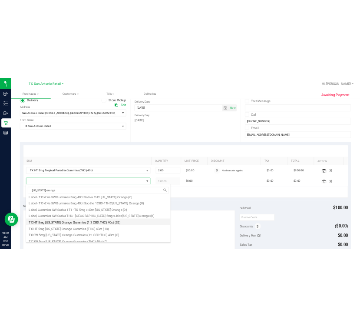
scroll to position [108, 0]
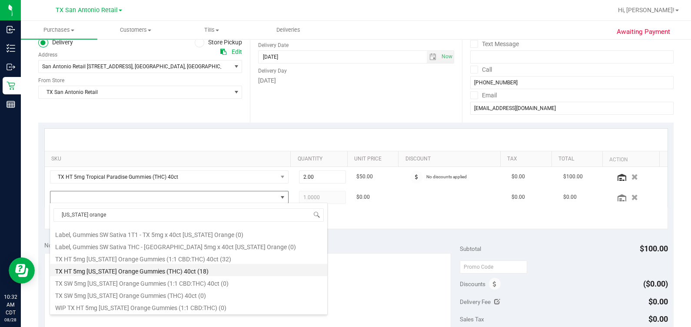
click at [125, 271] on li "TX HT 5mg Texas Orange Gummies (THC) 40ct (18)" at bounding box center [188, 270] width 277 height 12
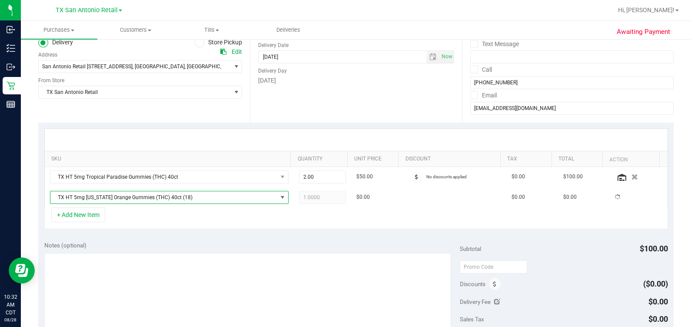
click at [161, 225] on div "+ Add New Item" at bounding box center [355, 218] width 623 height 22
click at [93, 210] on button "+ Add New Item" at bounding box center [78, 214] width 54 height 15
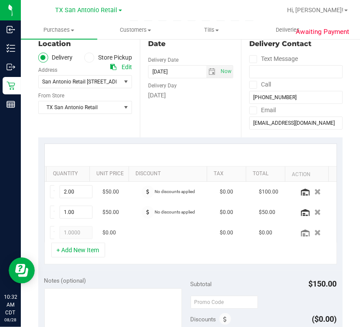
scroll to position [123, 0]
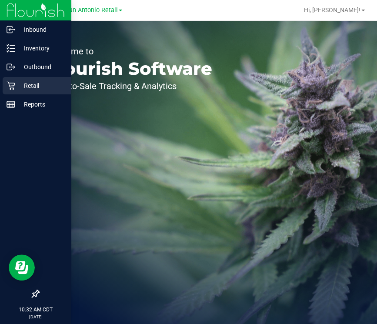
click at [14, 83] on icon at bounding box center [11, 86] width 8 height 8
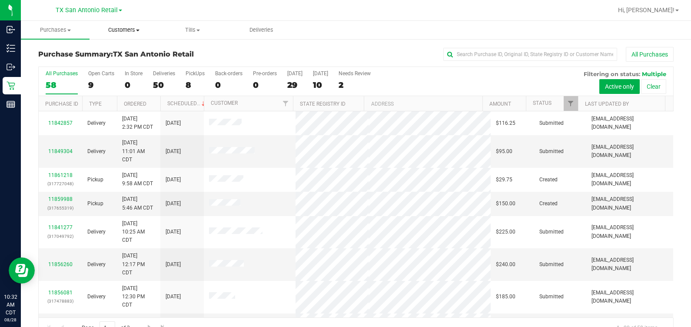
click at [110, 29] on span "Customers" at bounding box center [124, 30] width 68 height 8
click at [117, 53] on span "All customers" at bounding box center [120, 52] width 63 height 7
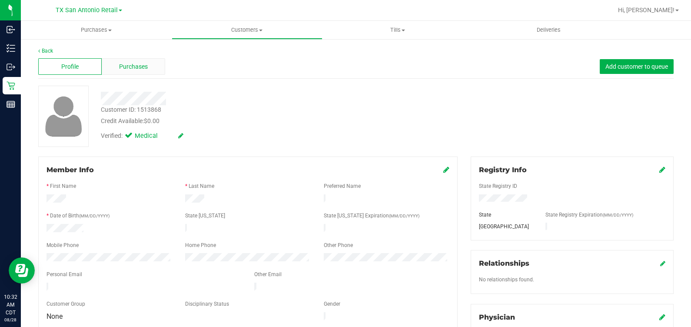
click at [138, 62] on span "Purchases" at bounding box center [133, 66] width 29 height 9
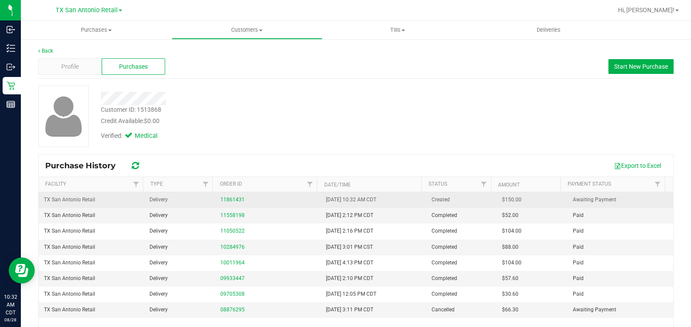
click at [215, 197] on td "11861431" at bounding box center [268, 200] width 106 height 16
click at [220, 203] on div "11861431" at bounding box center [267, 199] width 95 height 8
click at [230, 199] on link "11861431" at bounding box center [232, 199] width 24 height 6
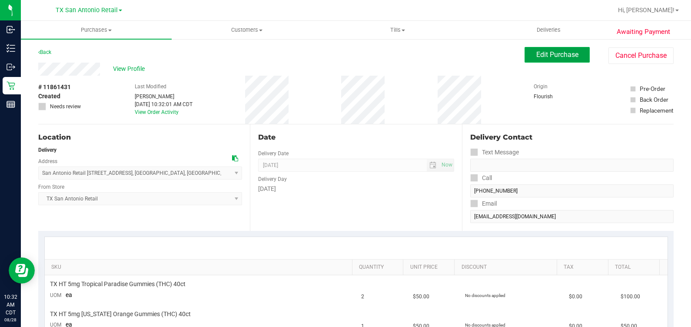
click at [375, 54] on span "Edit Purchase" at bounding box center [557, 54] width 42 height 8
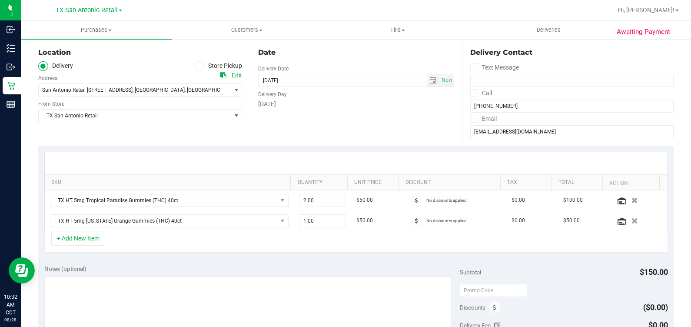
scroll to position [108, 0]
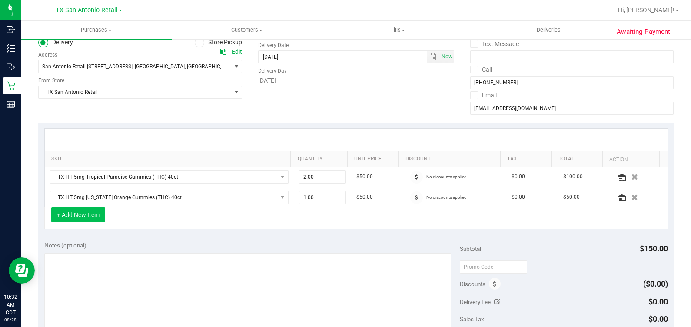
click at [81, 211] on button "+ Add New Item" at bounding box center [78, 214] width 54 height 15
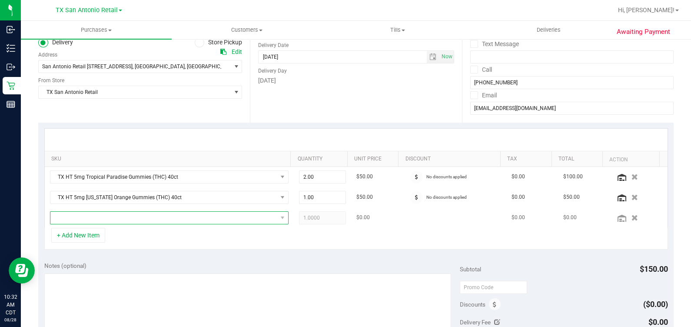
click at [103, 222] on span "NO DATA FOUND" at bounding box center [163, 218] width 227 height 12
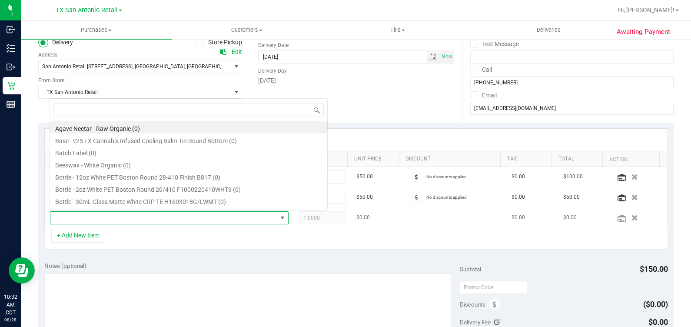
scroll to position [13, 228]
type input "fx"
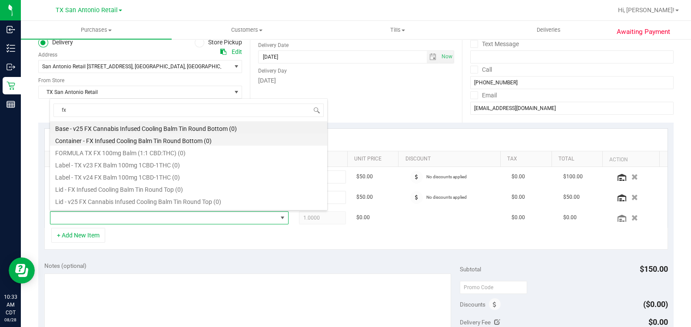
scroll to position [10, 0]
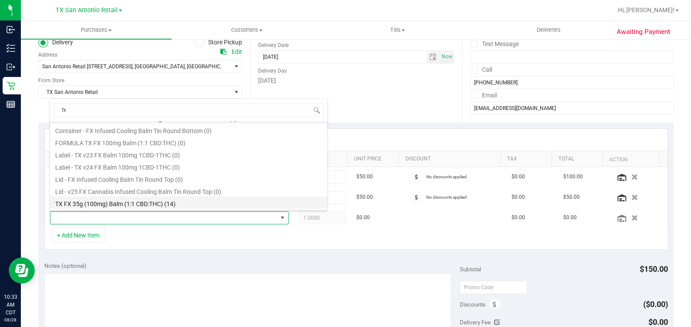
click at [170, 208] on li "TX FX 35g (100mg) Balm (1:1 CBD:THC) (14)" at bounding box center [188, 202] width 277 height 12
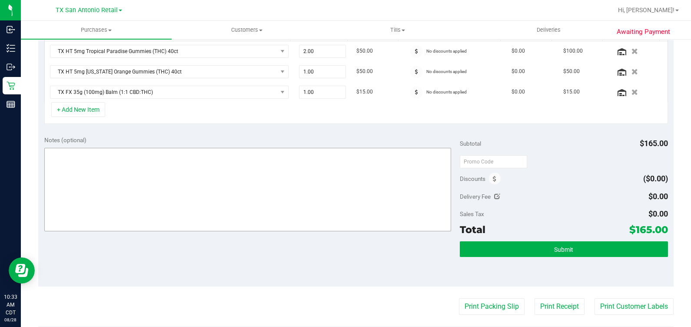
scroll to position [217, 0]
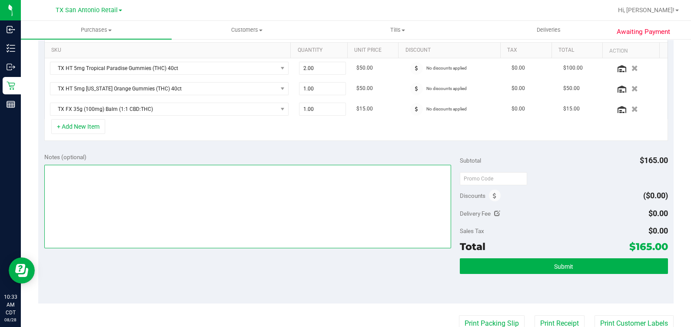
click at [91, 184] on textarea at bounding box center [247, 206] width 407 height 83
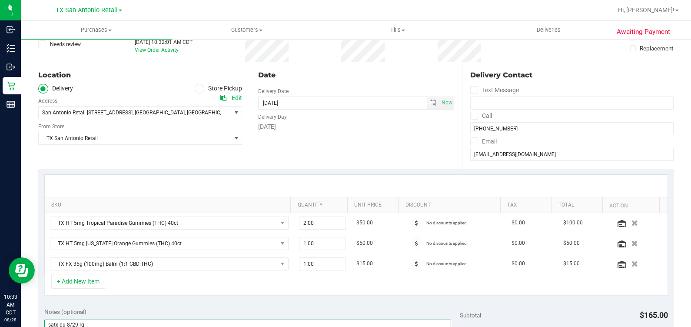
scroll to position [0, 0]
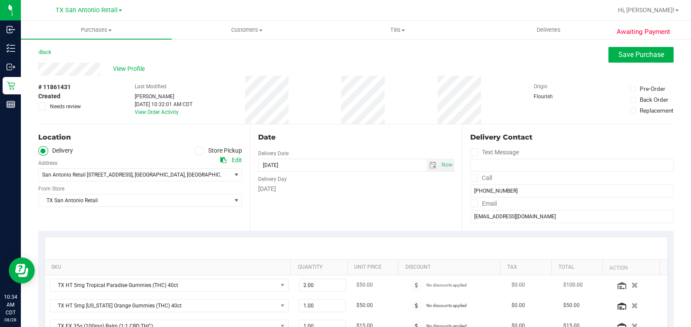
type textarea "satx pu 8/29 rg"
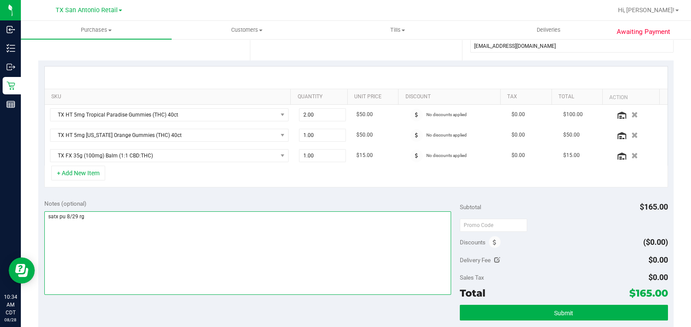
scroll to position [272, 0]
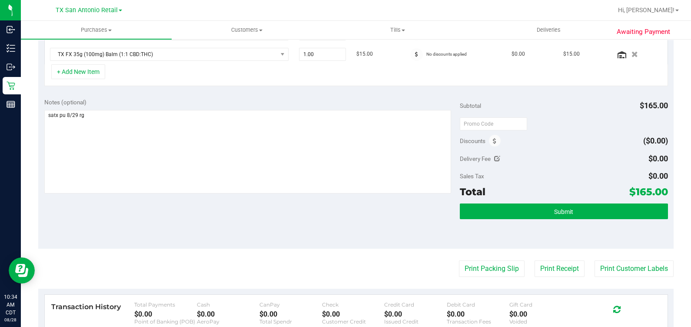
click at [375, 201] on div "Subtotal $165.00 Discounts ($0.00) Delivery Fee $0.00 Sales Tax $0.00 Total $16…" at bounding box center [564, 170] width 208 height 145
click at [375, 213] on span "Submit" at bounding box center [563, 211] width 19 height 7
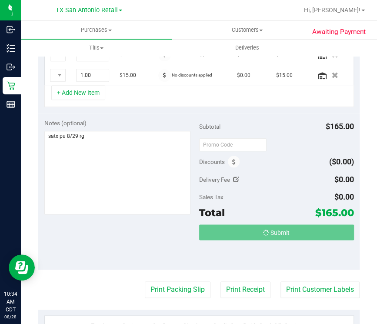
scroll to position [243, 0]
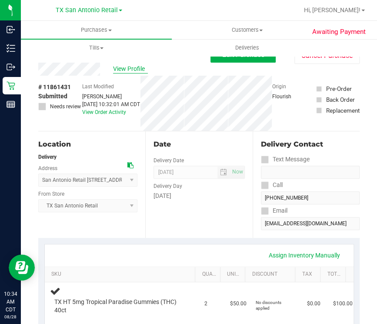
click at [125, 70] on span "View Profile" at bounding box center [130, 68] width 35 height 9
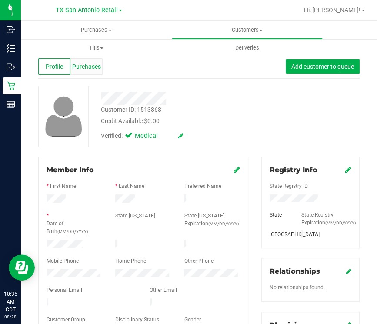
click at [80, 61] on div "Purchases" at bounding box center [86, 66] width 32 height 17
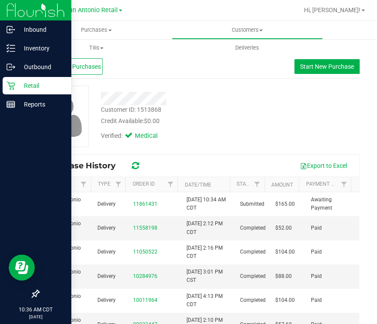
click at [22, 93] on div "Retail" at bounding box center [37, 85] width 69 height 17
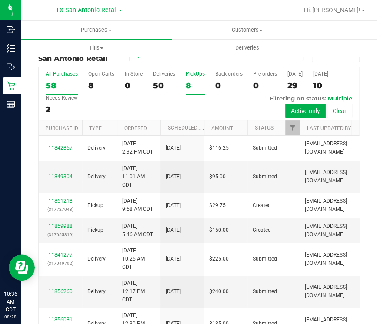
click at [197, 86] on div "8" at bounding box center [195, 85] width 19 height 10
click at [0, 0] on input "PickUps 8" at bounding box center [0, 0] width 0 height 0
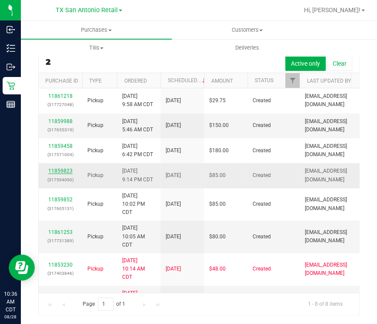
click at [57, 168] on link "11859823" at bounding box center [60, 171] width 24 height 6
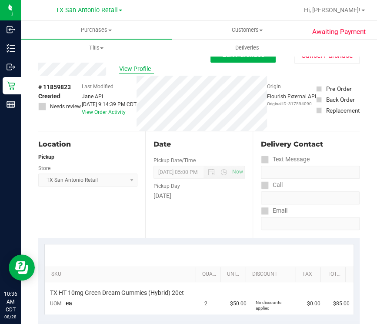
click at [146, 73] on span "View Profile" at bounding box center [136, 68] width 35 height 9
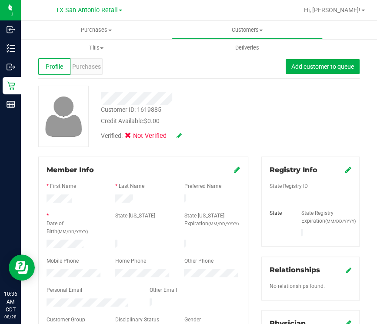
click at [179, 136] on icon at bounding box center [178, 136] width 5 height 6
click at [150, 134] on span "Medical" at bounding box center [150, 137] width 25 height 9
click at [0, 0] on input "Medical" at bounding box center [0, 0] width 0 height 0
click at [193, 138] on icon at bounding box center [190, 136] width 7 height 6
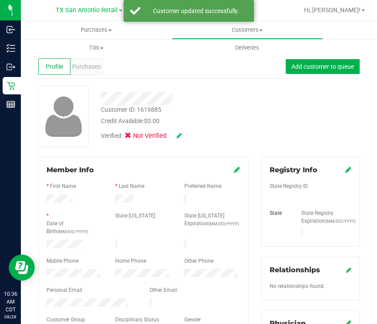
click at [345, 172] on icon at bounding box center [348, 169] width 6 height 7
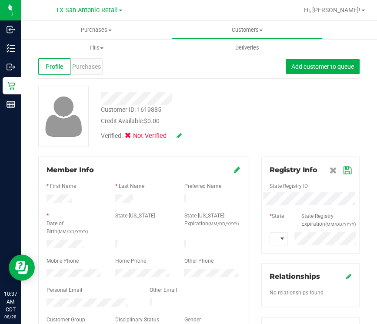
click at [343, 171] on icon at bounding box center [347, 170] width 8 height 7
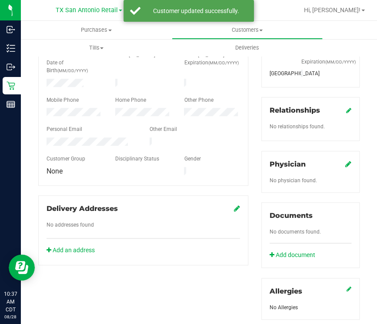
scroll to position [163, 0]
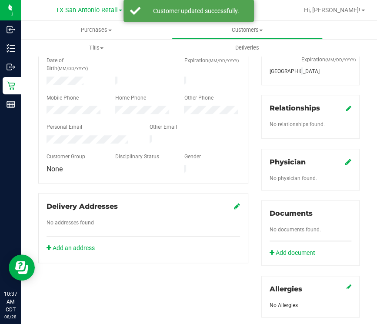
click at [345, 165] on icon at bounding box center [348, 161] width 6 height 7
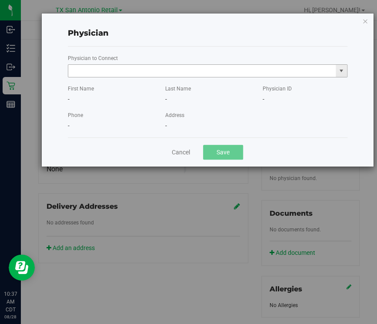
click at [128, 73] on input "text" at bounding box center [202, 71] width 268 height 12
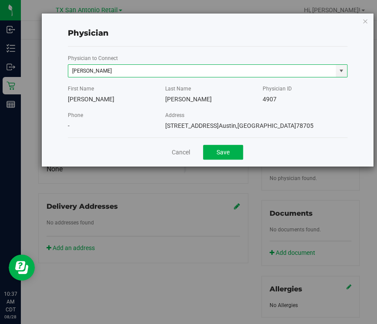
type input "[PERSON_NAME]"
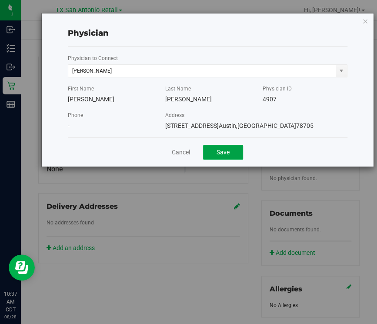
click at [203, 145] on button "Save" at bounding box center [223, 152] width 40 height 15
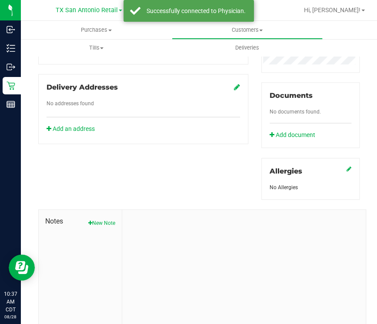
scroll to position [265, 0]
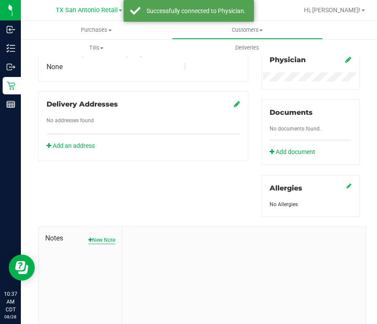
click at [108, 244] on button "New Note" at bounding box center [101, 240] width 27 height 8
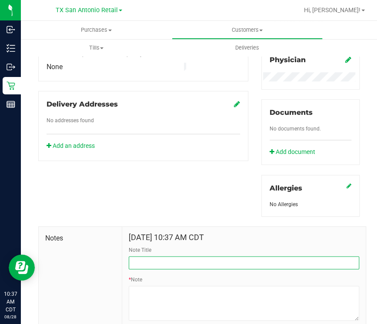
click at [187, 269] on input "Note Title" at bounding box center [244, 262] width 230 height 13
type input "[PERSON_NAME] Info"
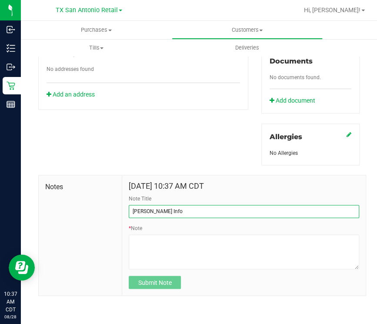
scroll to position [319, 0]
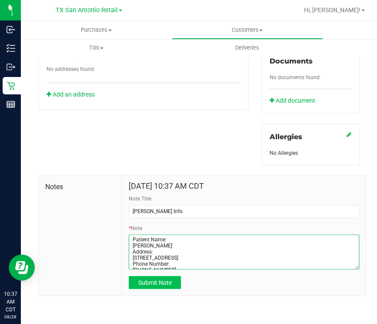
type textarea "Patient Name: [PERSON_NAME] Address: [STREET_ADDRESS] Phone Number: [PHONE_NUMB…"
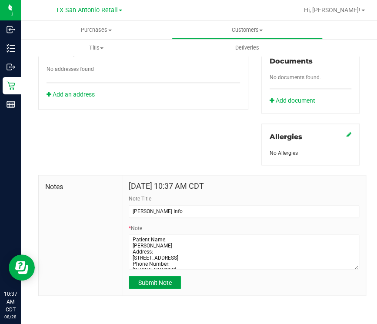
click at [154, 285] on span "Submit Note" at bounding box center [154, 281] width 33 height 7
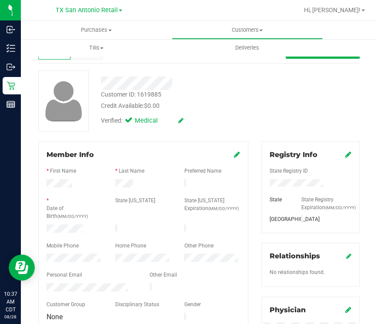
scroll to position [0, 0]
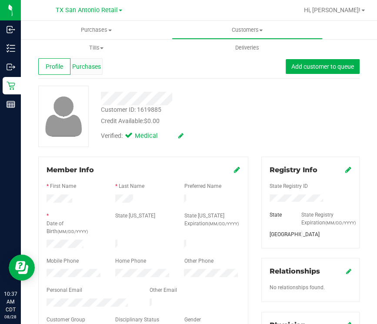
click at [90, 68] on span "Purchases" at bounding box center [86, 66] width 29 height 9
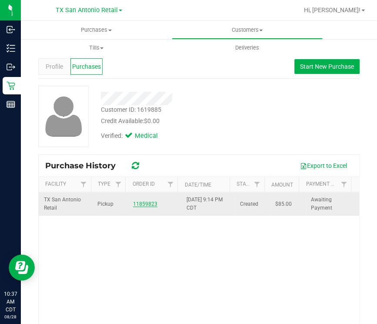
click at [146, 204] on link "11859823" at bounding box center [145, 204] width 24 height 6
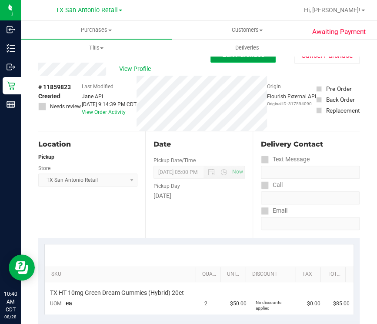
click at [233, 61] on button "Edit Purchase" at bounding box center [242, 55] width 65 height 16
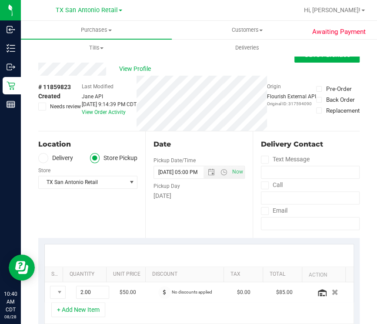
click at [44, 158] on icon at bounding box center [42, 158] width 5 height 0
click at [0, 0] on input "Delivery" at bounding box center [0, 0] width 0 height 0
click at [127, 168] on div "Edit" at bounding box center [132, 167] width 10 height 9
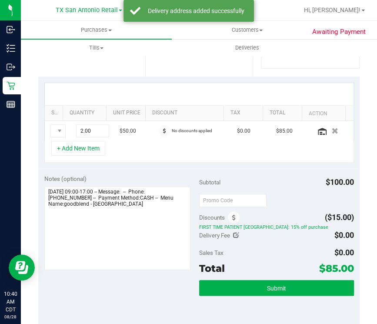
scroll to position [163, 0]
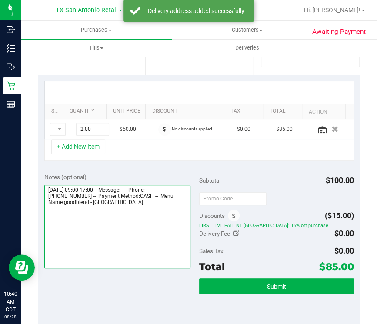
click at [176, 215] on textarea at bounding box center [117, 226] width 146 height 83
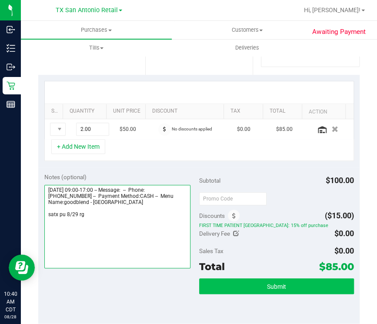
type textarea "[DATE] 09:00-17:00 -- Message: -- Phone:[PHONE_NUMBER] -- Payment Method:CASH -…"
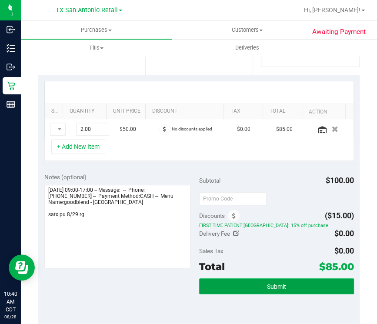
click at [252, 285] on button "Submit" at bounding box center [276, 286] width 155 height 16
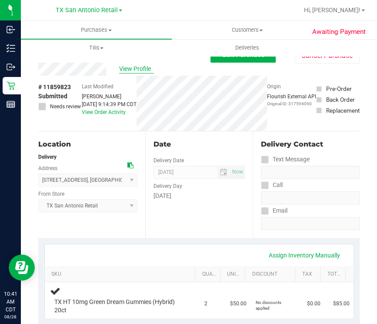
click at [129, 67] on span "View Profile" at bounding box center [136, 68] width 35 height 9
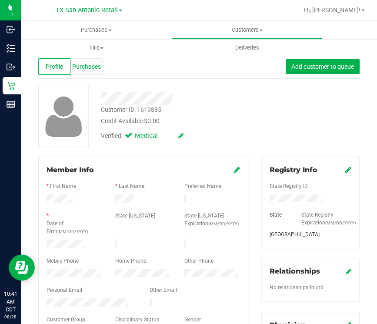
click at [89, 64] on span "Purchases" at bounding box center [86, 66] width 29 height 9
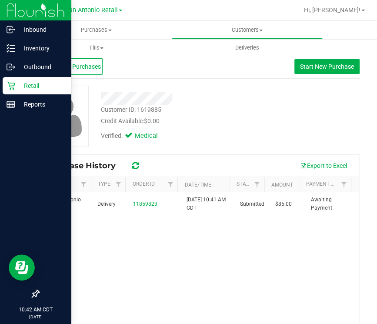
click at [20, 81] on p "Retail" at bounding box center [41, 85] width 52 height 10
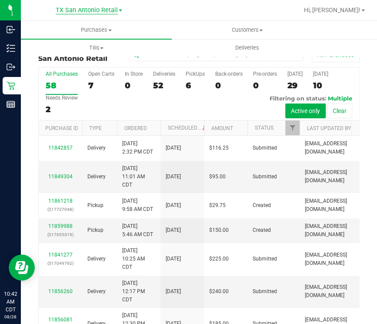
click at [96, 12] on span "TX San Antonio Retail" at bounding box center [87, 11] width 62 height 8
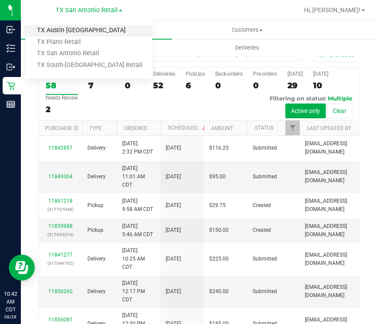
click at [90, 33] on link "TX Austin [GEOGRAPHIC_DATA]" at bounding box center [88, 31] width 127 height 12
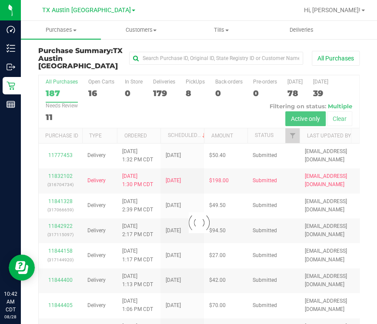
click at [186, 81] on div at bounding box center [199, 222] width 320 height 295
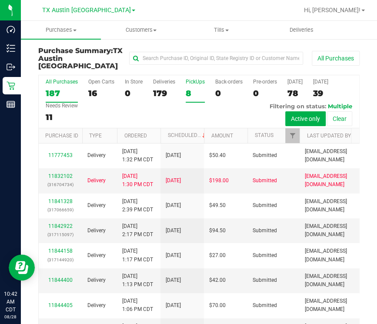
click at [189, 88] on div "8" at bounding box center [195, 93] width 19 height 10
click at [0, 0] on input "PickUps 8" at bounding box center [0, 0] width 0 height 0
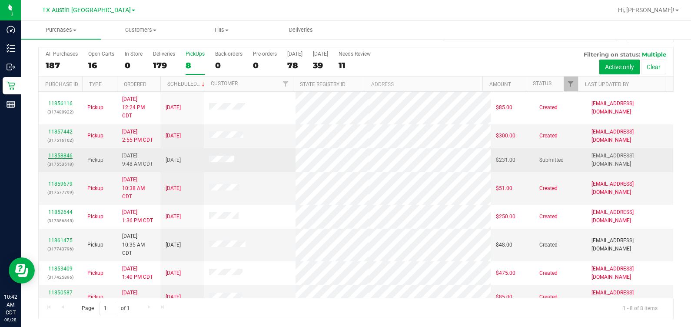
click at [65, 152] on link "11858846" at bounding box center [60, 155] width 24 height 6
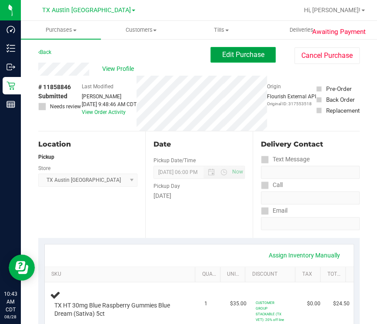
click at [222, 57] on span "Edit Purchase" at bounding box center [243, 54] width 42 height 8
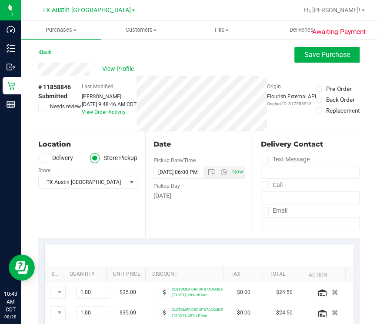
click at [50, 156] on label "Delivery" at bounding box center [55, 158] width 35 height 10
click at [0, 0] on input "Delivery" at bounding box center [0, 0] width 0 height 0
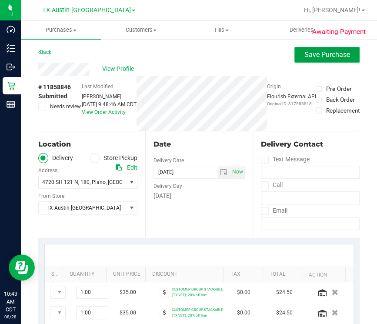
click at [316, 54] on span "Save Purchase" at bounding box center [327, 54] width 46 height 8
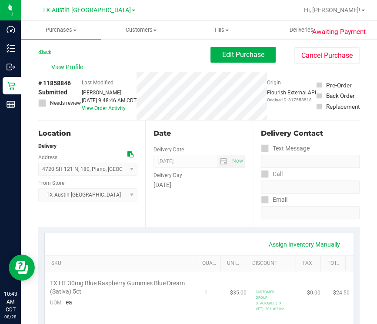
click at [263, 57] on button "Edit Purchase" at bounding box center [242, 55] width 65 height 16
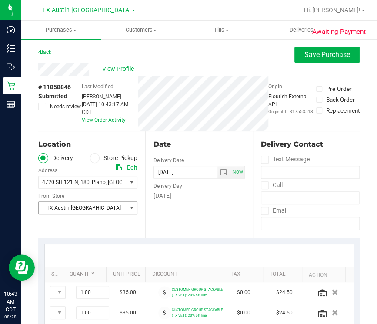
click at [79, 205] on span "TX Austin [GEOGRAPHIC_DATA]" at bounding box center [82, 208] width 87 height 12
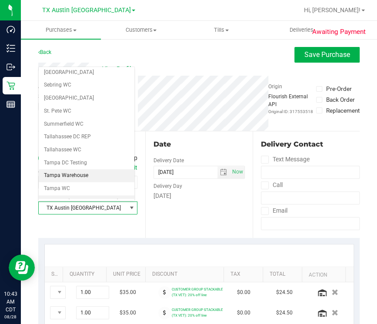
scroll to position [586, 0]
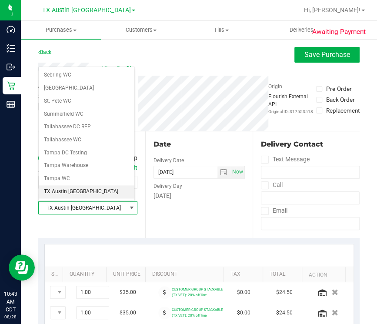
click at [76, 198] on li "TX Plano Retail" at bounding box center [87, 204] width 96 height 13
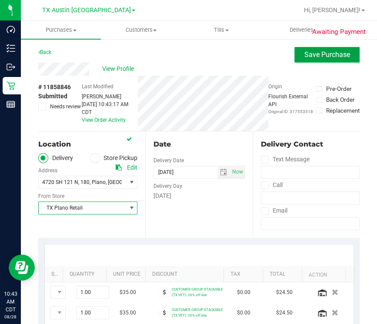
click at [308, 57] on span "Save Purchase" at bounding box center [327, 54] width 46 height 8
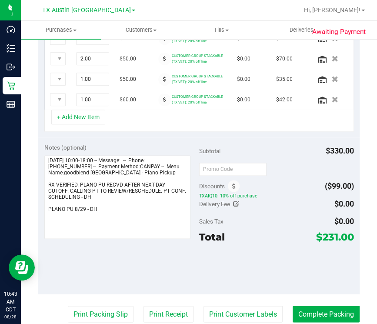
scroll to position [319, 0]
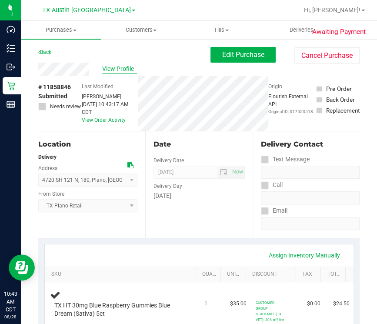
click at [117, 68] on span "View Profile" at bounding box center [119, 68] width 35 height 9
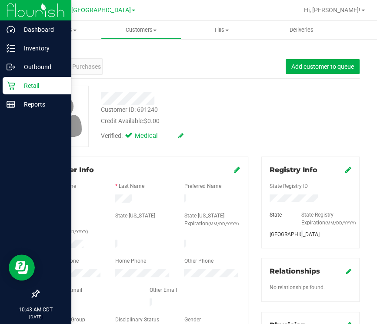
click at [18, 87] on p "Retail" at bounding box center [41, 85] width 52 height 10
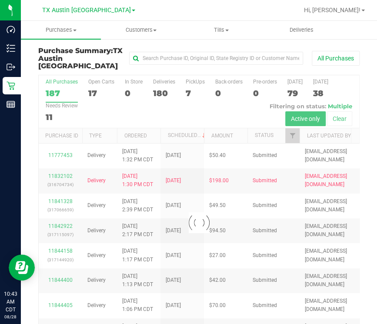
click at [192, 83] on div at bounding box center [199, 222] width 320 height 295
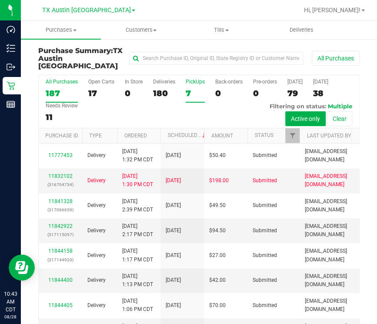
click at [189, 79] on label "PickUps 7" at bounding box center [195, 91] width 19 height 24
click at [0, 0] on input "PickUps 7" at bounding box center [0, 0] width 0 height 0
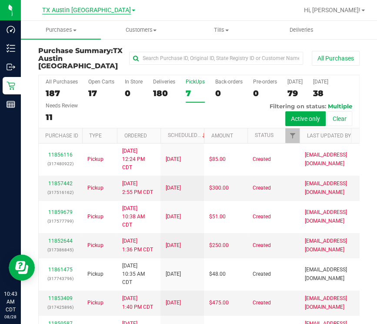
click at [83, 13] on span "TX Austin [GEOGRAPHIC_DATA]" at bounding box center [86, 11] width 89 height 8
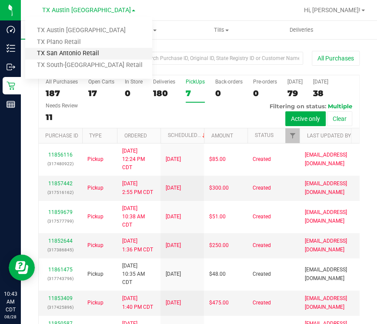
click at [68, 53] on link "TX San Antonio Retail" at bounding box center [88, 54] width 127 height 12
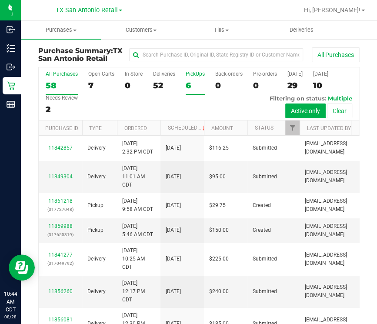
click at [188, 87] on div "6" at bounding box center [195, 85] width 19 height 10
click at [0, 0] on input "PickUps 6" at bounding box center [0, 0] width 0 height 0
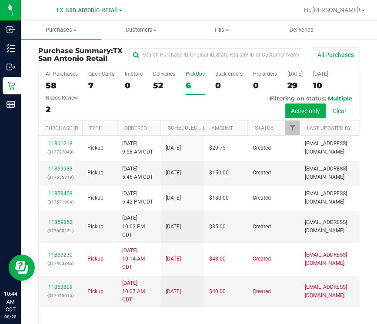
click at [161, 44] on div "Purchase Summary: TX [GEOGRAPHIC_DATA] Retail All Purchases All Purchases 58 Op…" at bounding box center [199, 204] width 356 height 333
